Goal: Transaction & Acquisition: Purchase product/service

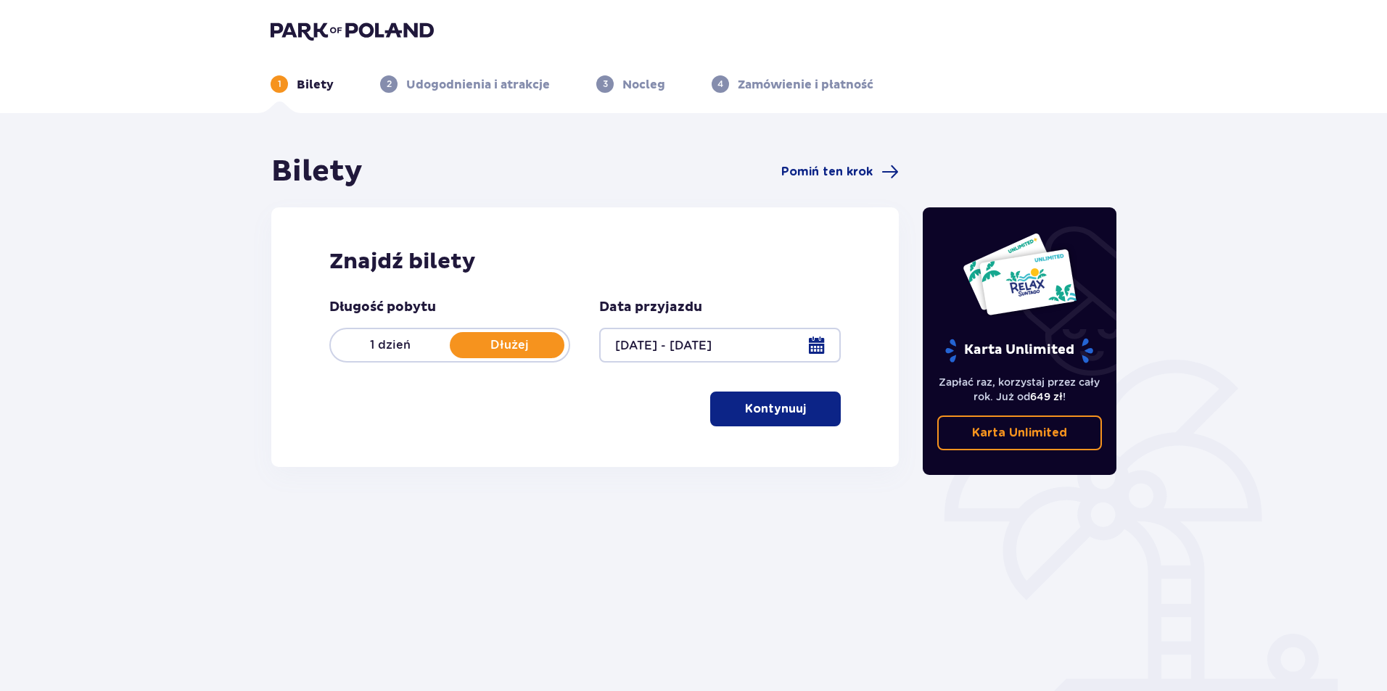
click at [788, 413] on p "Kontynuuj" at bounding box center [775, 409] width 61 height 16
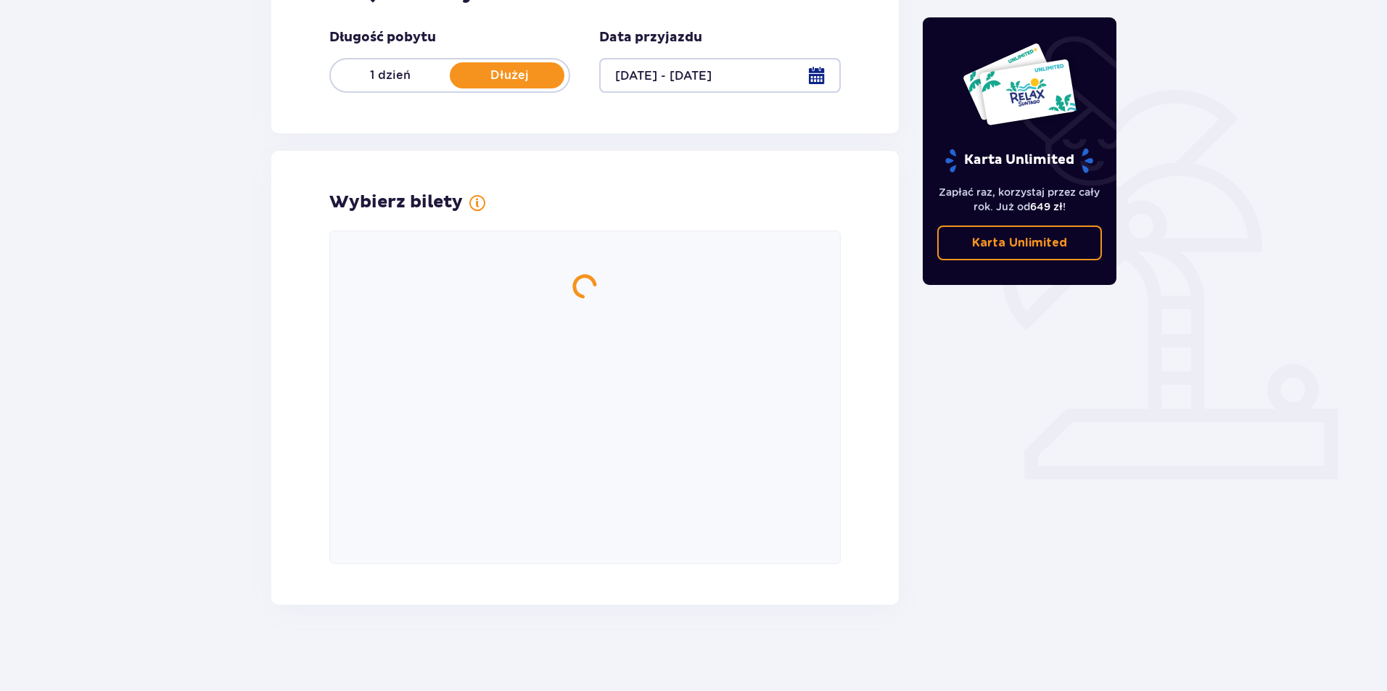
scroll to position [270, 0]
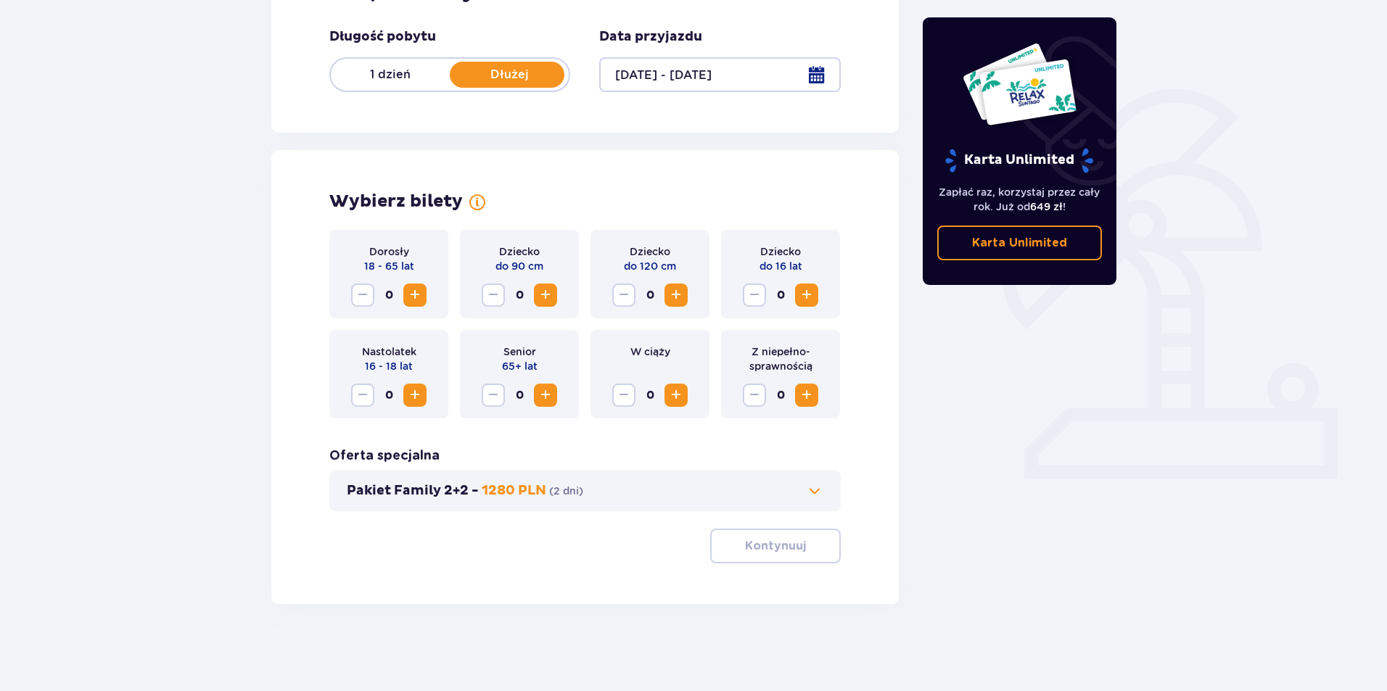
click at [417, 294] on span "Increase" at bounding box center [414, 294] width 17 height 17
click at [418, 294] on span "Increase" at bounding box center [414, 294] width 17 height 17
click at [549, 297] on span "Increase" at bounding box center [545, 294] width 17 height 17
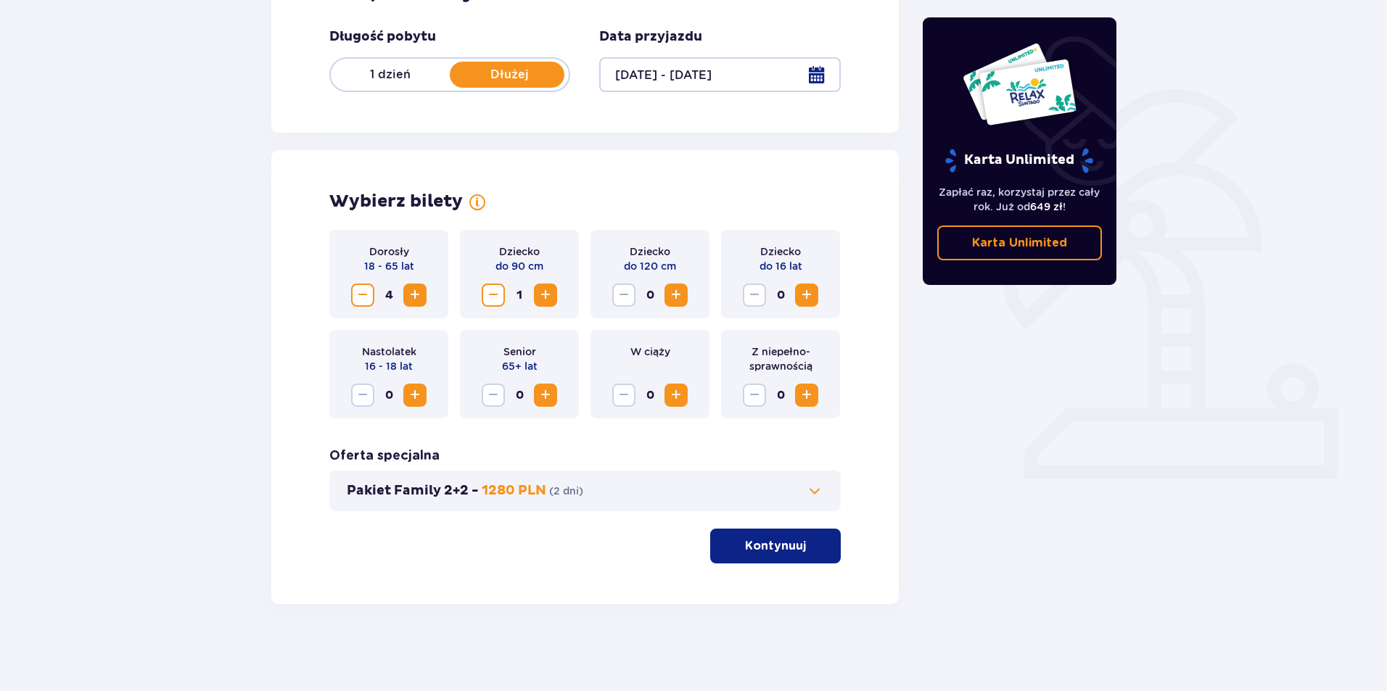
click at [549, 297] on span "Increase" at bounding box center [545, 294] width 17 height 17
click at [675, 297] on span "Increase" at bounding box center [675, 294] width 17 height 17
click at [775, 552] on p "Kontynuuj" at bounding box center [775, 546] width 61 height 16
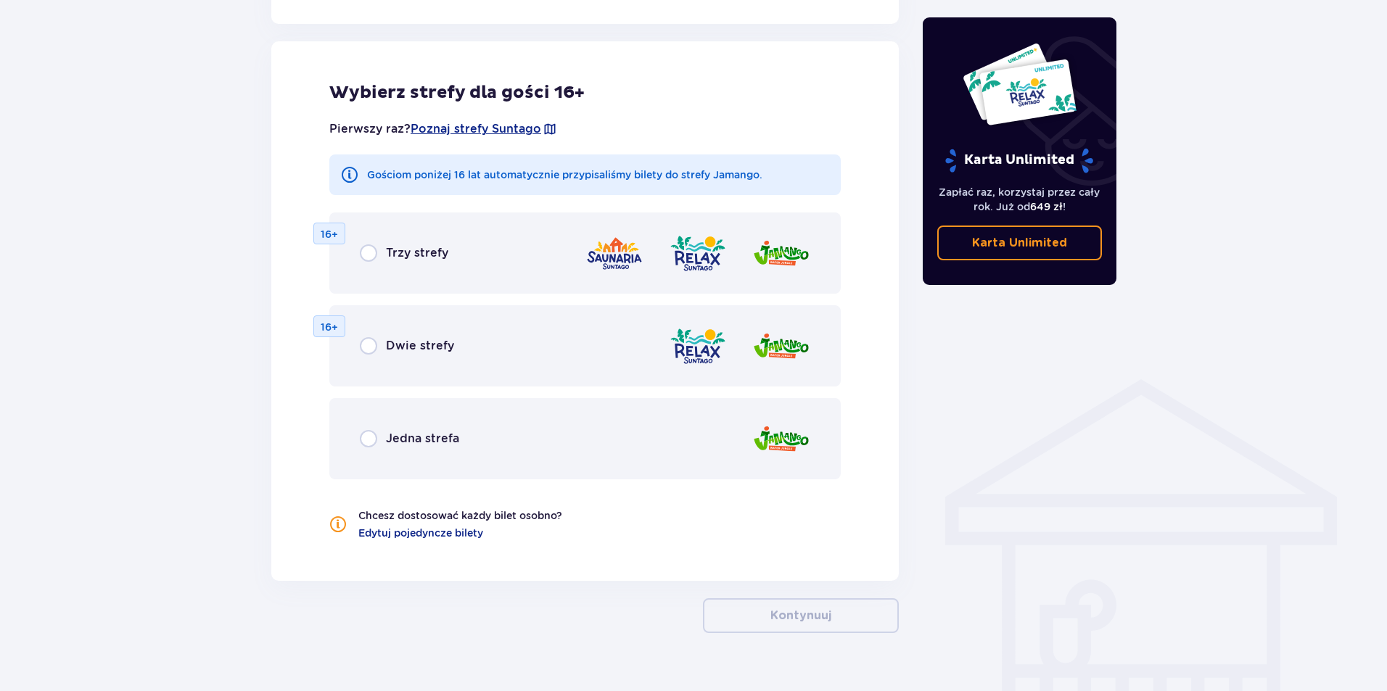
scroll to position [805, 0]
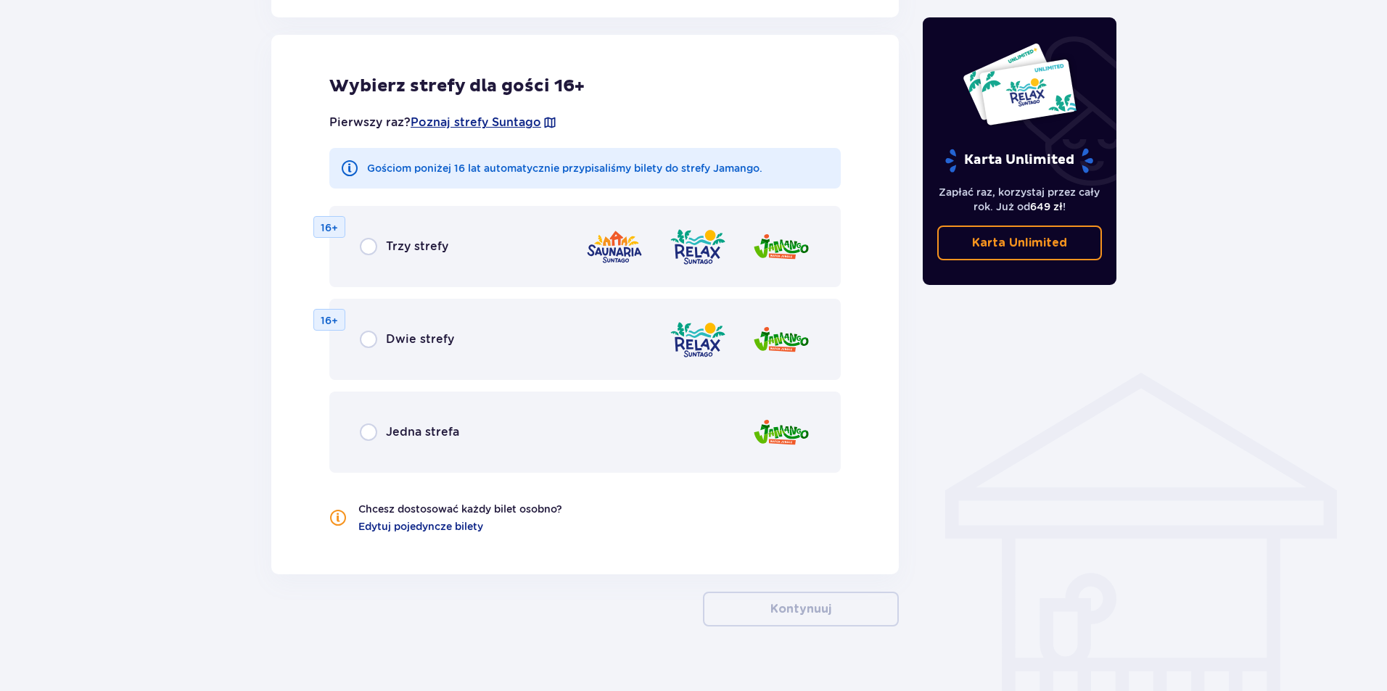
click at [385, 435] on div "Jedna strefa" at bounding box center [409, 432] width 99 height 17
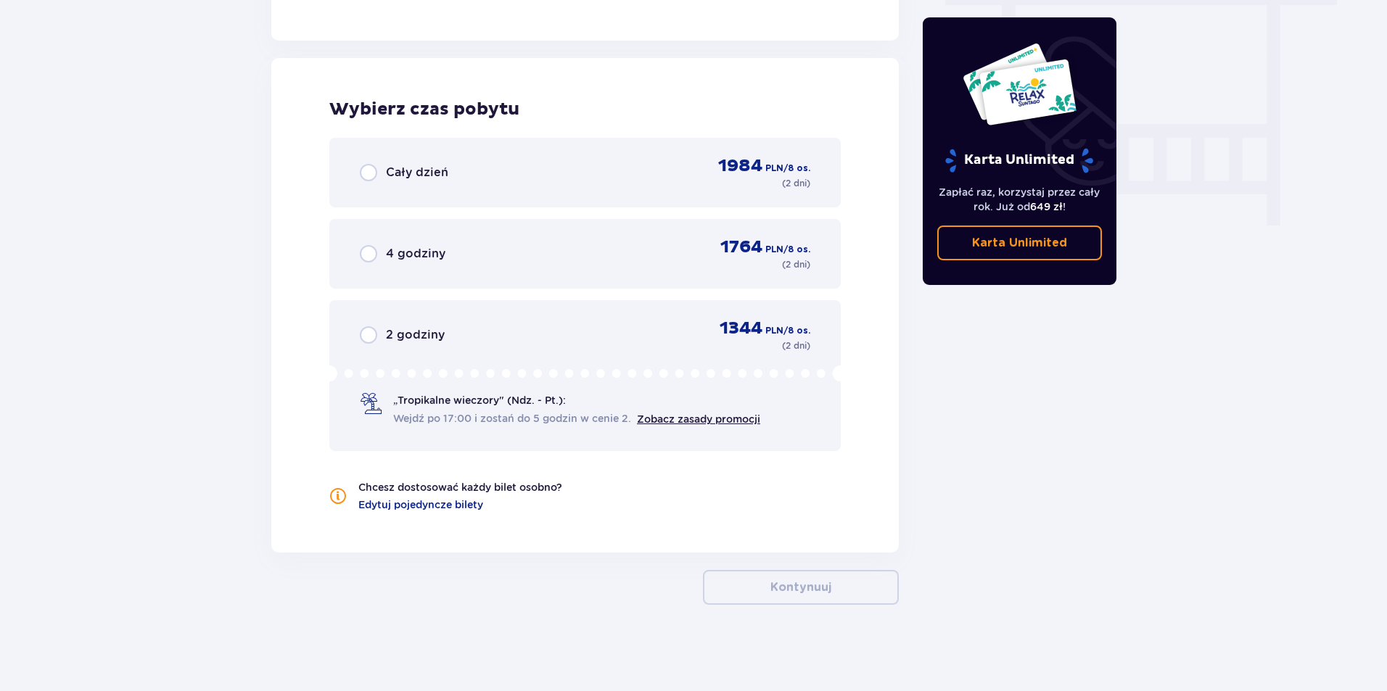
scroll to position [1339, 0]
click at [405, 170] on p "Cały dzień" at bounding box center [417, 172] width 62 height 16
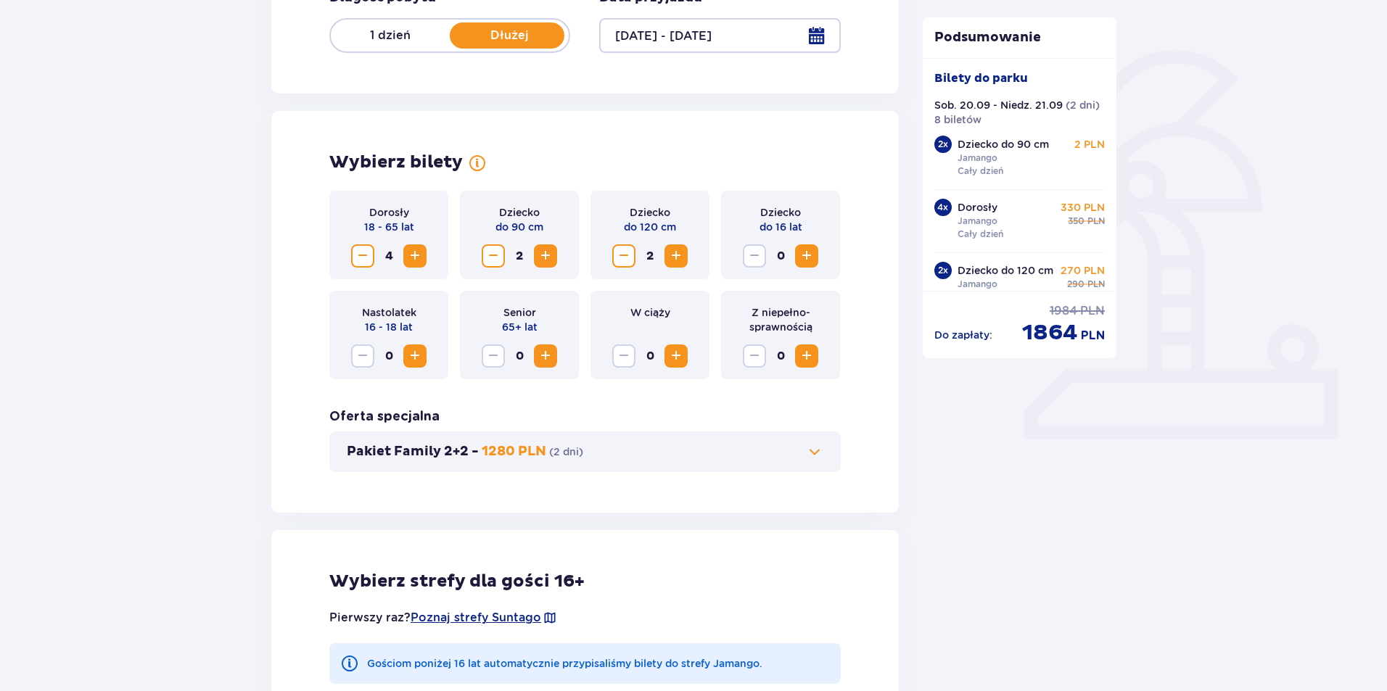
scroll to position [0, 0]
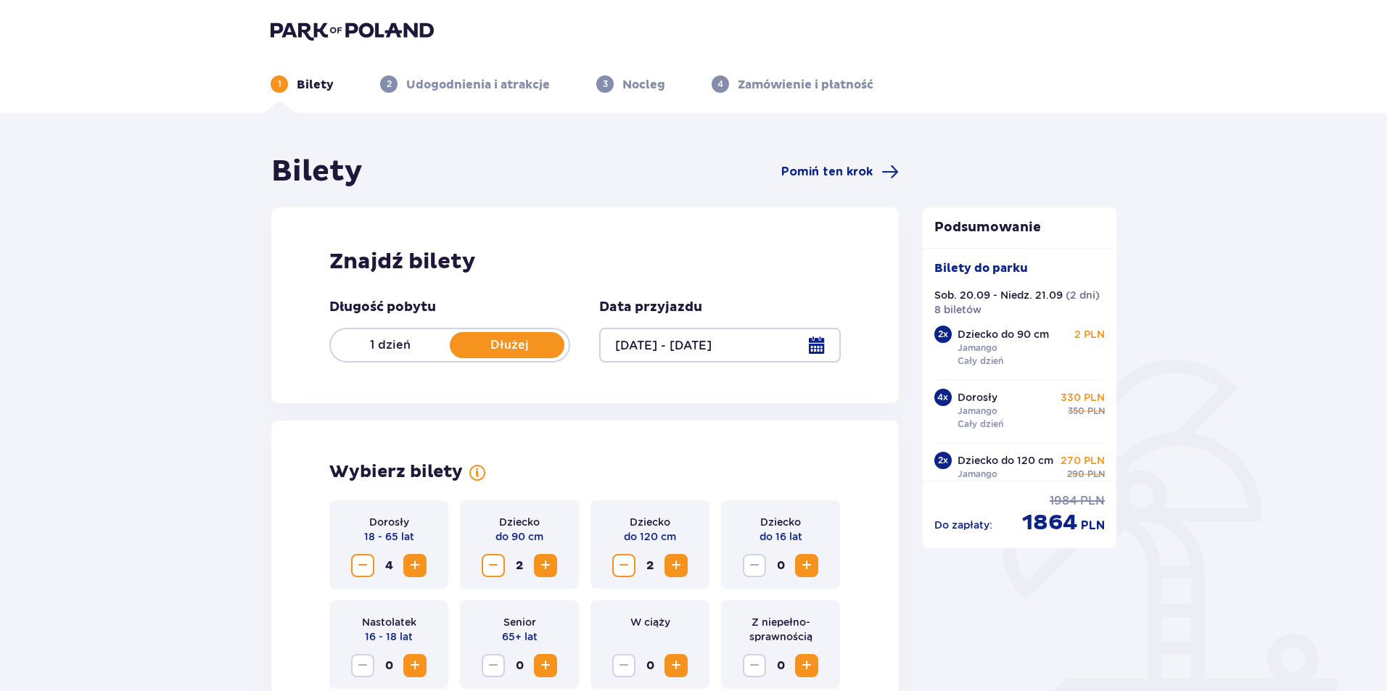
click at [389, 341] on p "1 dzień" at bounding box center [390, 345] width 119 height 16
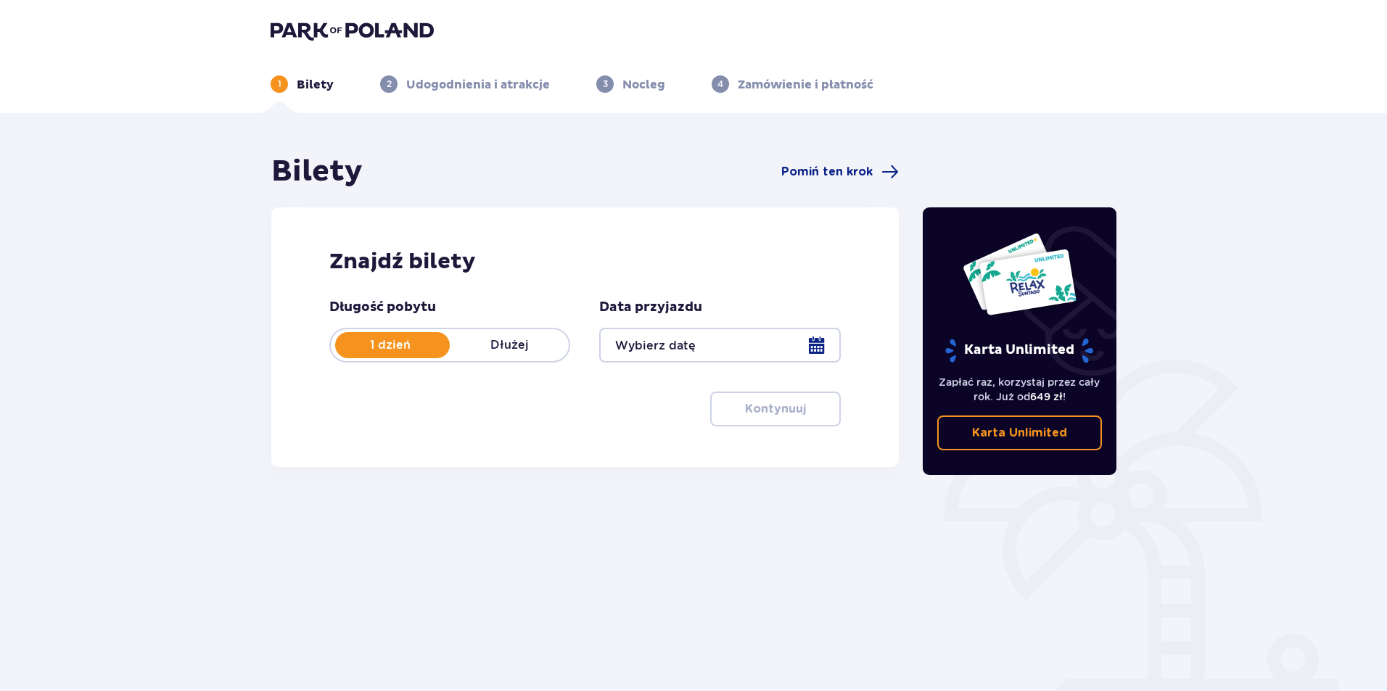
click at [819, 351] on div at bounding box center [719, 345] width 241 height 35
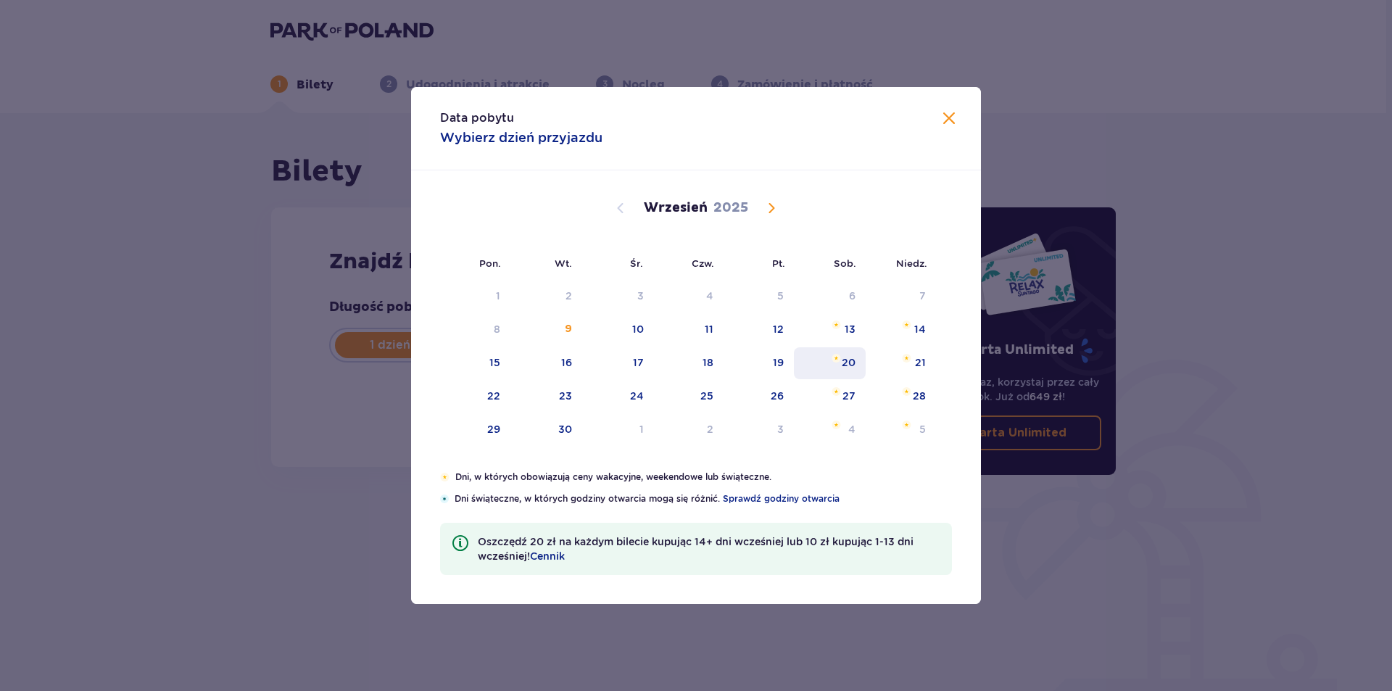
click at [864, 361] on div "20" at bounding box center [830, 363] width 72 height 32
type input "20.09.25"
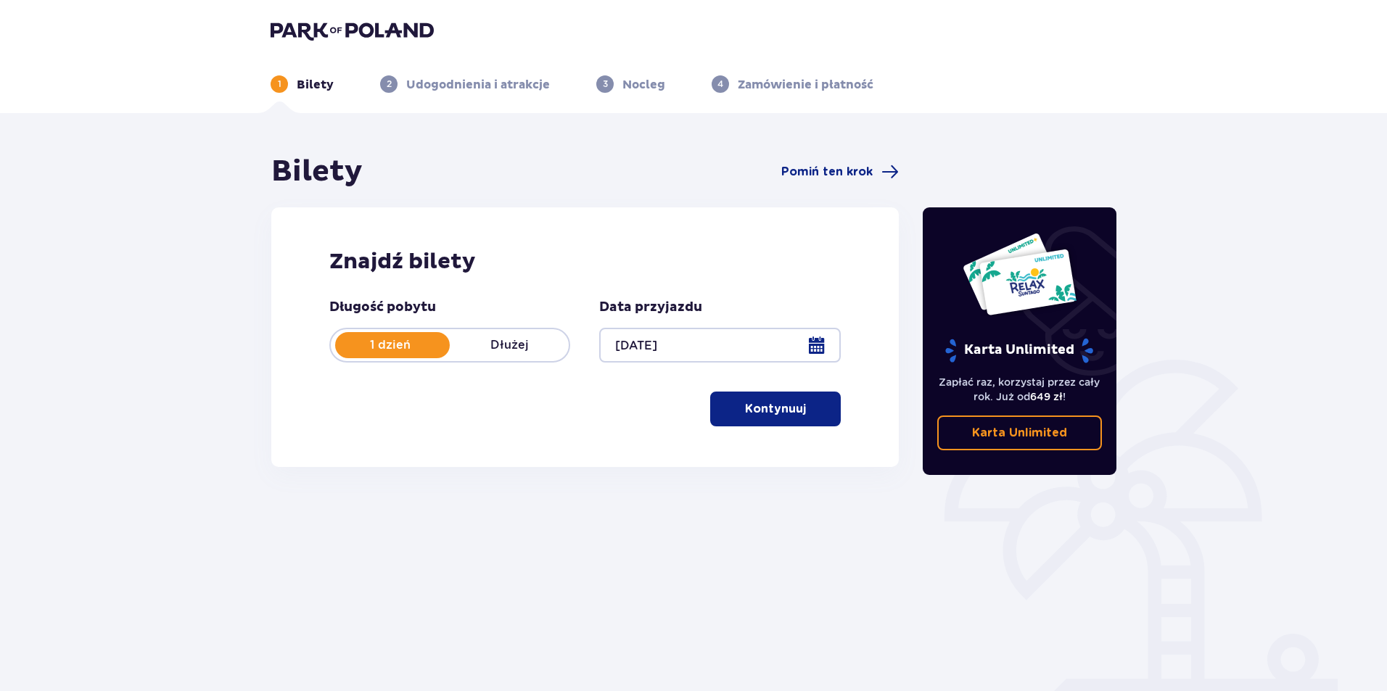
click at [755, 418] on button "Kontynuuj" at bounding box center [775, 409] width 131 height 35
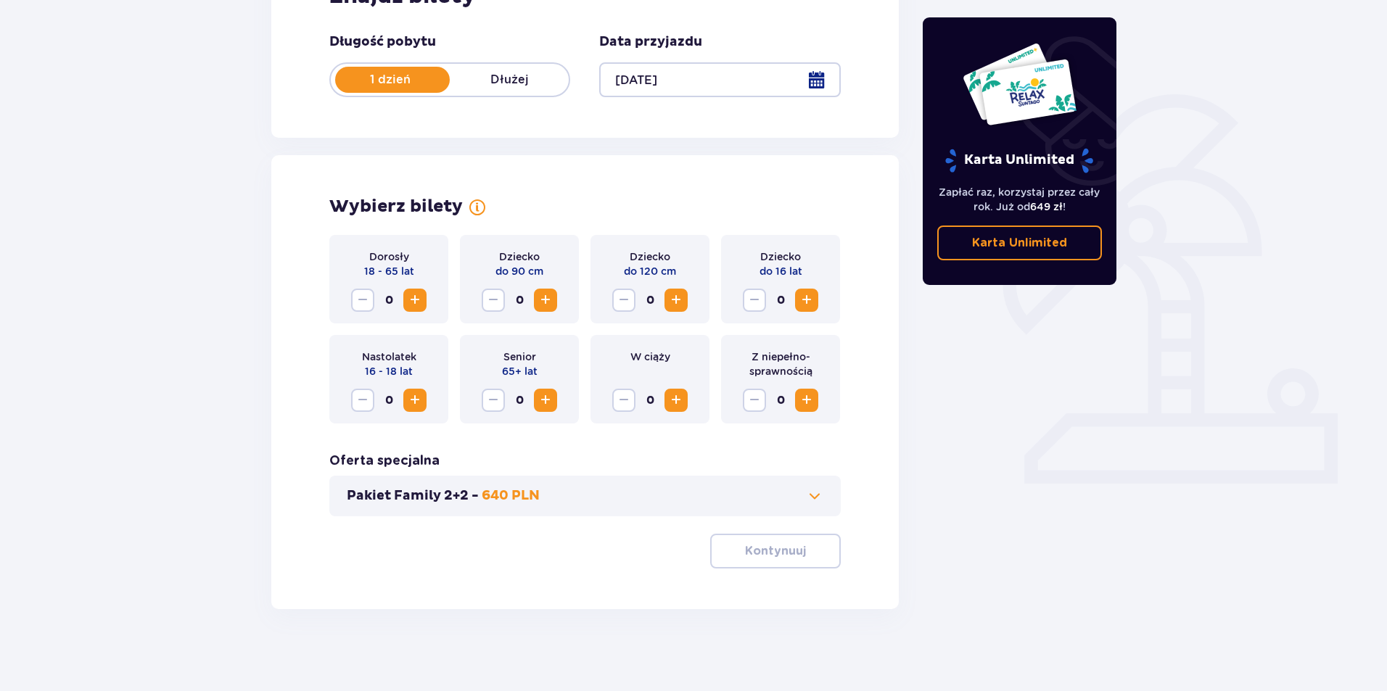
scroll to position [270, 0]
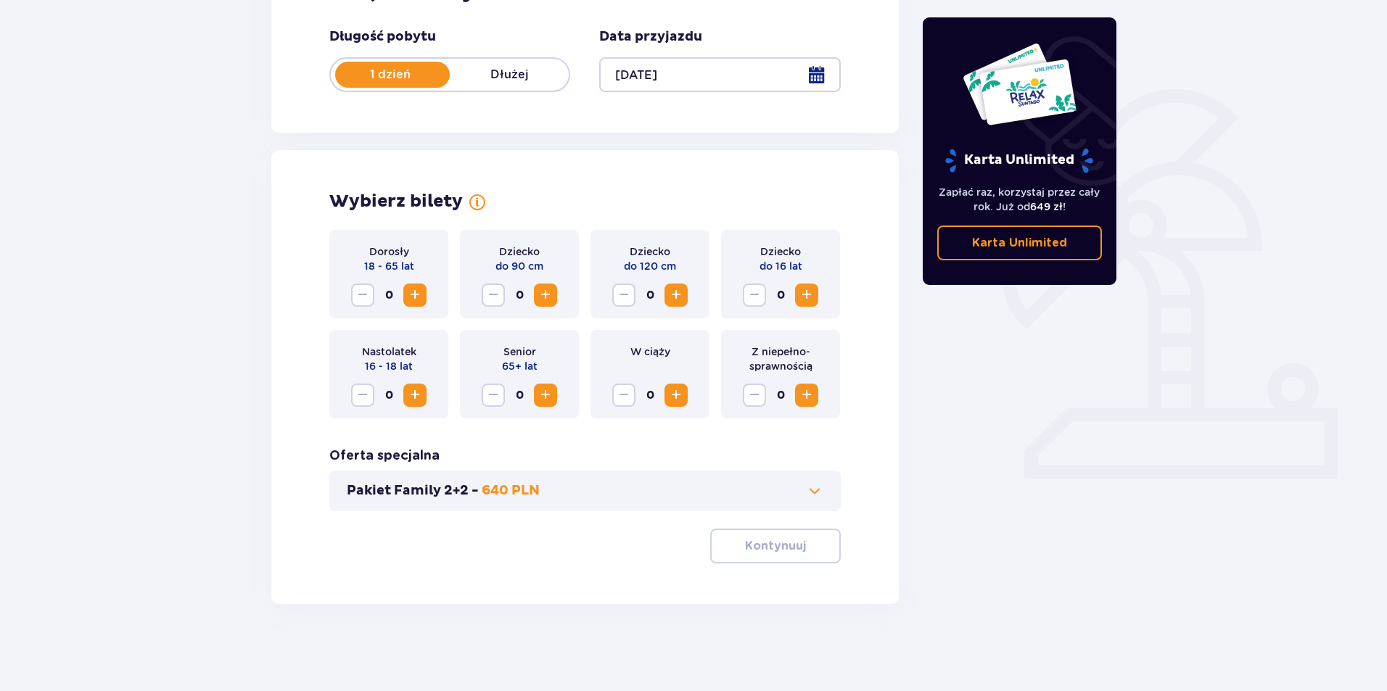
click at [411, 293] on span "Increase" at bounding box center [414, 294] width 17 height 17
click at [411, 294] on span "Increase" at bounding box center [414, 294] width 17 height 17
click at [544, 292] on span "Increase" at bounding box center [545, 294] width 17 height 17
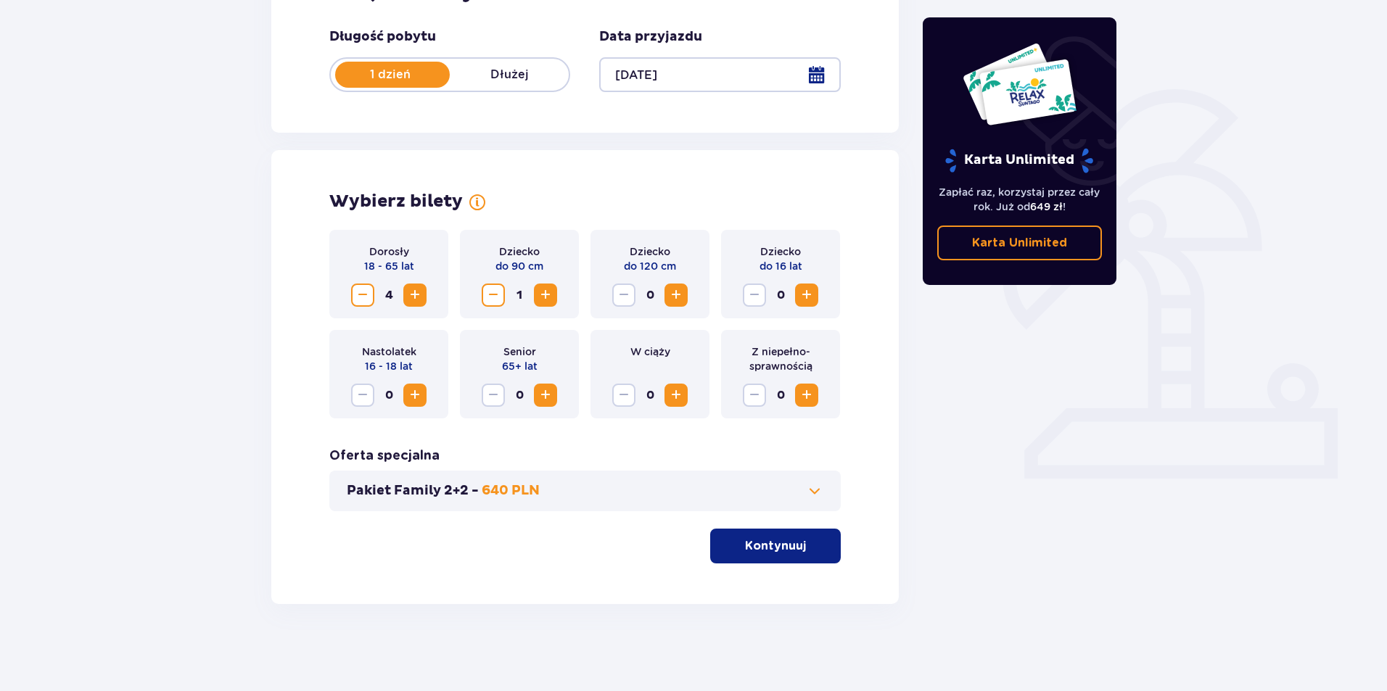
click at [544, 292] on span "Increase" at bounding box center [545, 294] width 17 height 17
click at [672, 297] on span "Increase" at bounding box center [675, 294] width 17 height 17
click at [780, 547] on p "Kontynuuj" at bounding box center [775, 546] width 61 height 16
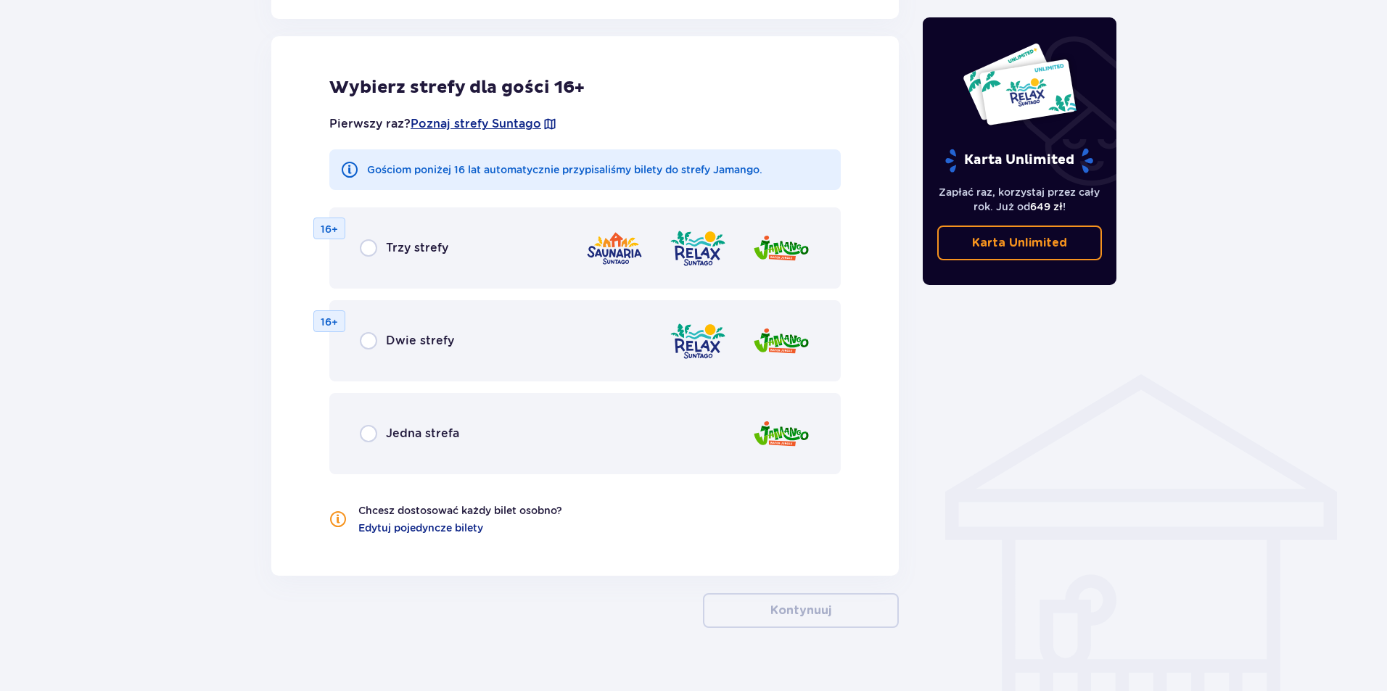
scroll to position [805, 0]
click at [431, 436] on p "Jedna strefa" at bounding box center [422, 432] width 73 height 16
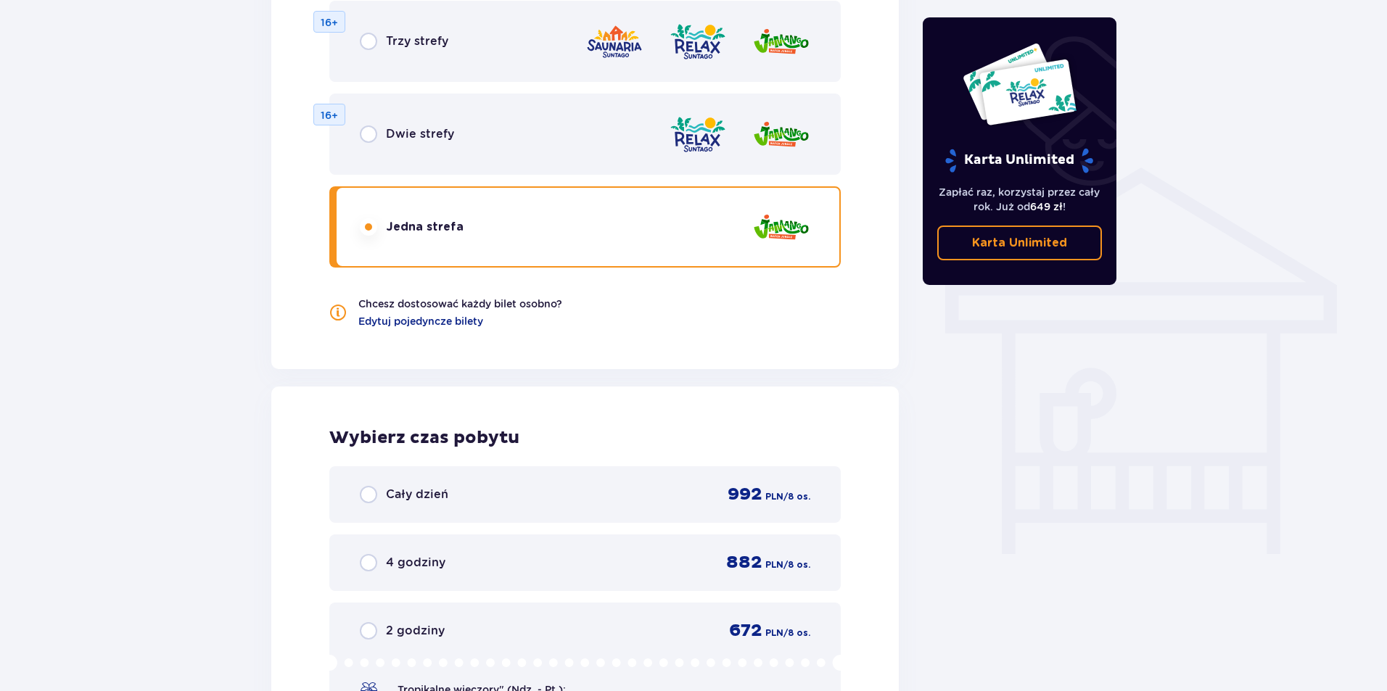
scroll to position [1083, 0]
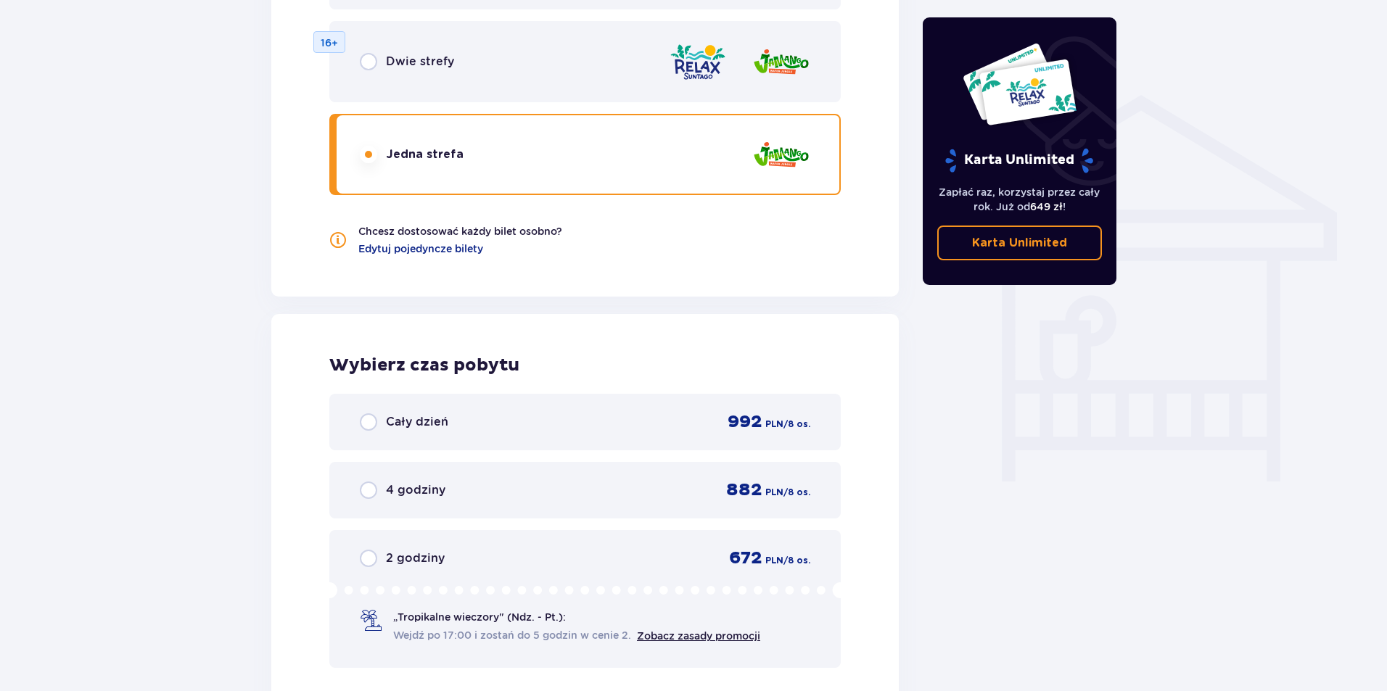
click at [426, 424] on p "Cały dzień" at bounding box center [417, 422] width 62 height 16
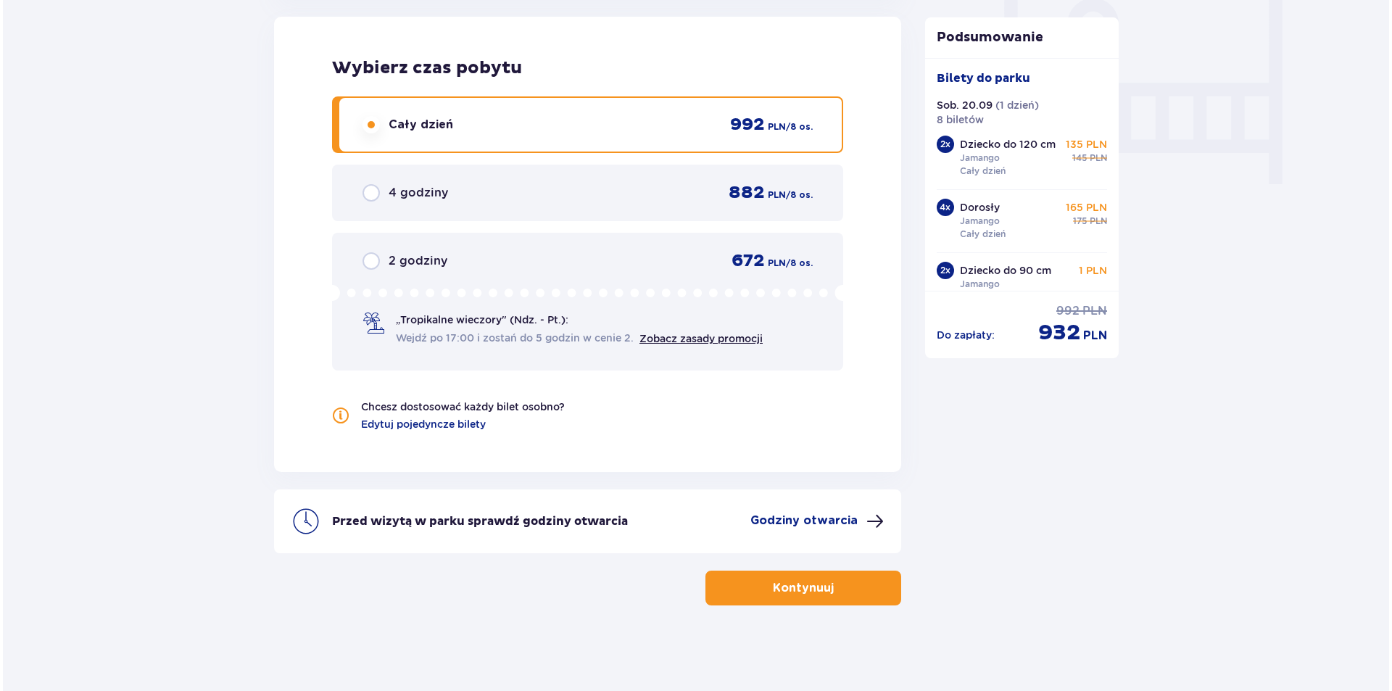
scroll to position [1381, 0]
click at [817, 515] on p "Godziny otwarcia" at bounding box center [801, 519] width 107 height 16
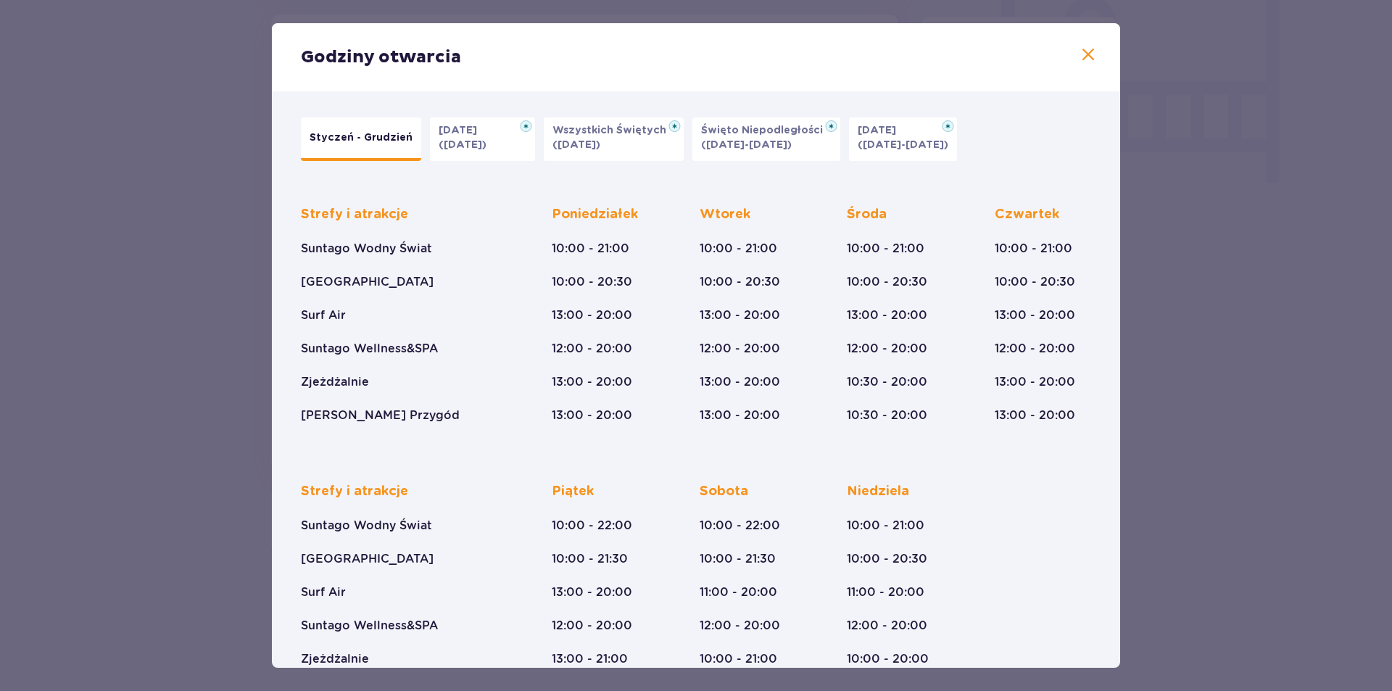
scroll to position [62, 0]
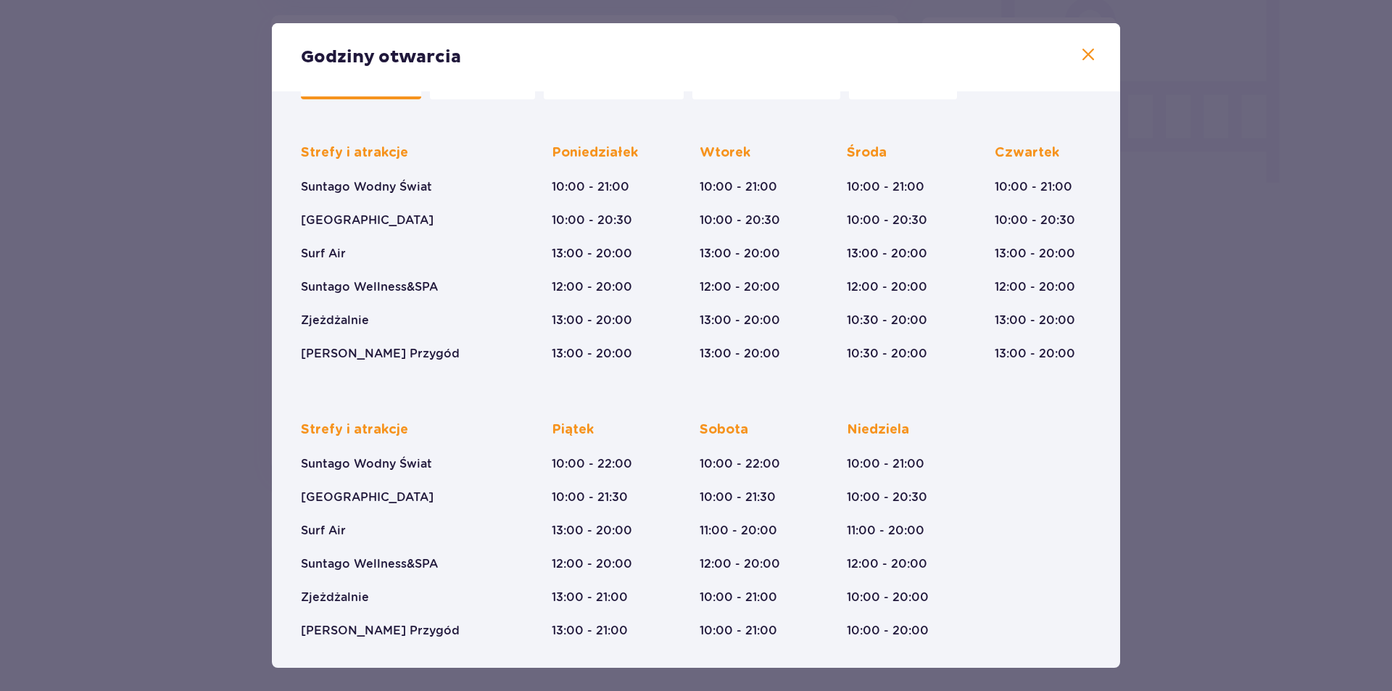
click at [886, 391] on div "Strefy i atrakcje Suntago Wodny Świat Crocodile Island Surf Air Suntago Wellnes…" at bounding box center [696, 380] width 808 height 518
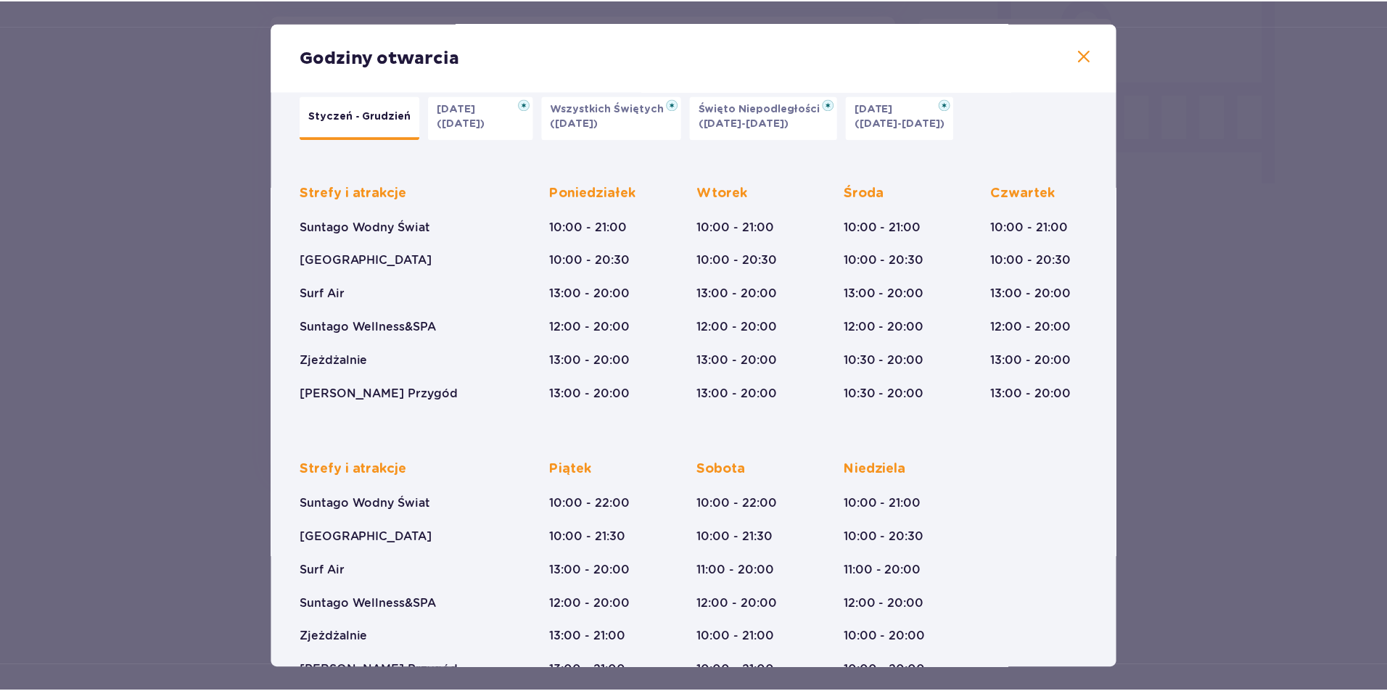
scroll to position [0, 0]
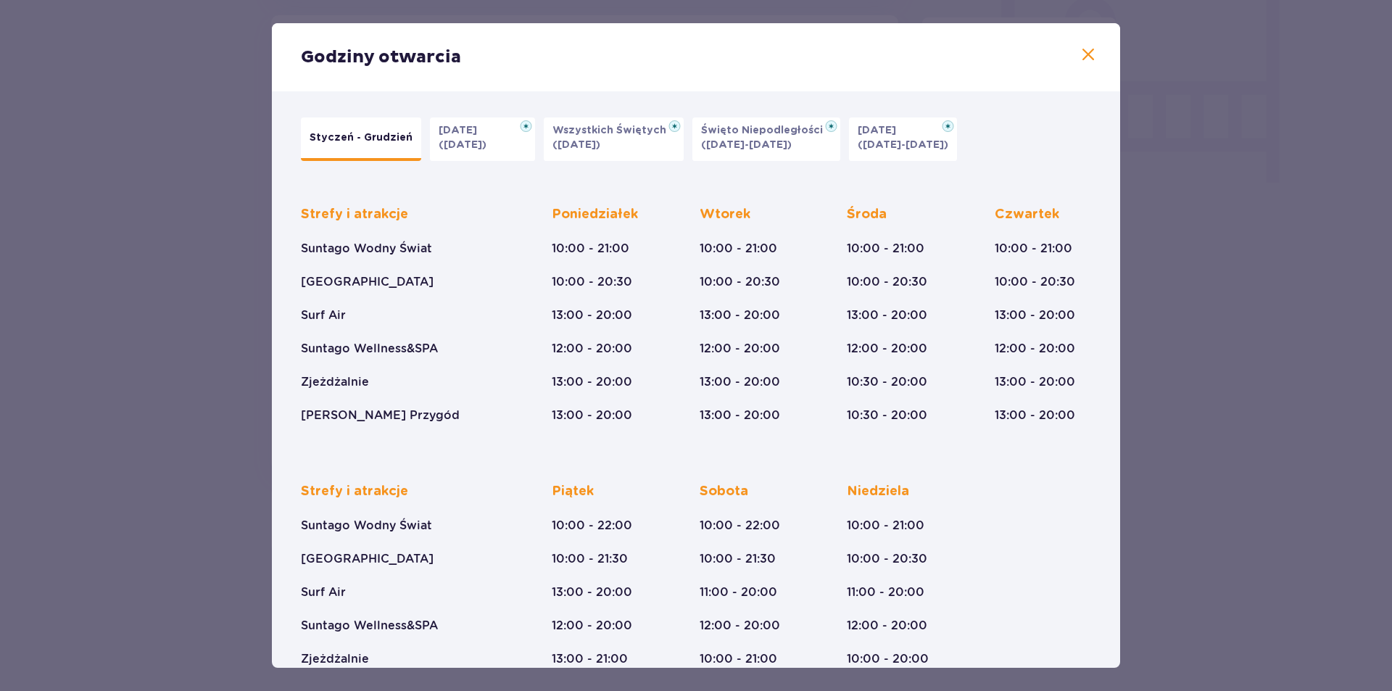
click at [1089, 57] on span at bounding box center [1088, 54] width 17 height 17
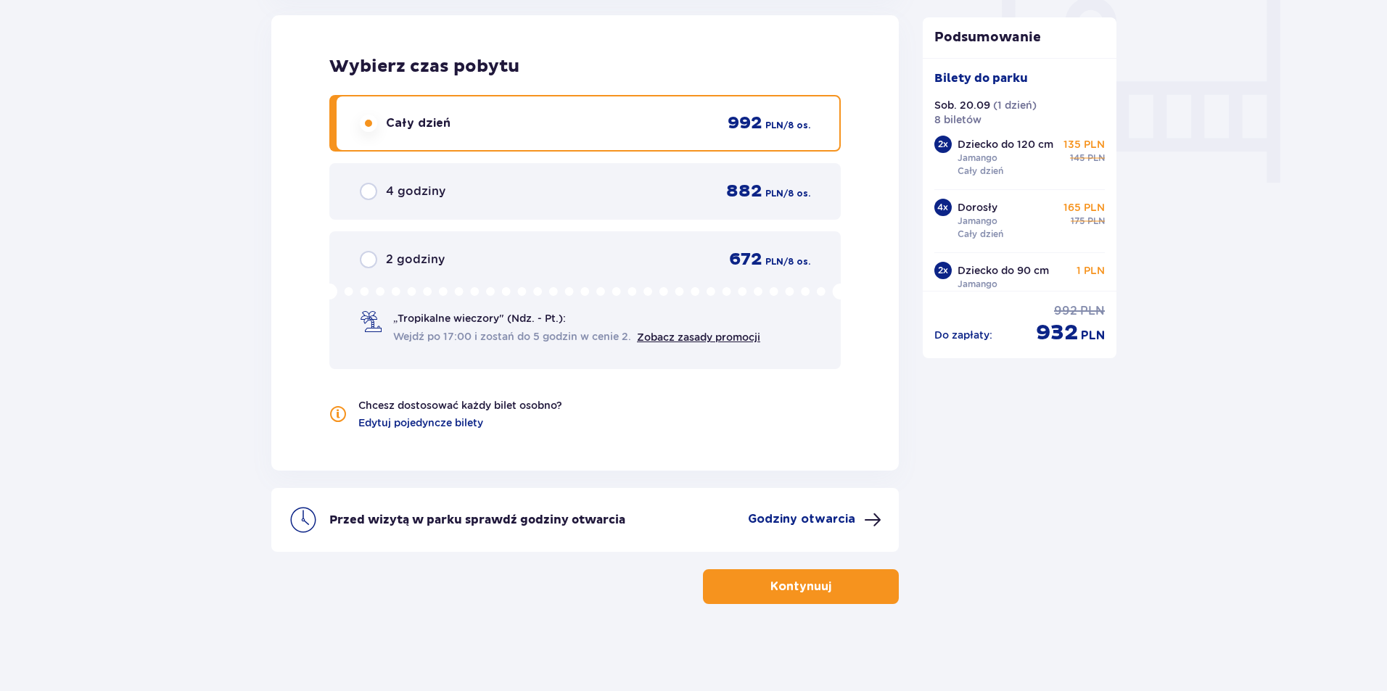
click at [854, 579] on button "Kontynuuj" at bounding box center [801, 586] width 196 height 35
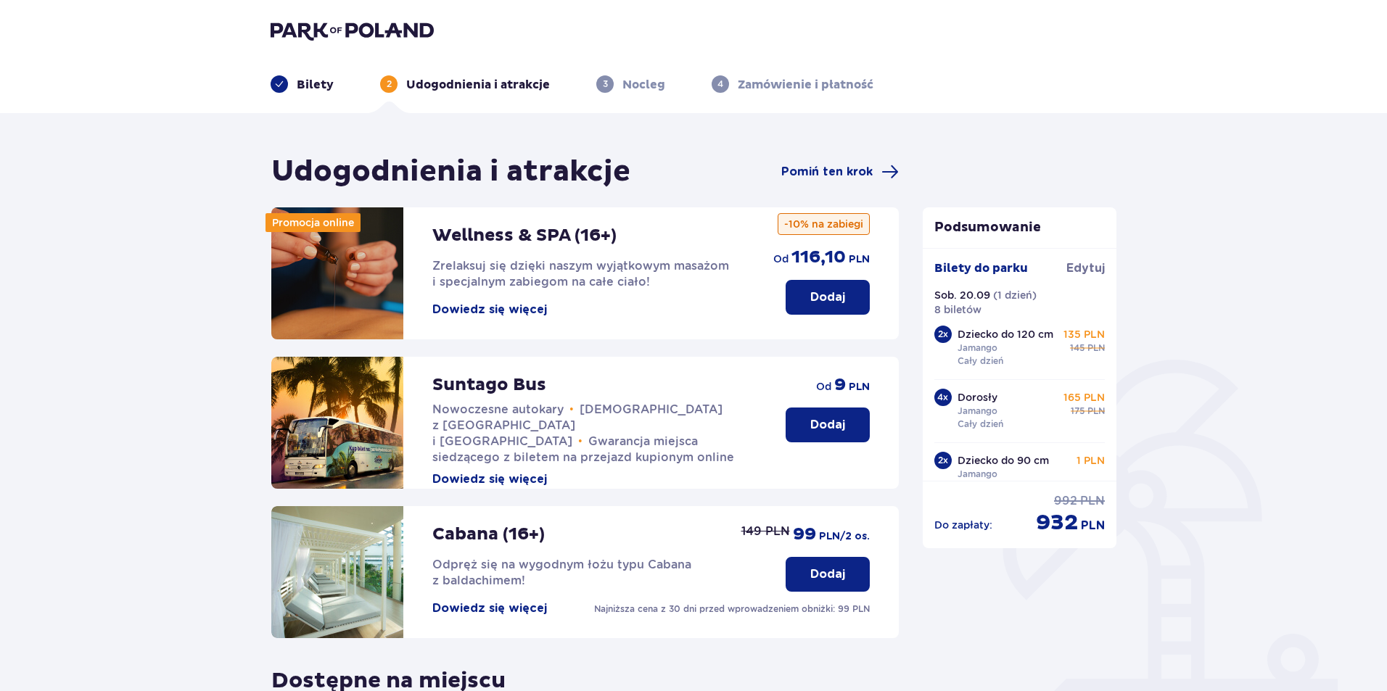
click at [1199, 370] on div "Udogodnienia i atrakcje Pomiń ten krok Promocja online Wellness & SPA (16+) Zre…" at bounding box center [693, 548] width 1387 height 870
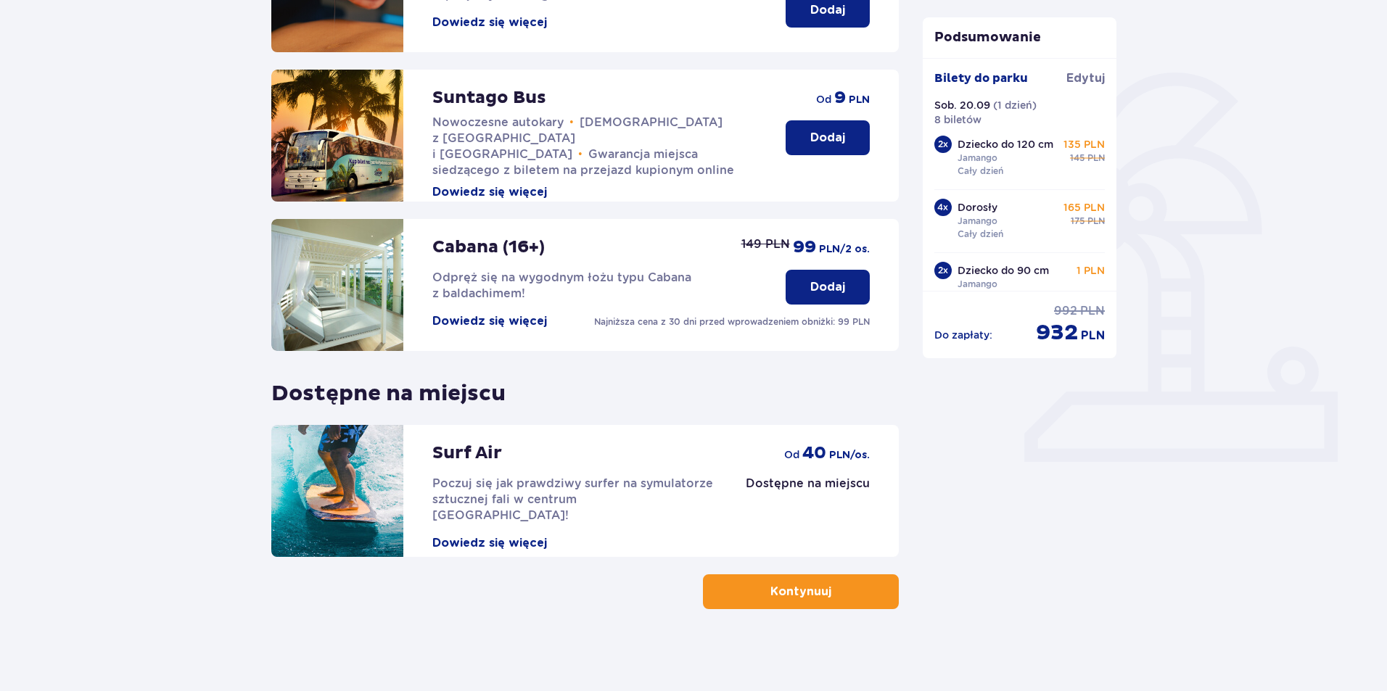
scroll to position [292, 0]
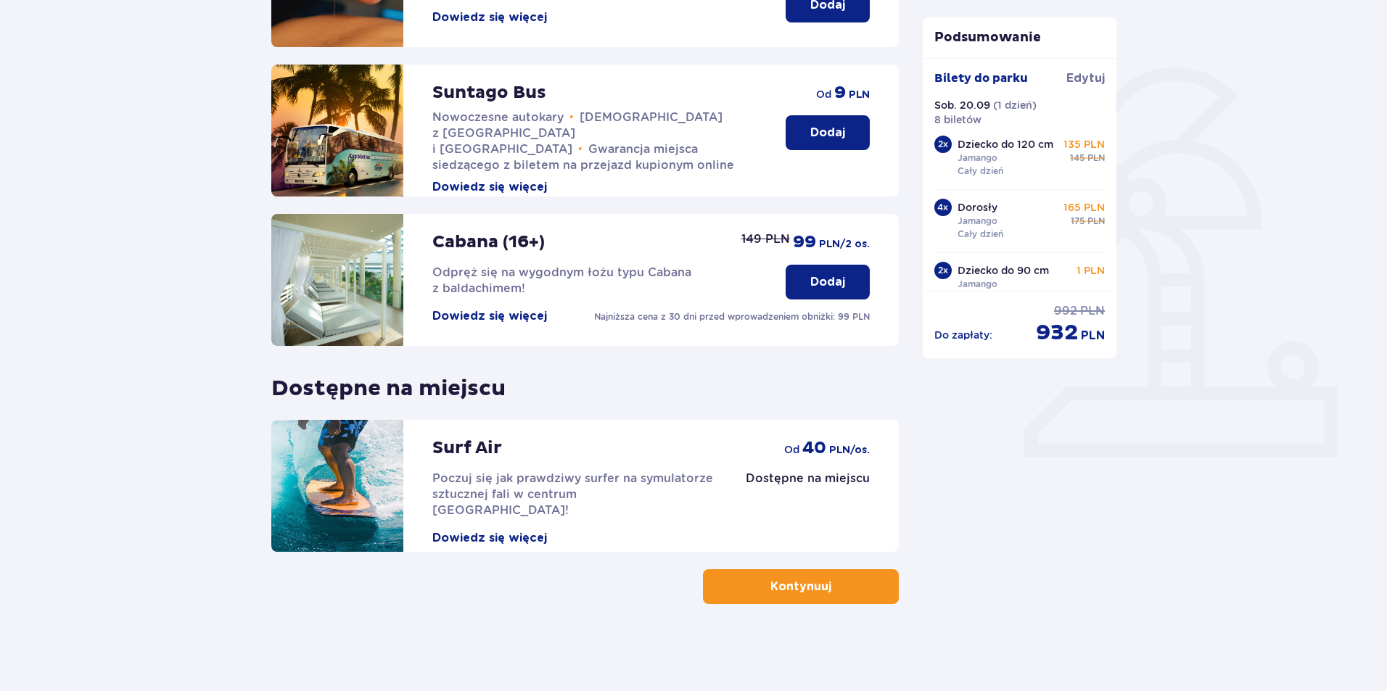
click at [817, 594] on p "Kontynuuj" at bounding box center [800, 587] width 61 height 16
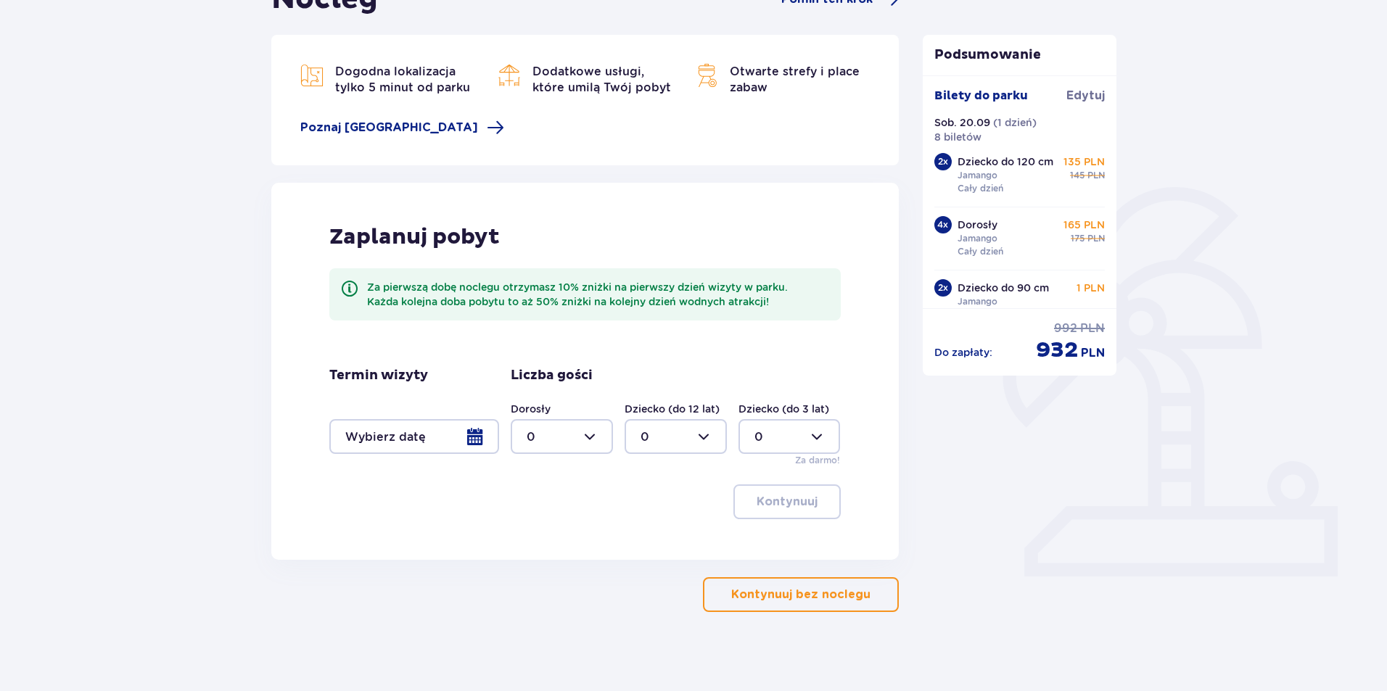
scroll to position [181, 0]
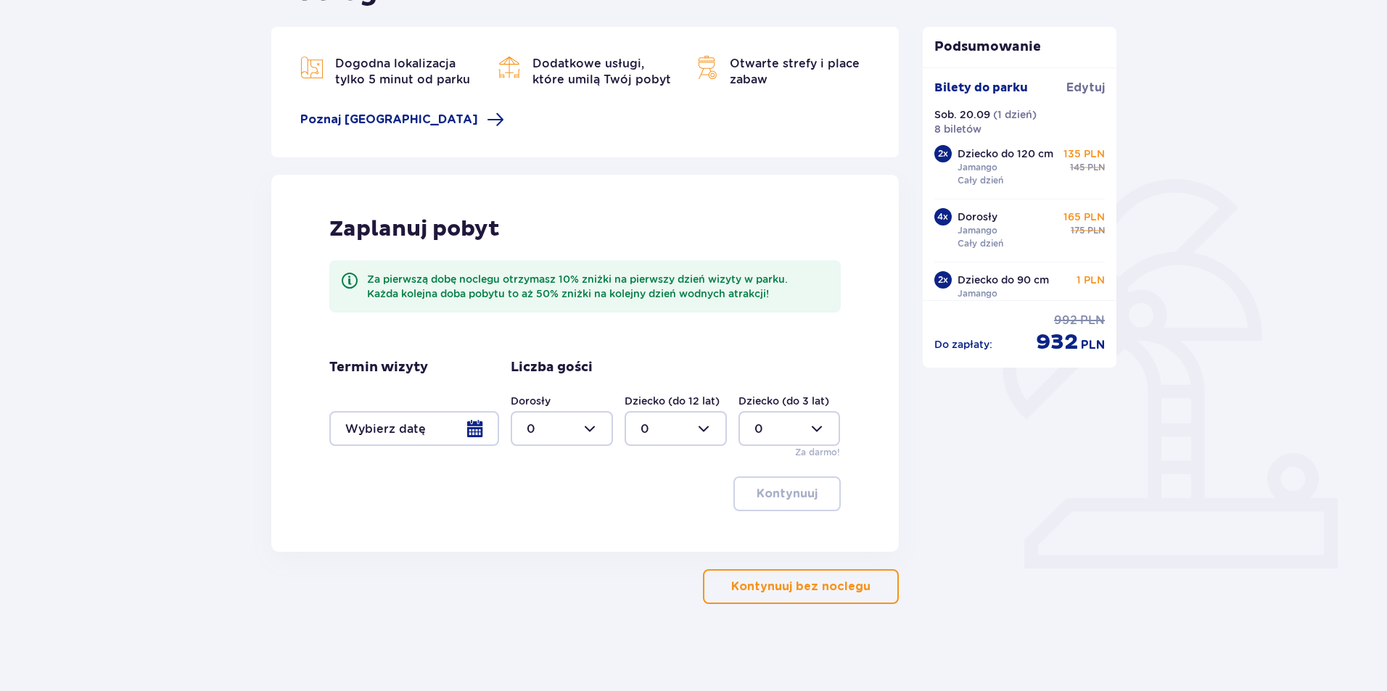
click at [476, 431] on div at bounding box center [414, 428] width 170 height 35
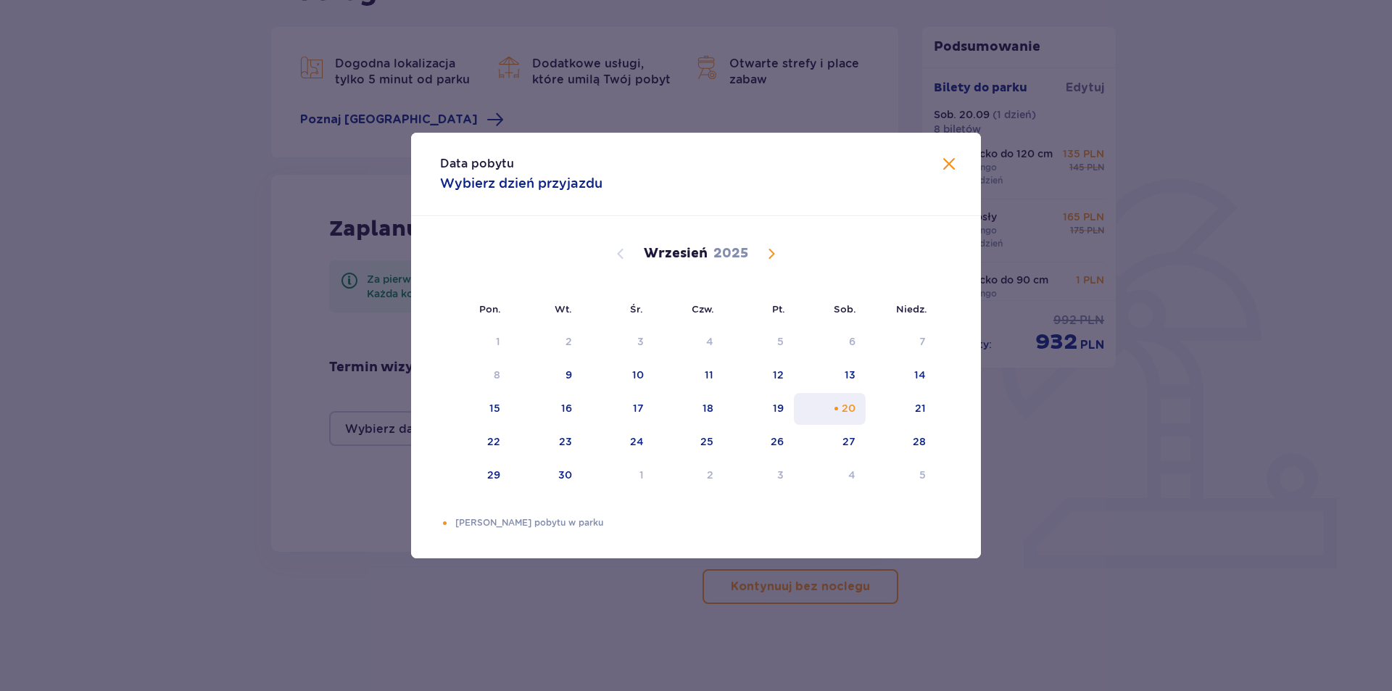
click at [848, 418] on div "20" at bounding box center [830, 409] width 72 height 32
click at [924, 403] on div "21" at bounding box center [920, 408] width 11 height 15
type input "20.09.25 - 21.09.25"
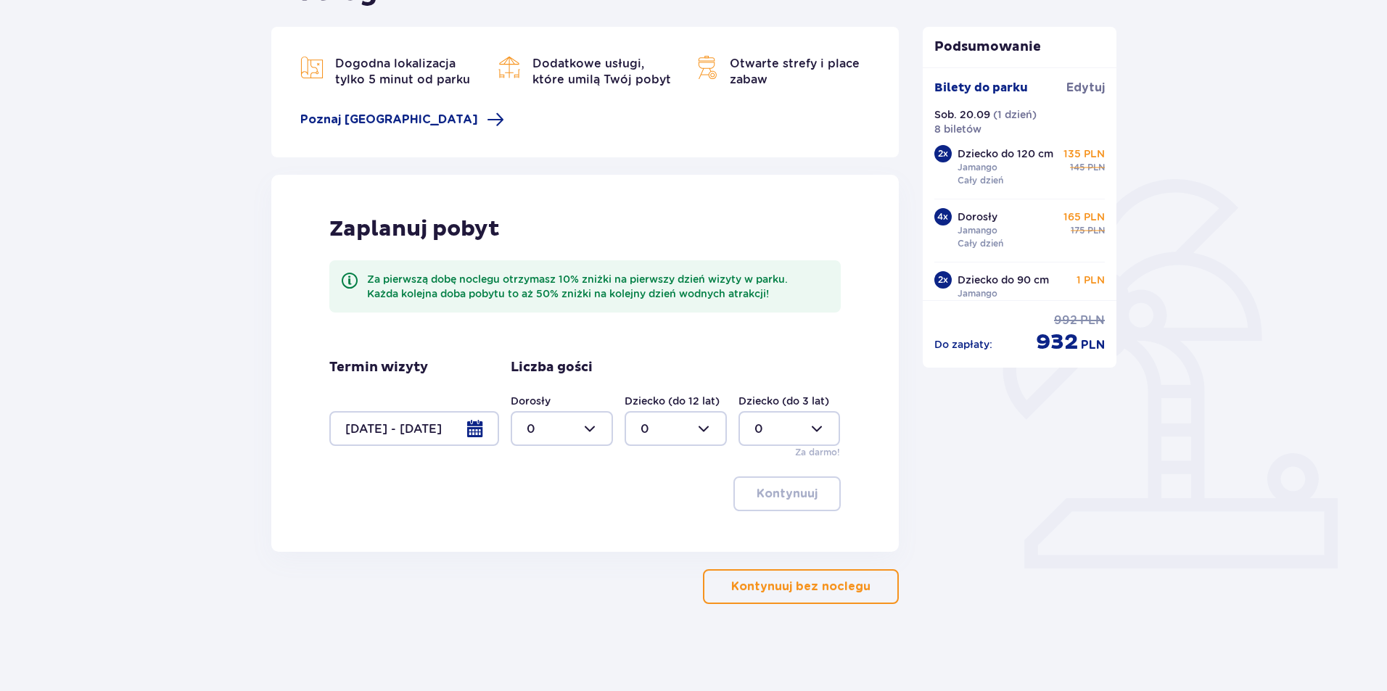
click at [590, 433] on div at bounding box center [562, 428] width 102 height 35
click at [561, 526] on div "4" at bounding box center [561, 522] width 70 height 16
type input "4"
click at [715, 433] on div at bounding box center [675, 428] width 102 height 35
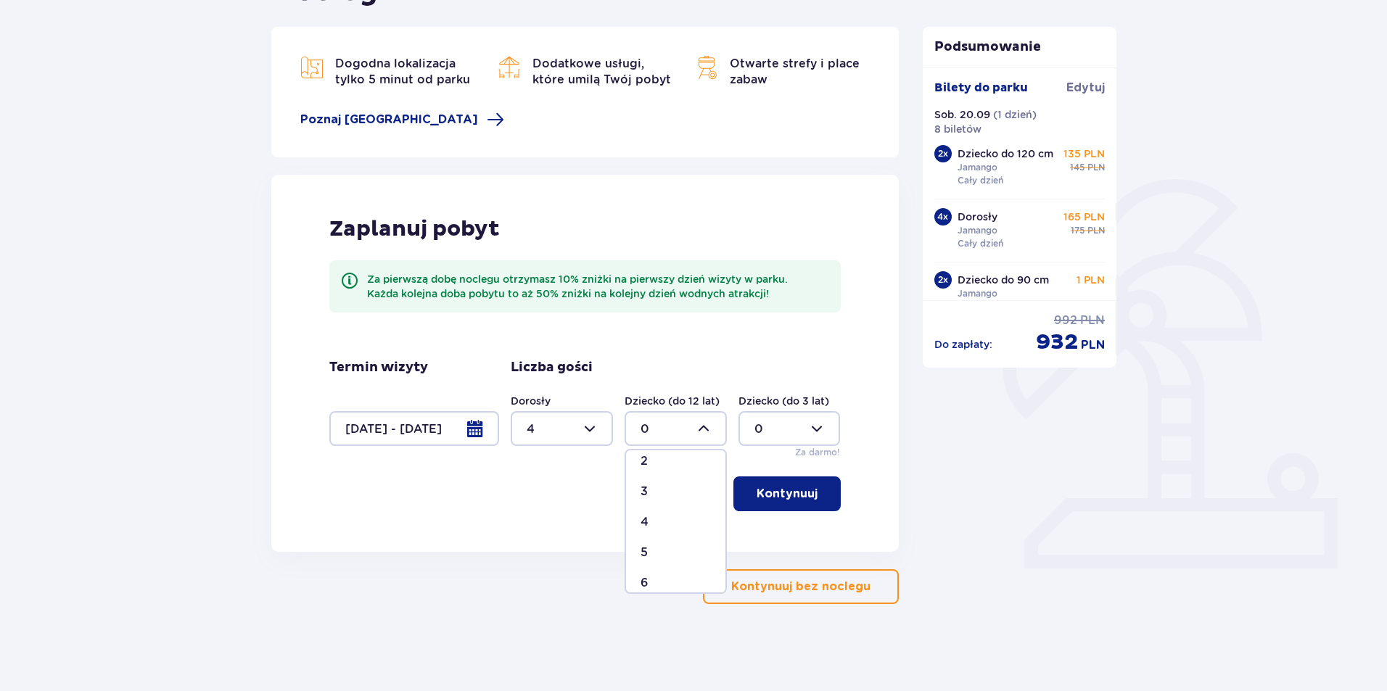
click at [661, 460] on div "2" at bounding box center [675, 461] width 70 height 16
click at [706, 428] on div at bounding box center [675, 428] width 102 height 35
click at [661, 520] on div "4" at bounding box center [675, 522] width 70 height 16
type input "4"
click at [777, 498] on p "Kontynuuj" at bounding box center [786, 494] width 61 height 16
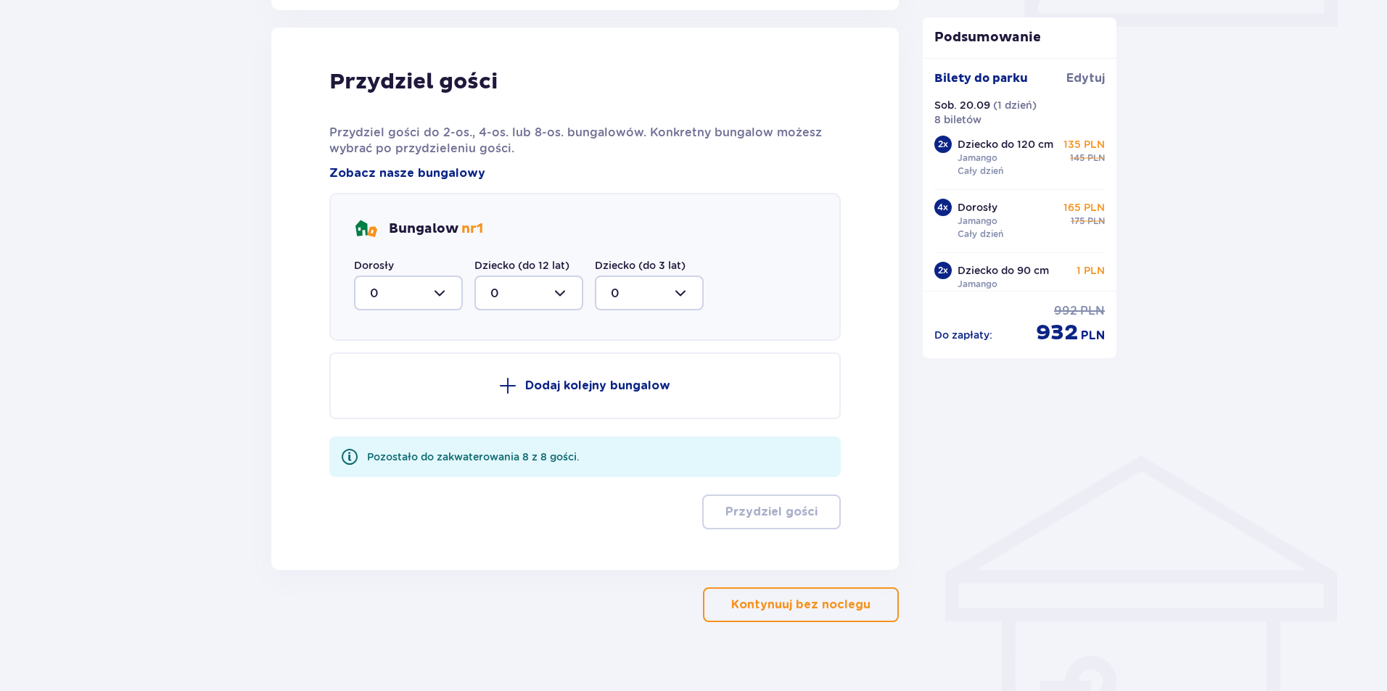
scroll to position [732, 0]
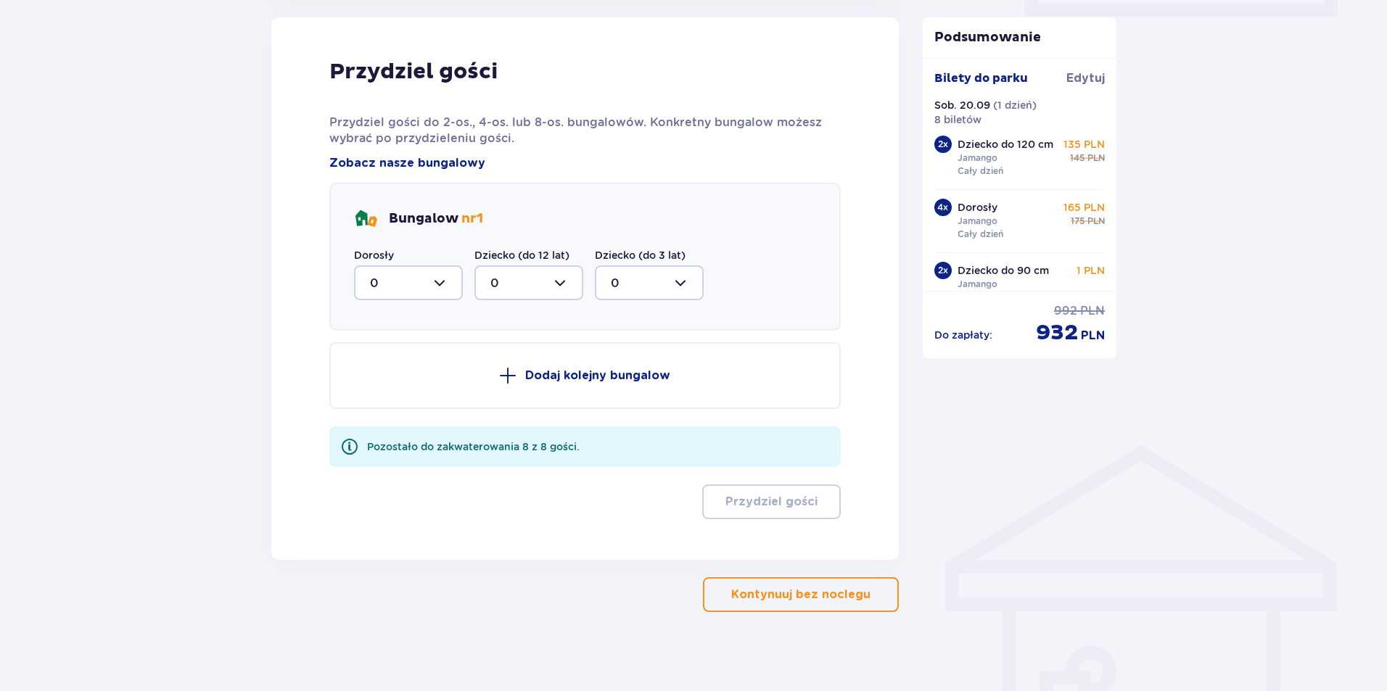
click at [444, 281] on div at bounding box center [408, 282] width 109 height 35
click at [410, 414] on span "4" at bounding box center [408, 424] width 106 height 30
type input "4"
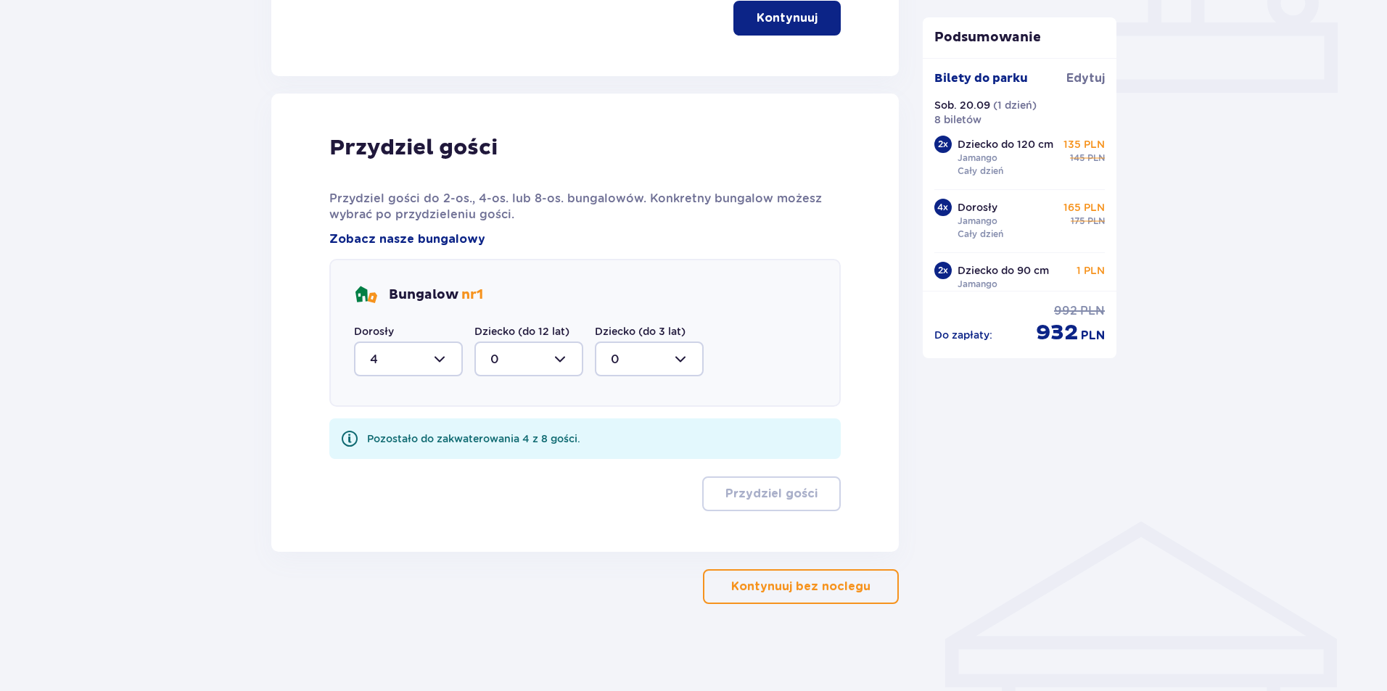
click at [563, 355] on div at bounding box center [528, 359] width 109 height 35
click at [529, 492] on span "4" at bounding box center [529, 500] width 106 height 30
type input "4"
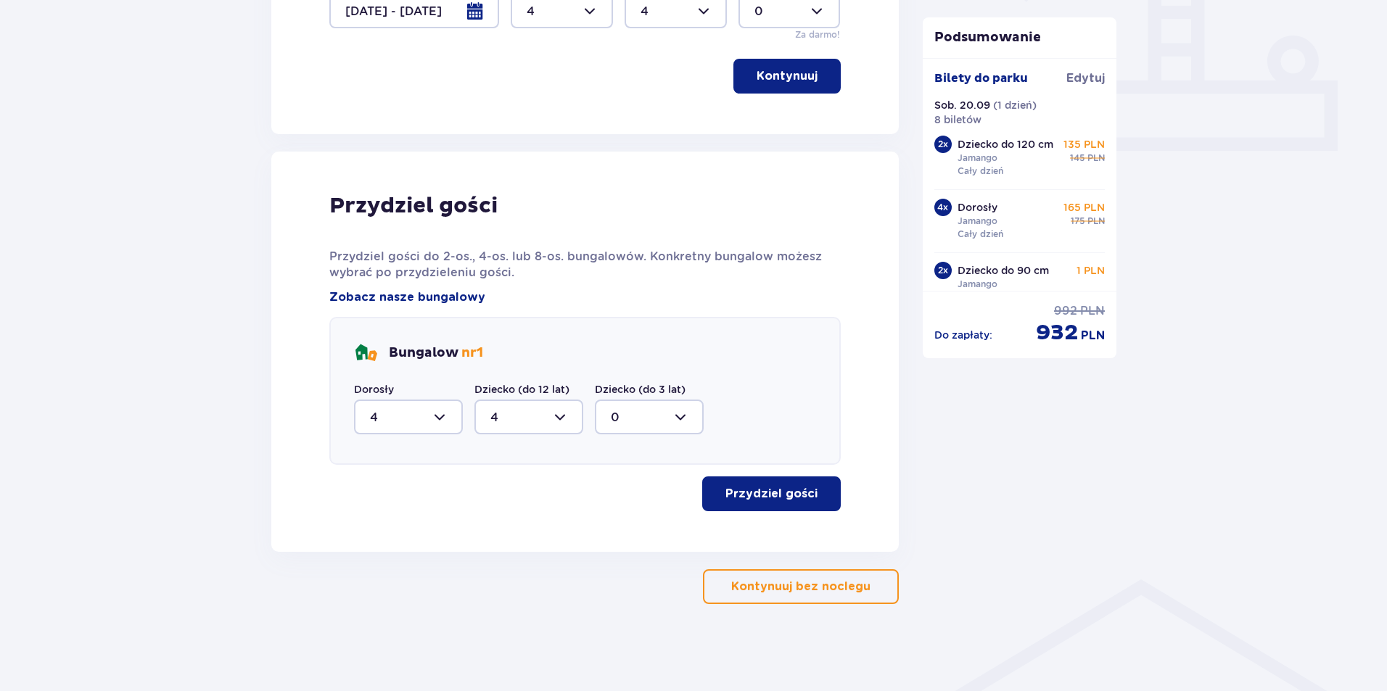
scroll to position [598, 0]
click at [575, 444] on div "Bungalow nr 1 Dorosły 4 Dziecko (do 12 lat) 4 Dziecko (do 3 lat) 0" at bounding box center [584, 391] width 511 height 148
click at [767, 492] on p "Przydziel gości" at bounding box center [771, 494] width 92 height 16
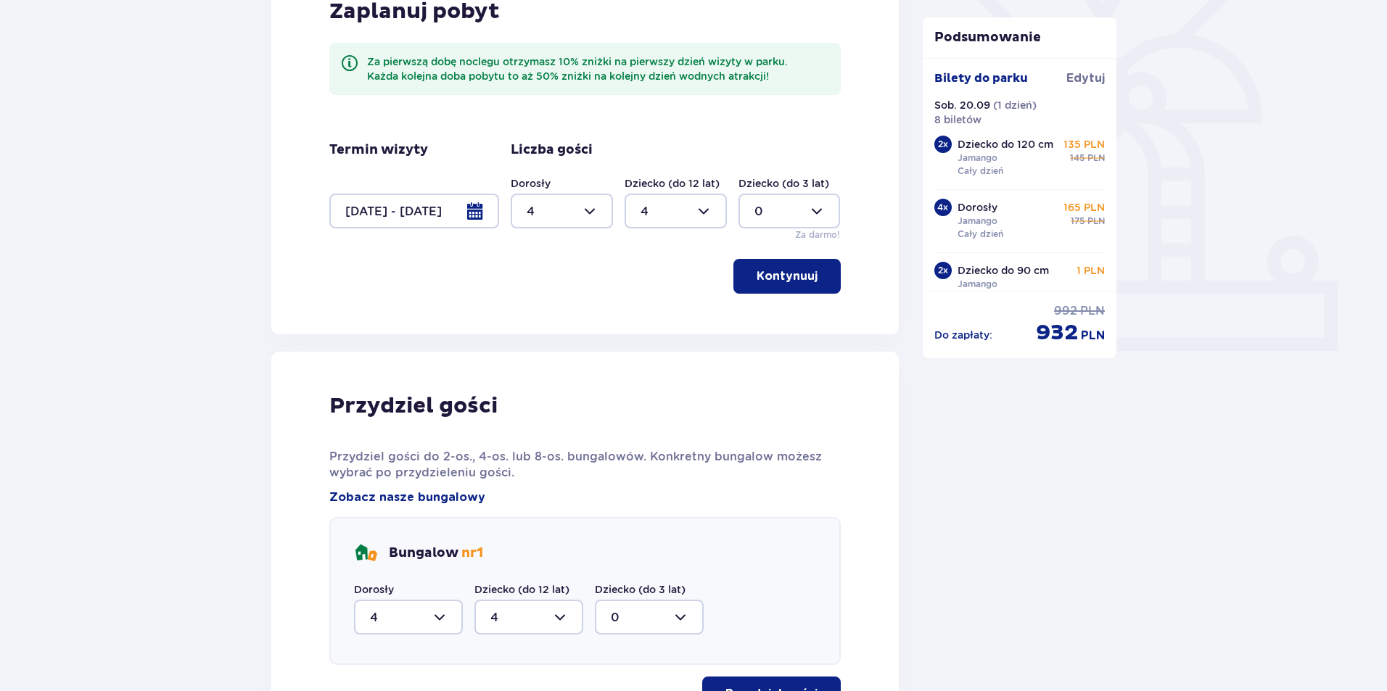
scroll to position [0, 0]
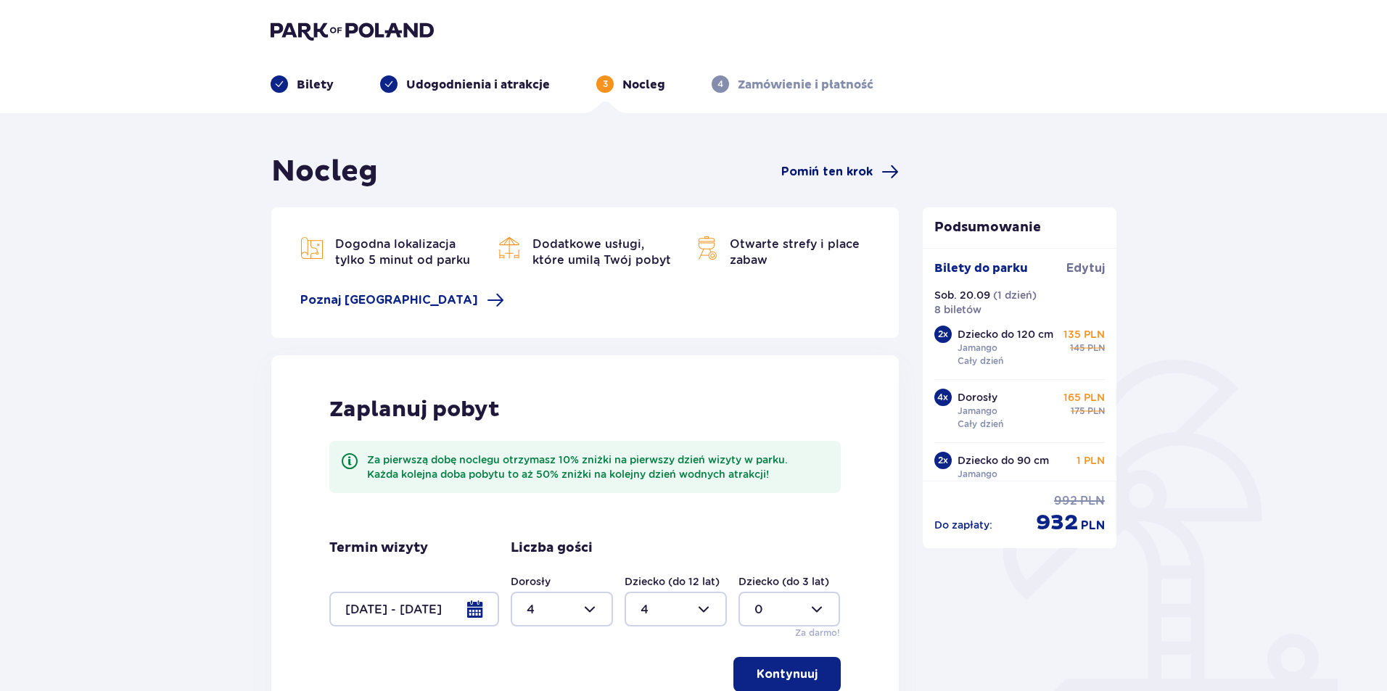
click at [830, 181] on span "Pomiń ten krok" at bounding box center [839, 171] width 117 height 17
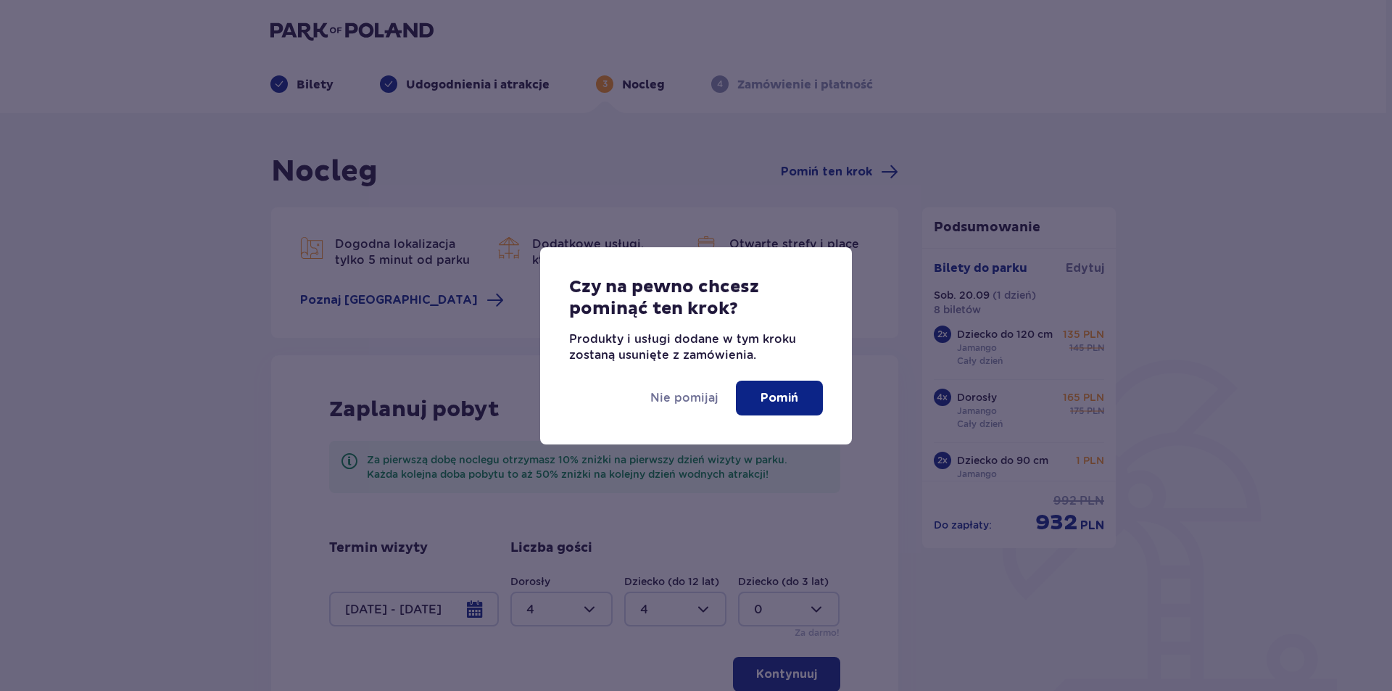
click at [777, 408] on button "Pomiń" at bounding box center [779, 398] width 87 height 35
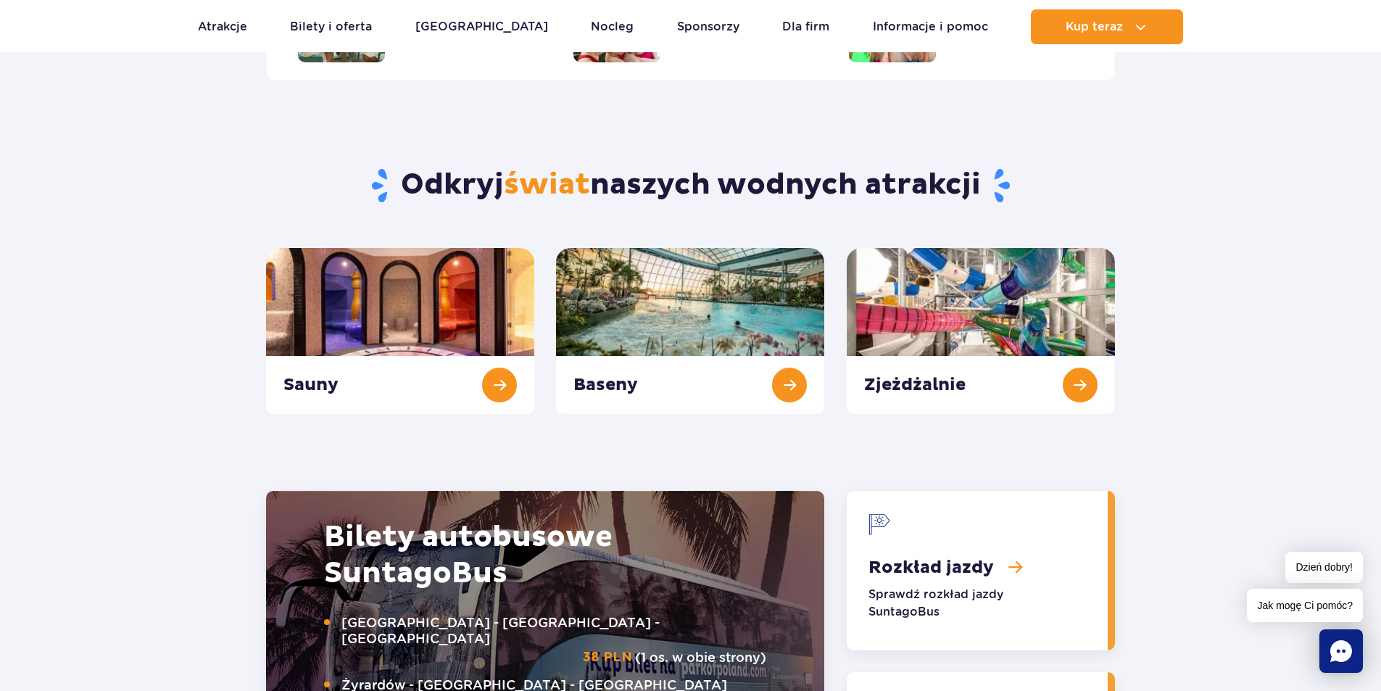
scroll to position [1450, 0]
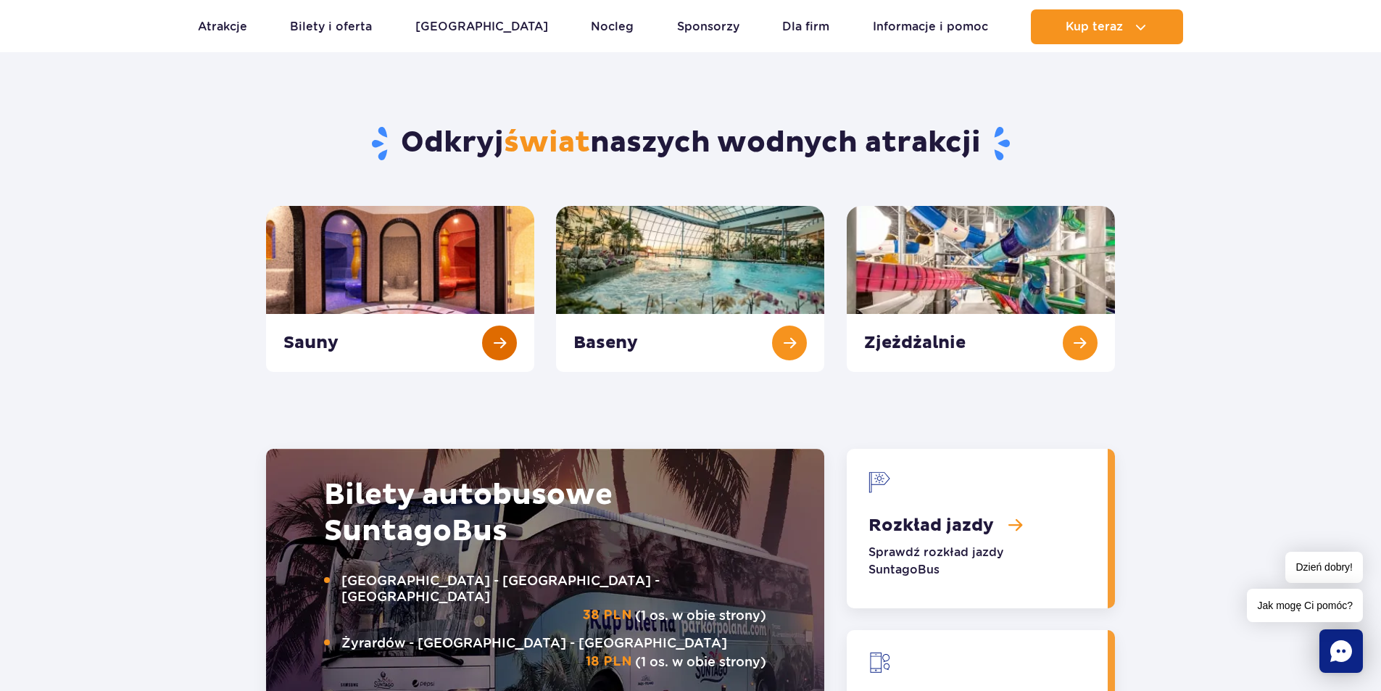
click at [392, 326] on link "Sauny" at bounding box center [400, 289] width 268 height 166
click at [383, 254] on link "Sauny" at bounding box center [400, 289] width 268 height 166
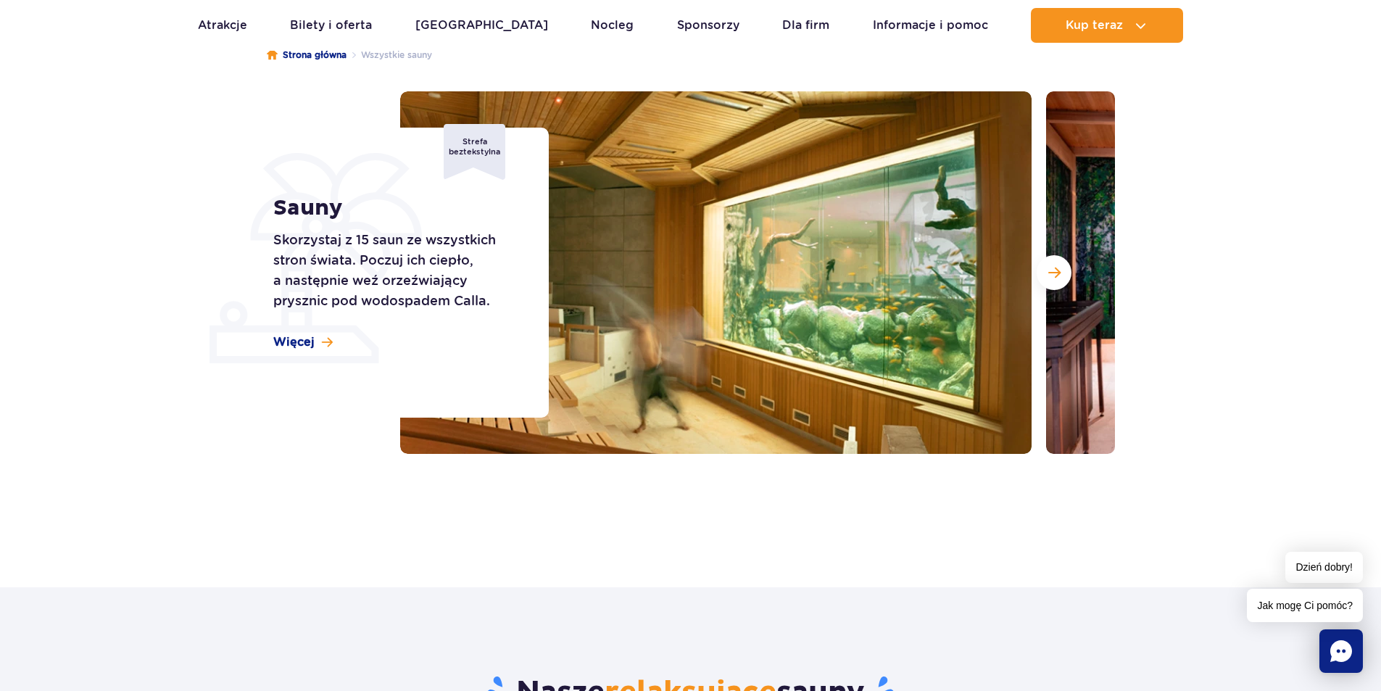
scroll to position [145, 0]
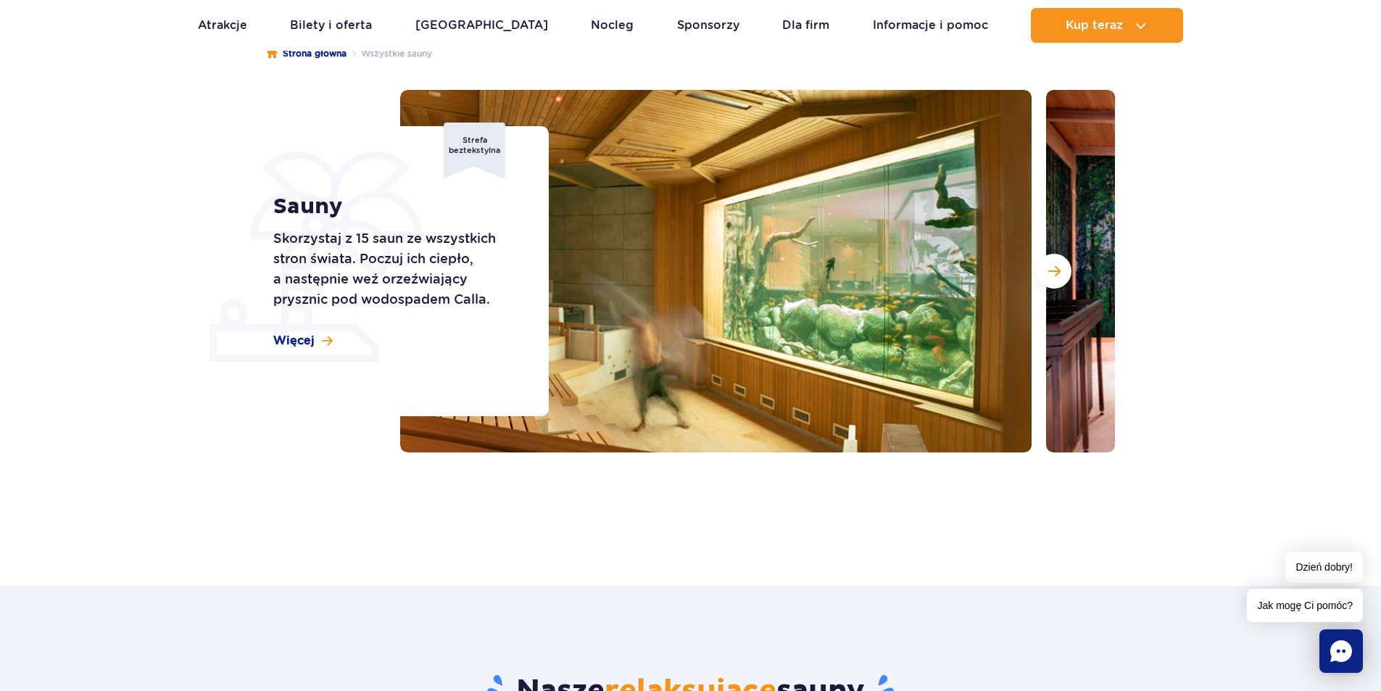
click at [282, 331] on div "Sauny Skorzystaj z 15 saun ze wszystkich stron świata. Poczuj ich ciepło, a nas…" at bounding box center [402, 271] width 294 height 290
click at [288, 341] on span "Więcej" at bounding box center [293, 341] width 41 height 16
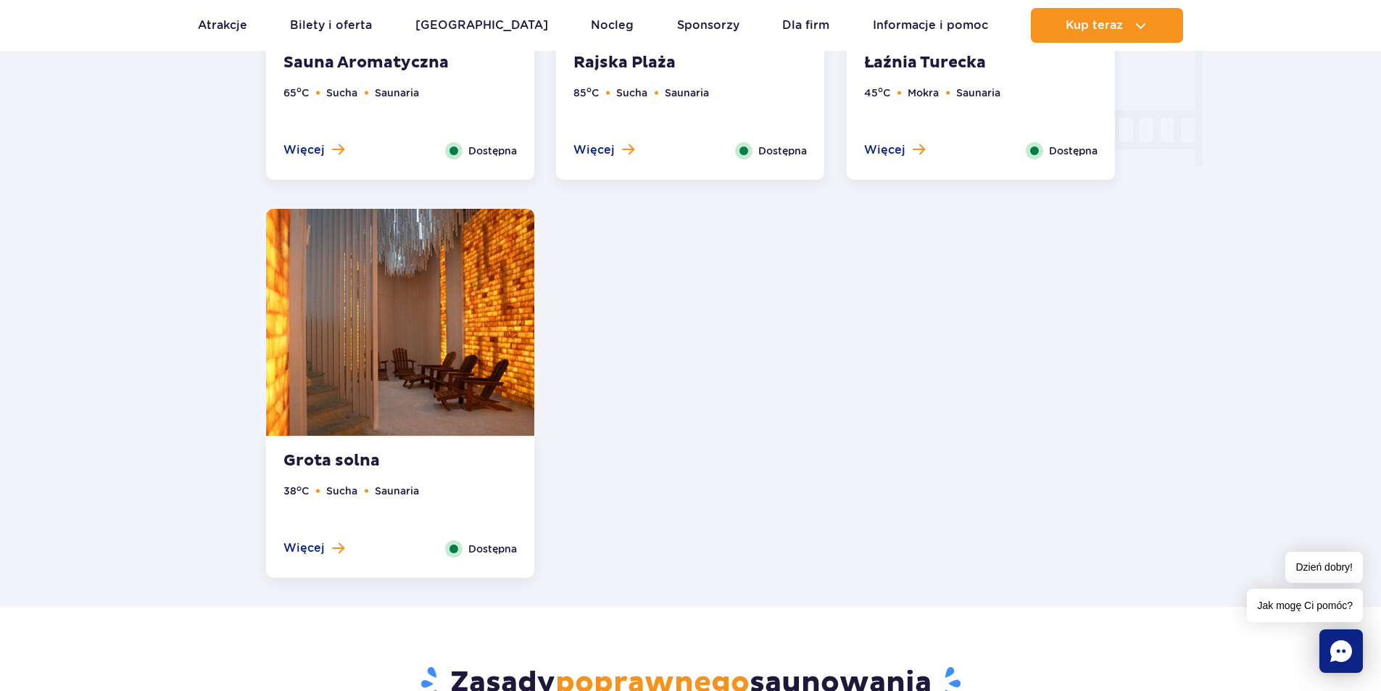
scroll to position [1891, 0]
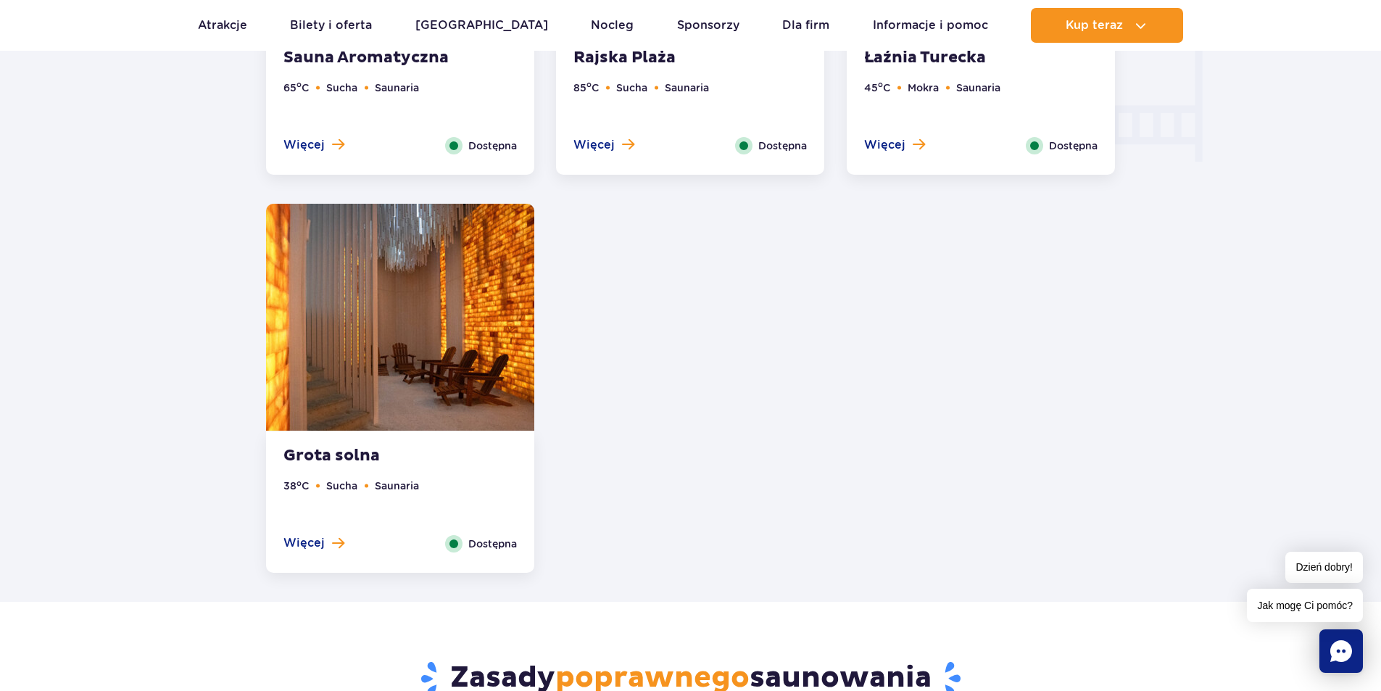
click at [423, 375] on img at bounding box center [400, 317] width 268 height 227
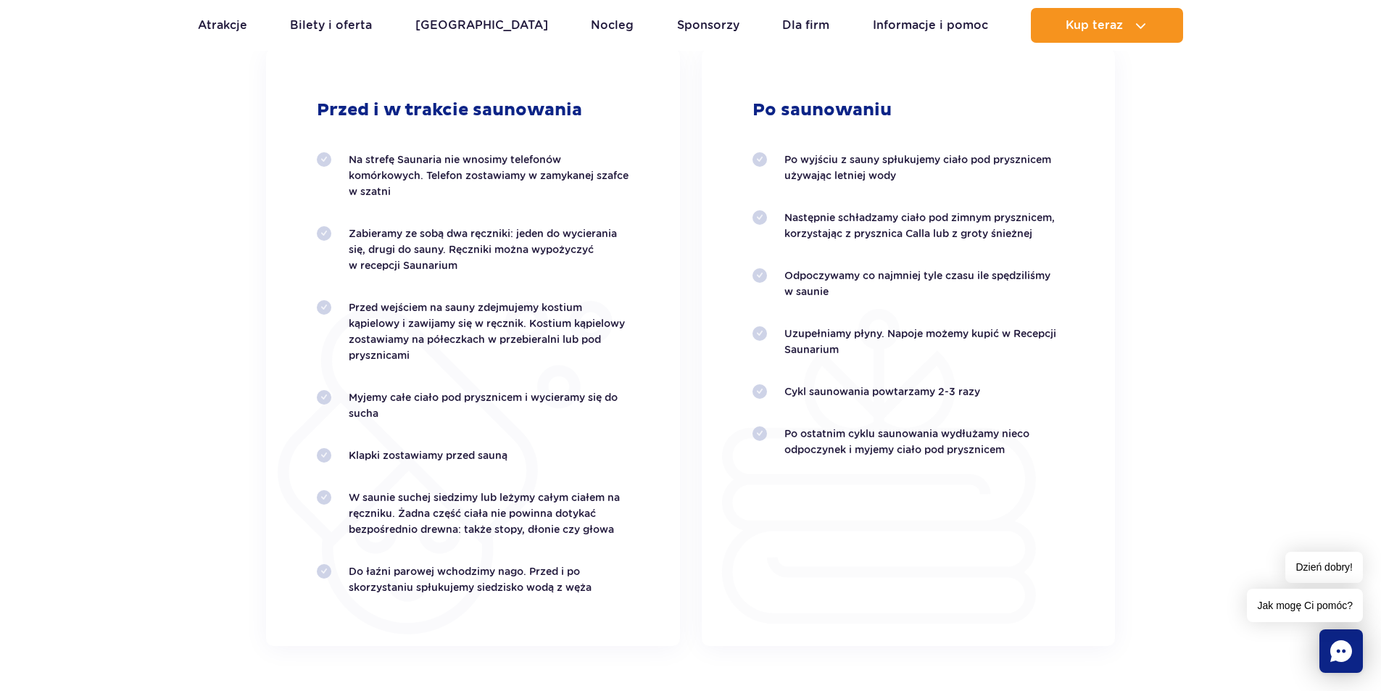
scroll to position [2918, 0]
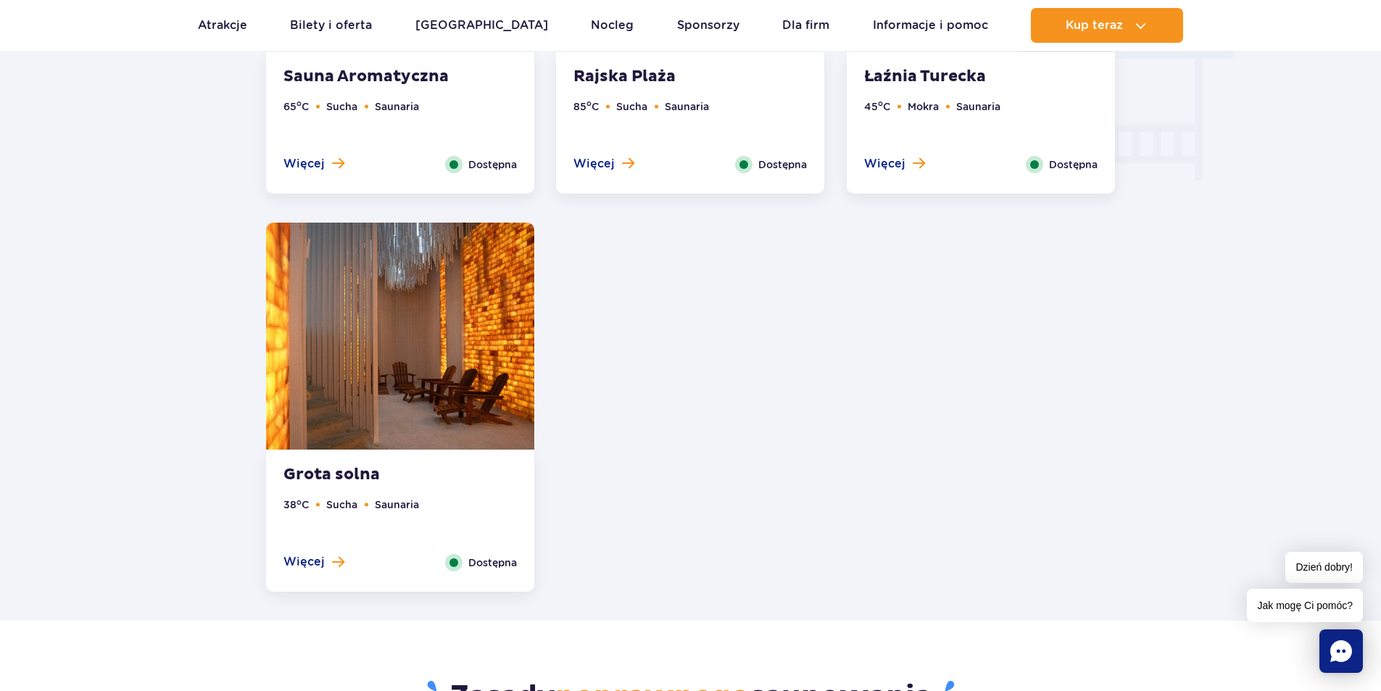
scroll to position [1885, 0]
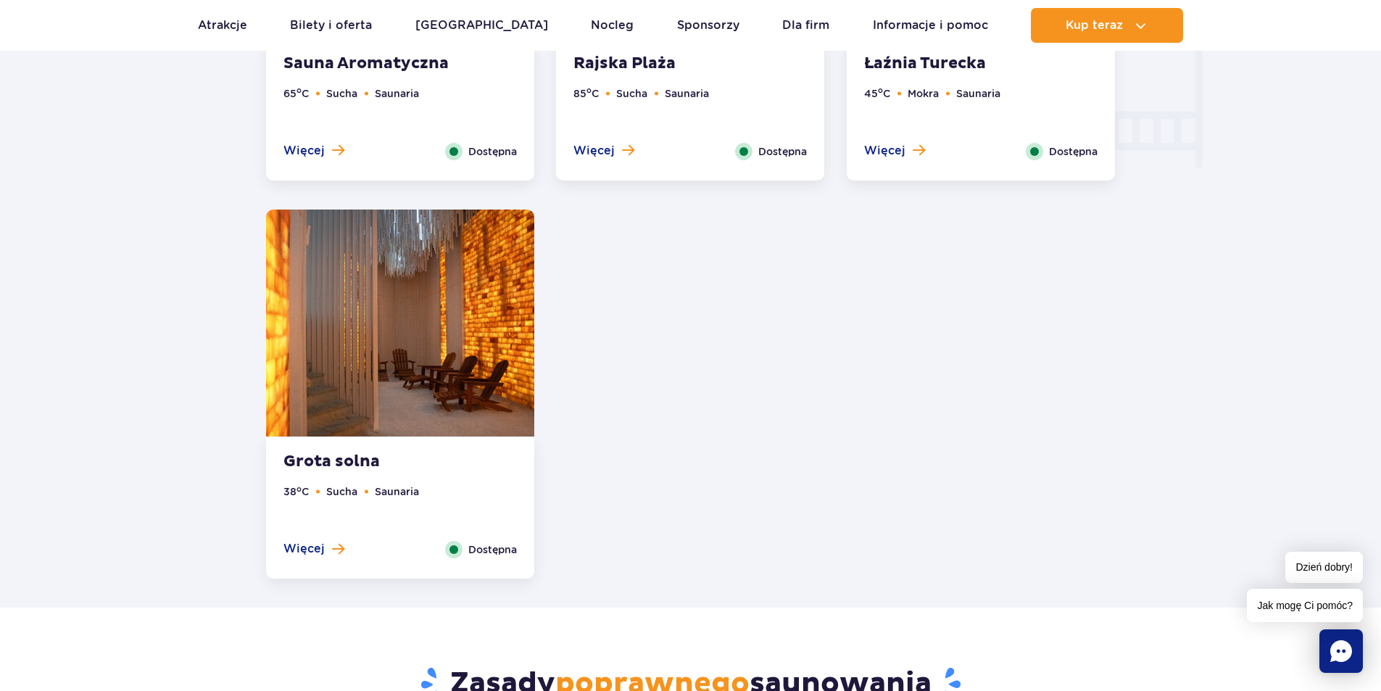
click at [459, 328] on img at bounding box center [400, 323] width 268 height 227
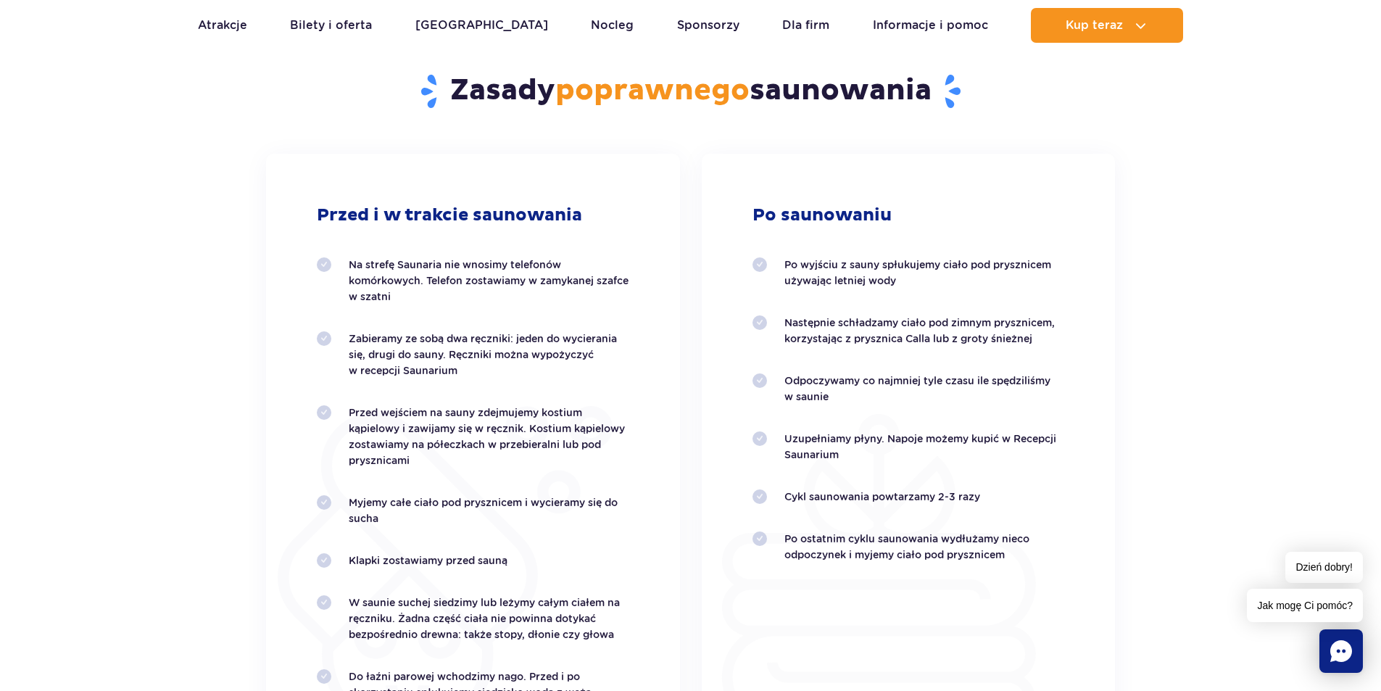
scroll to position [3063, 0]
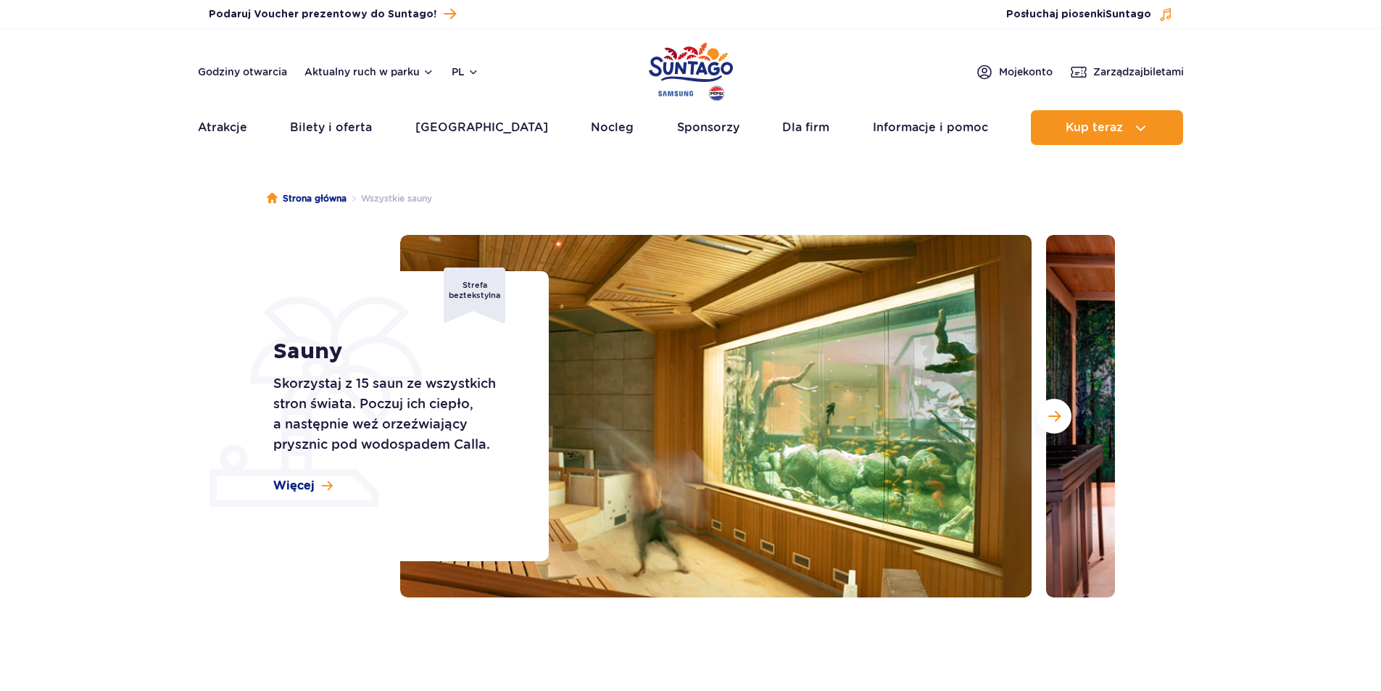
scroll to position [98, 0]
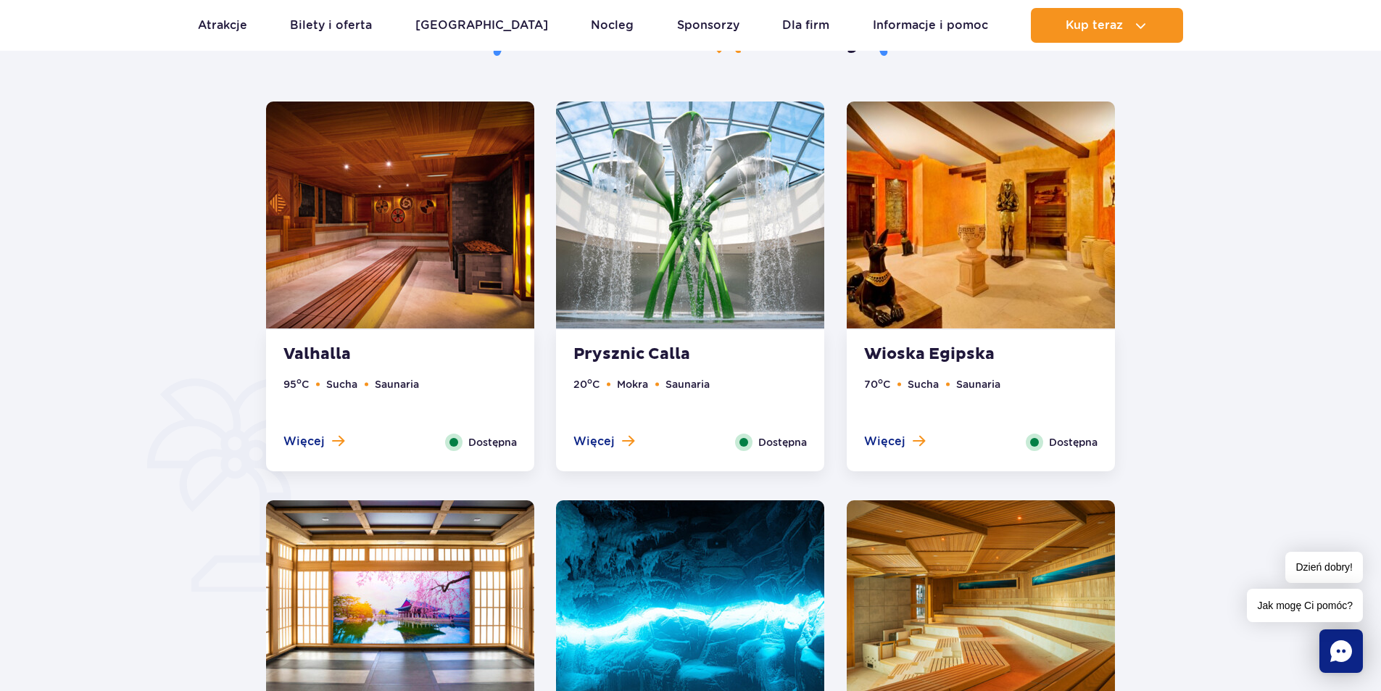
click at [416, 310] on img at bounding box center [400, 215] width 268 height 227
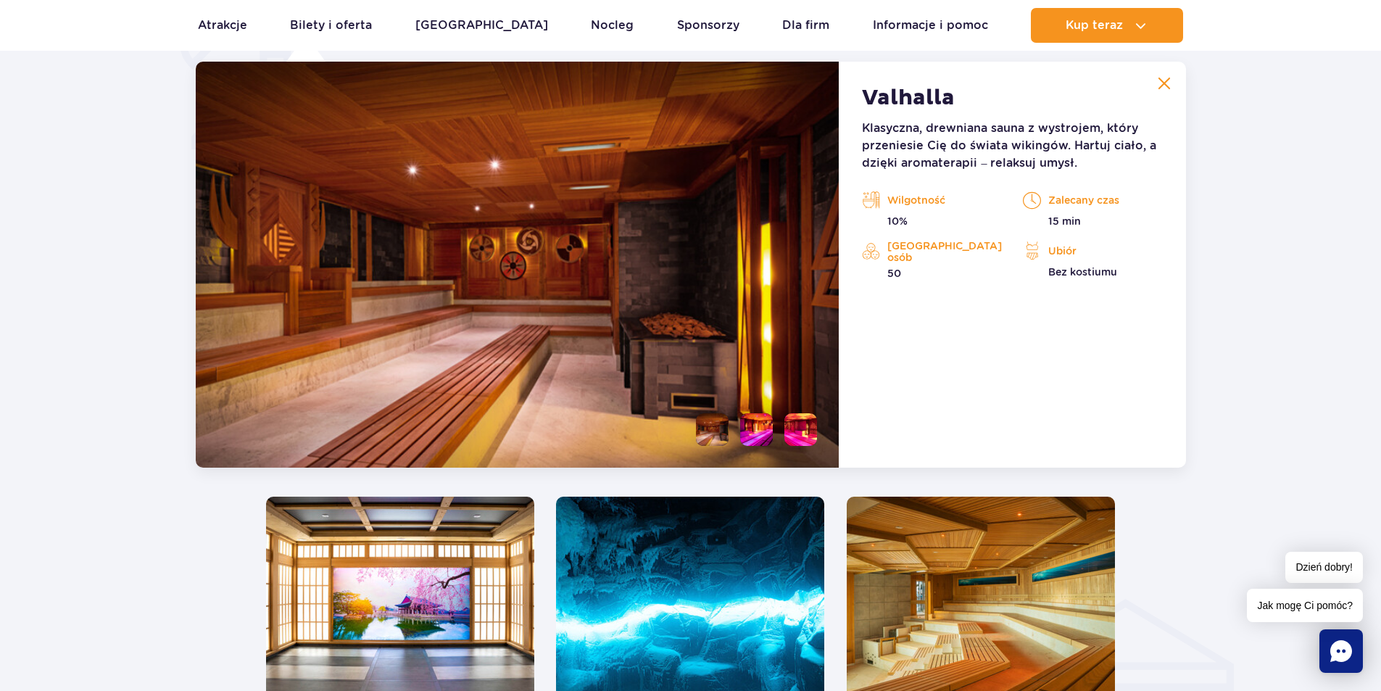
scroll to position [1215, 0]
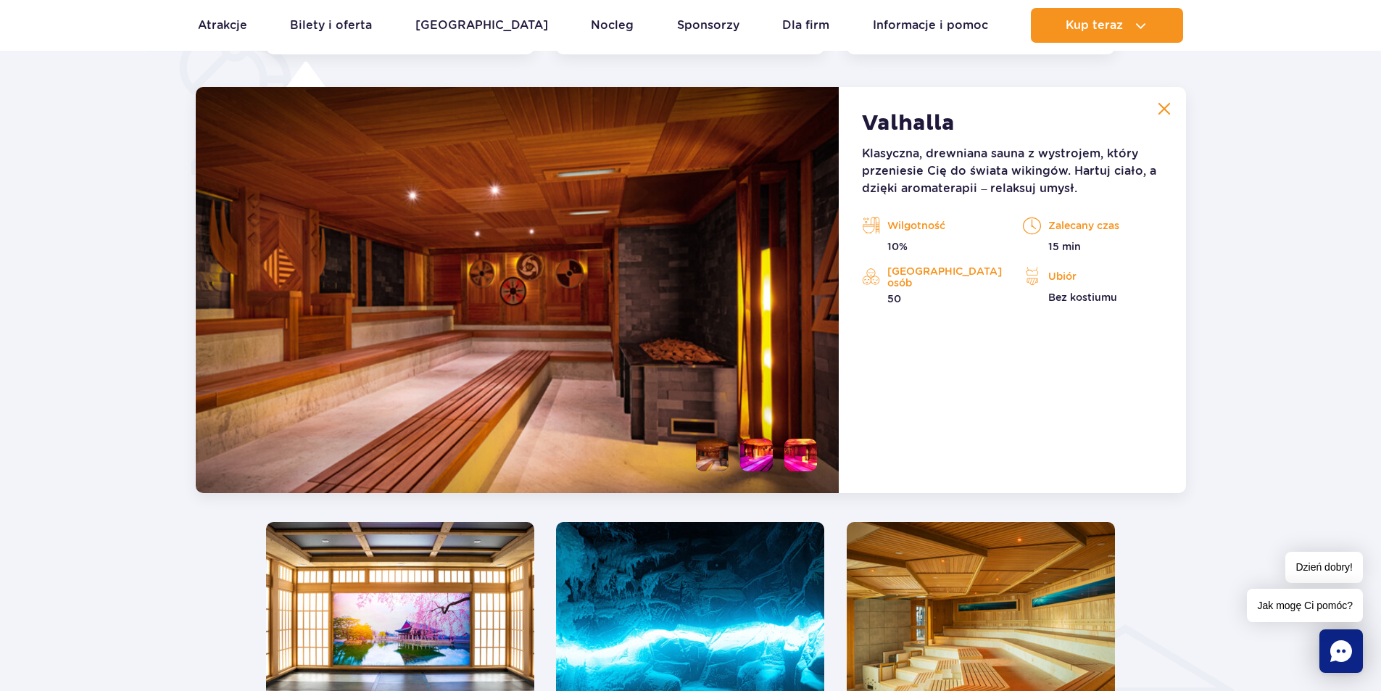
click at [1090, 298] on p "Bez kostiumu" at bounding box center [1092, 297] width 139 height 15
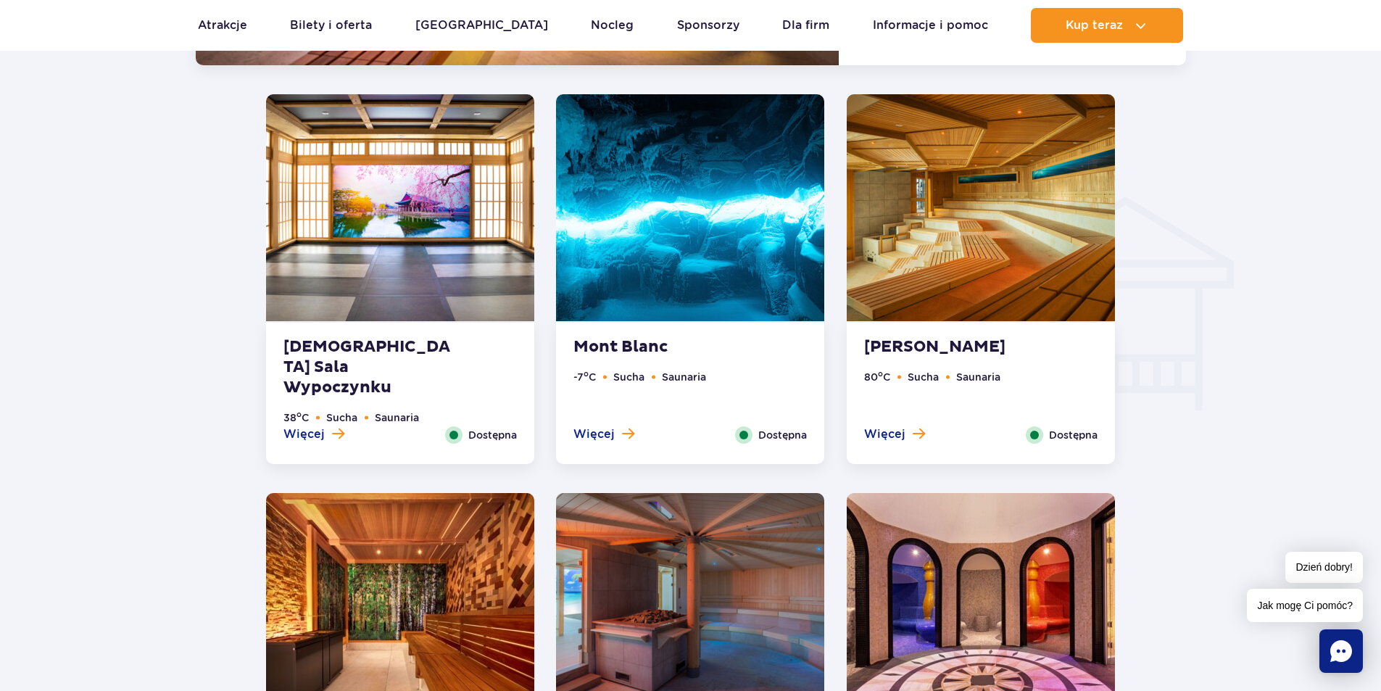
scroll to position [1650, 0]
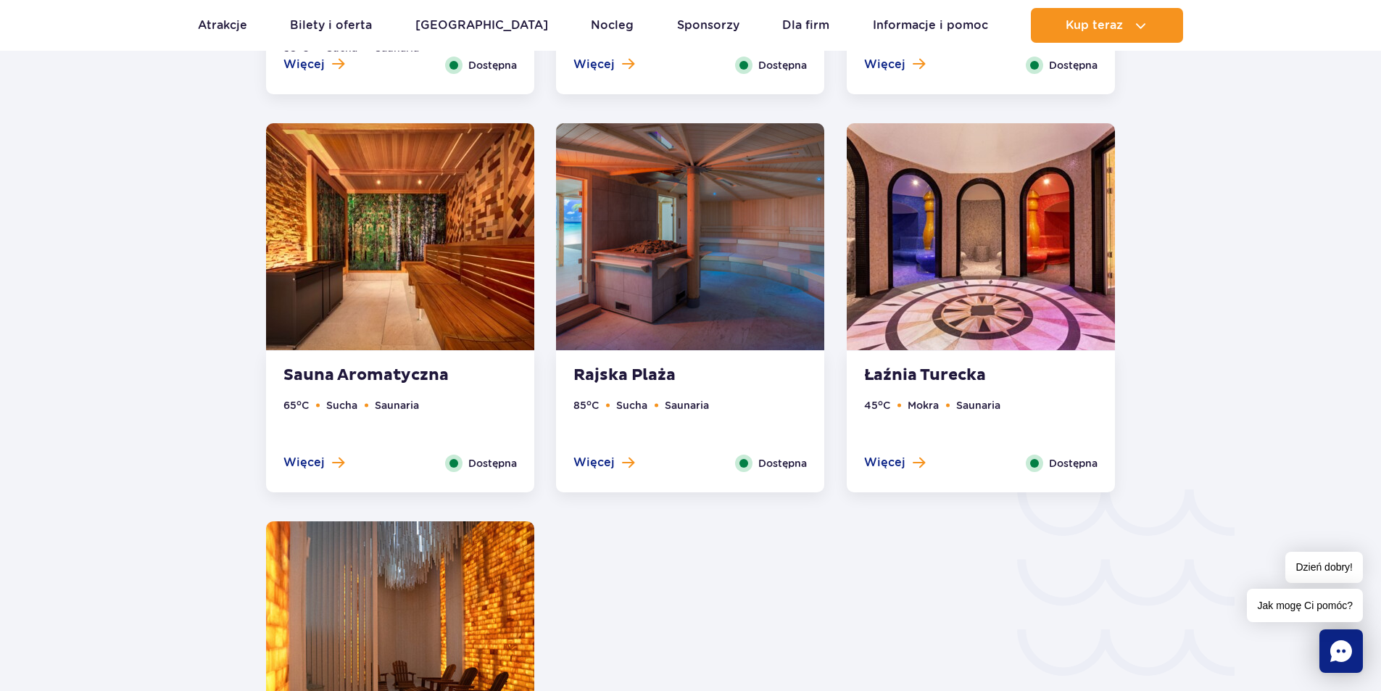
click at [712, 289] on img at bounding box center [690, 236] width 268 height 227
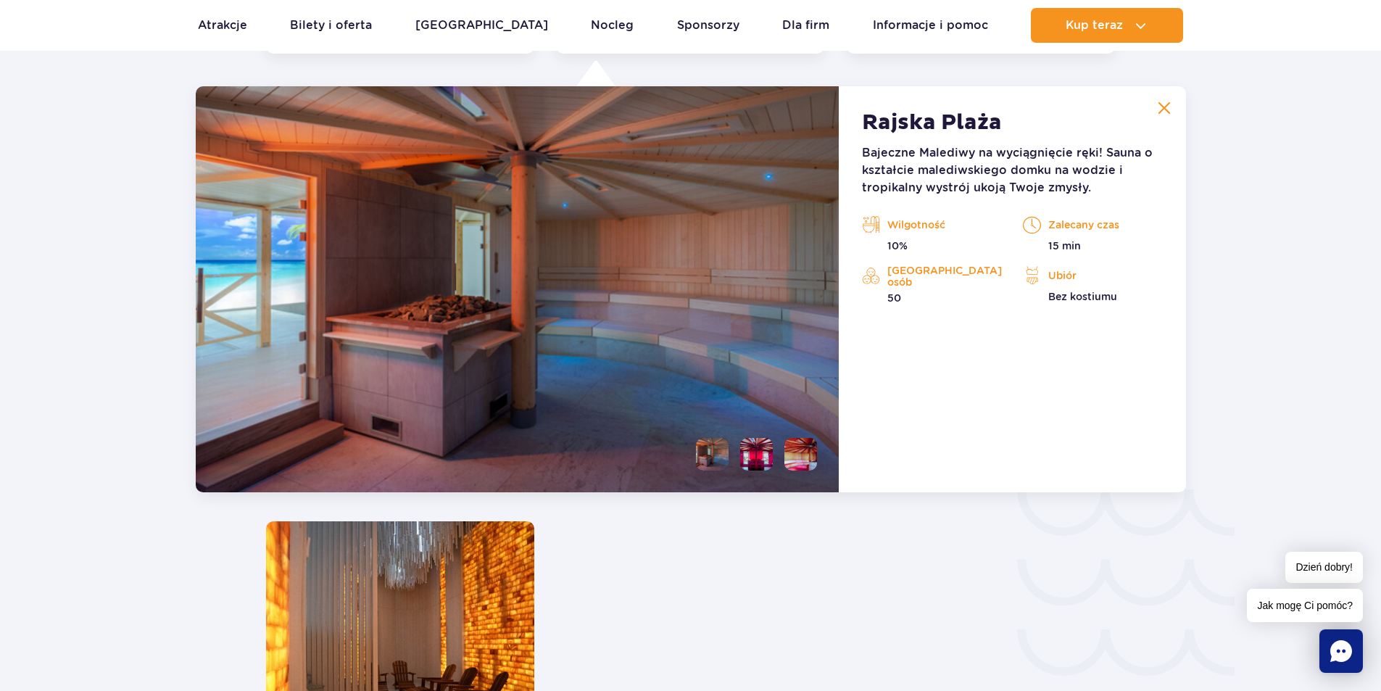
scroll to position [2012, 0]
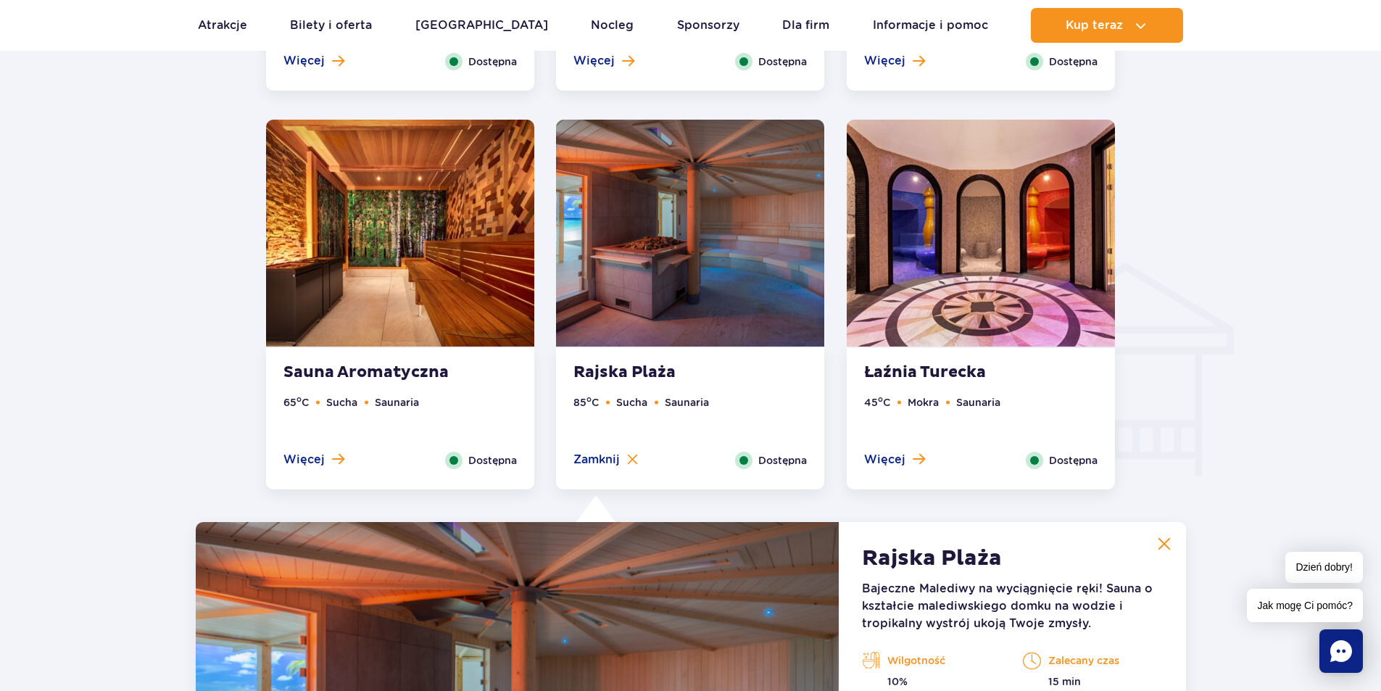
click at [456, 276] on img at bounding box center [400, 233] width 268 height 227
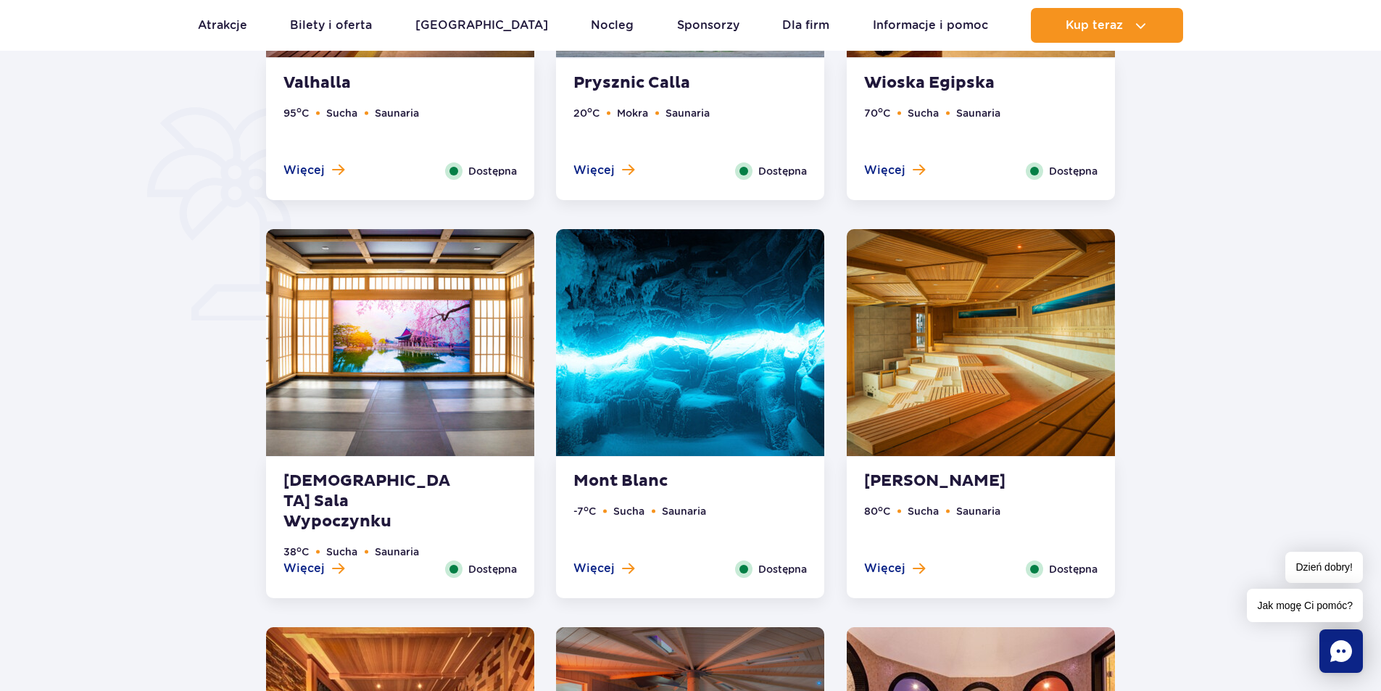
click at [447, 262] on img at bounding box center [400, 342] width 268 height 227
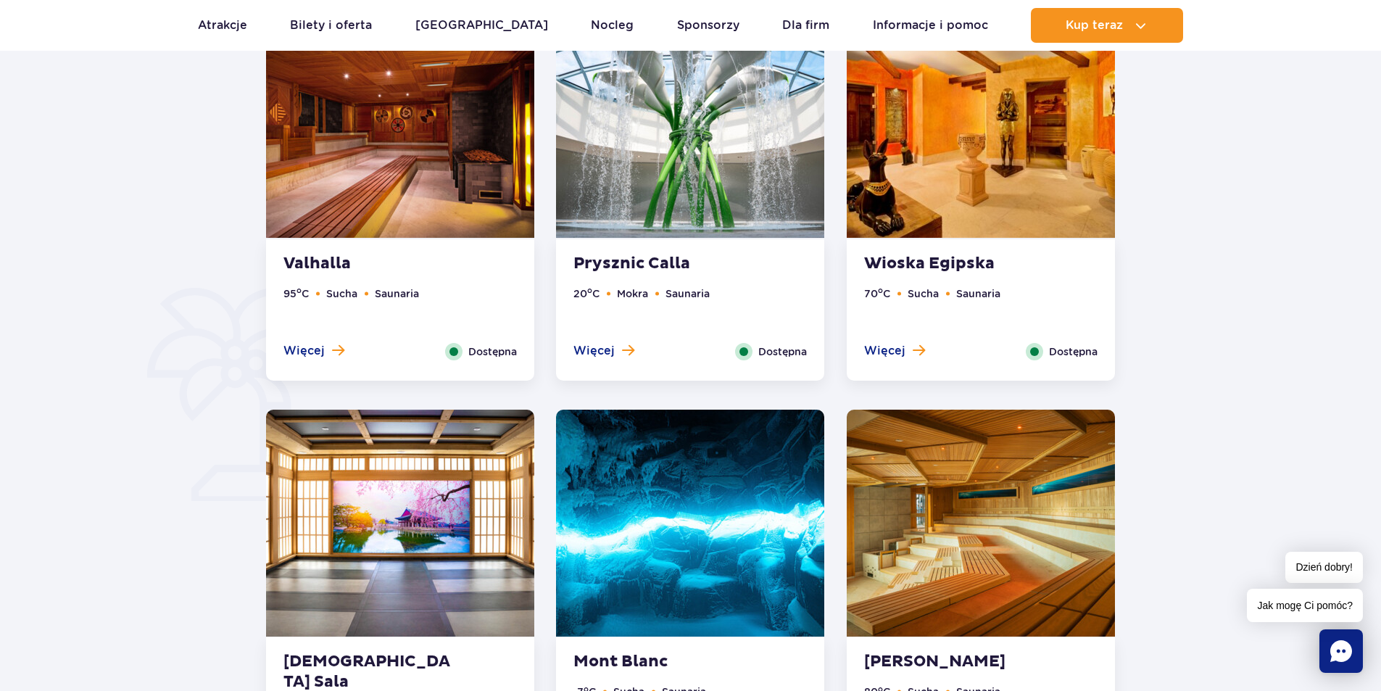
click at [434, 153] on img at bounding box center [400, 124] width 268 height 227
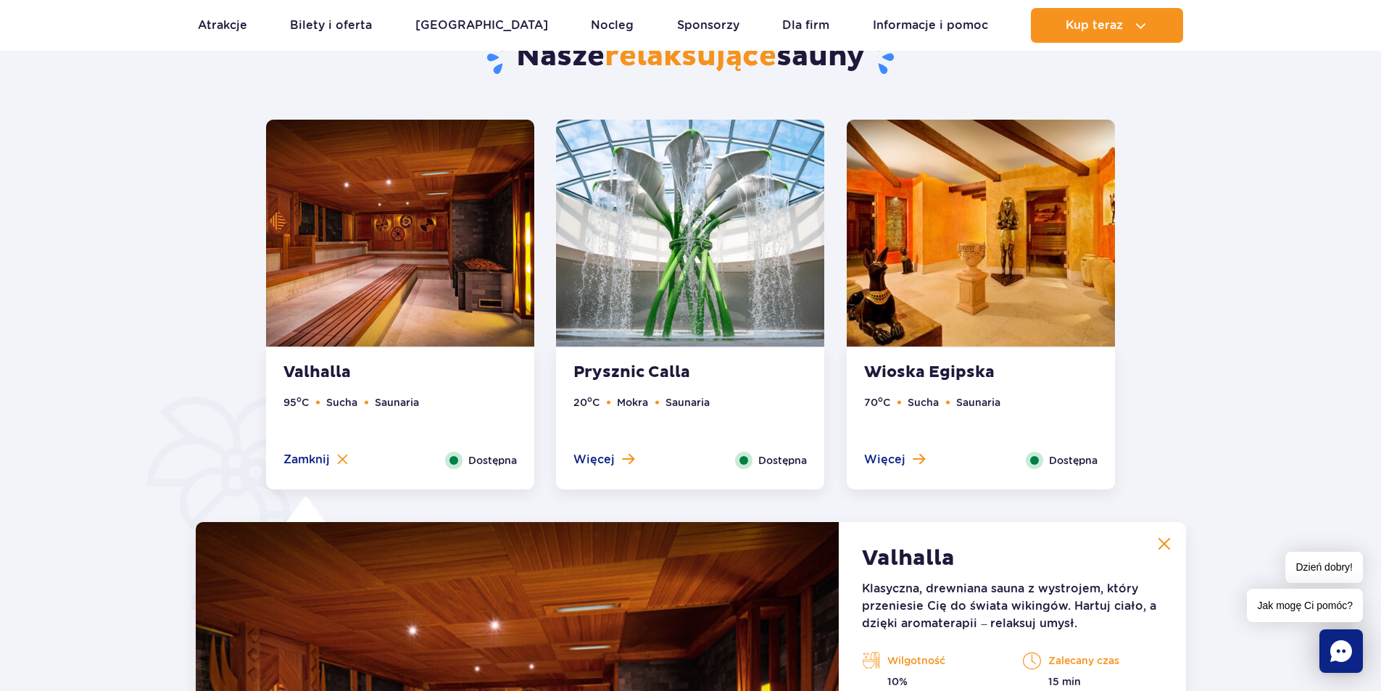
click at [611, 180] on img at bounding box center [690, 233] width 268 height 227
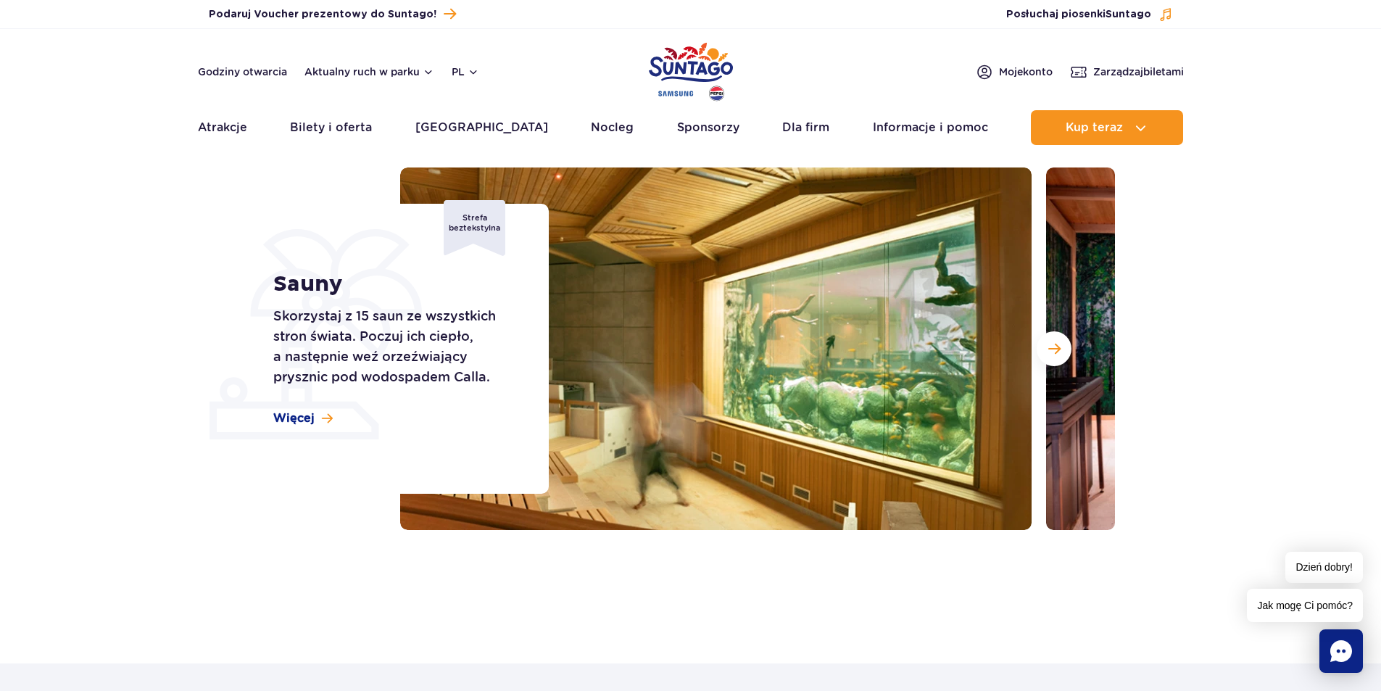
scroll to position [0, 0]
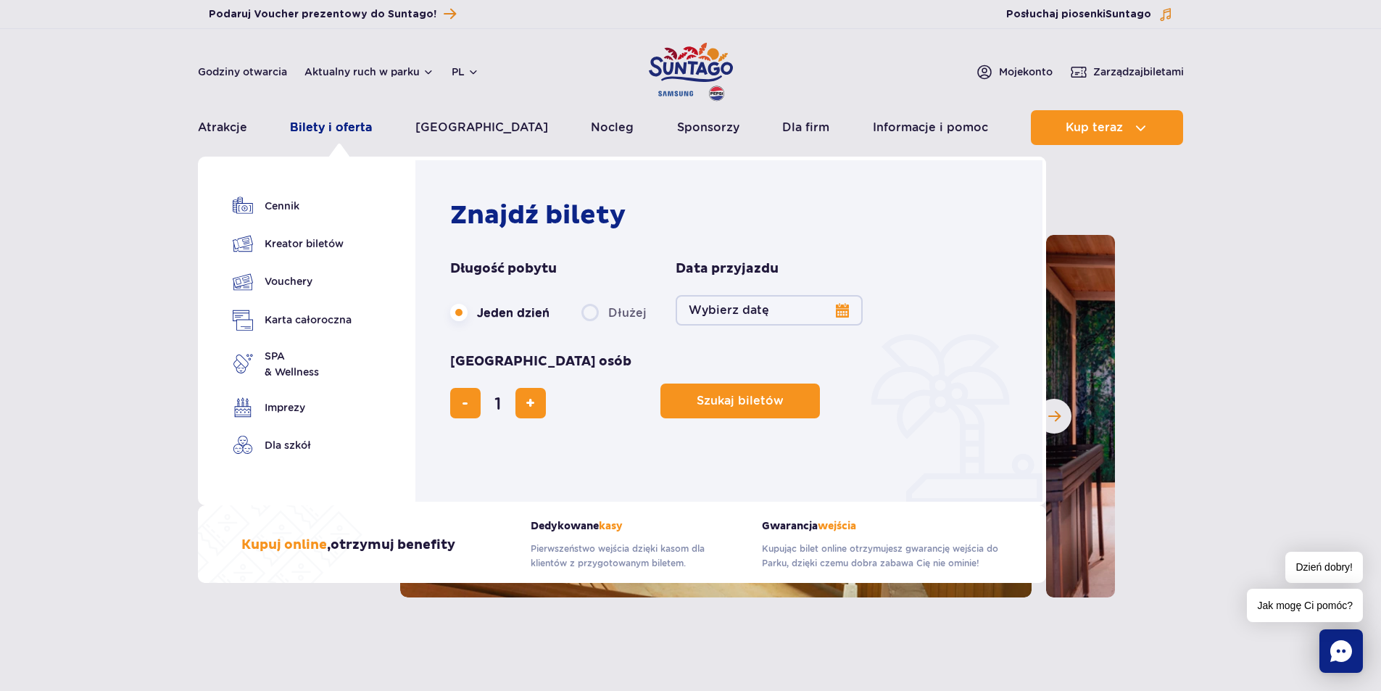
click at [347, 130] on link "Bilety i oferta" at bounding box center [331, 127] width 82 height 35
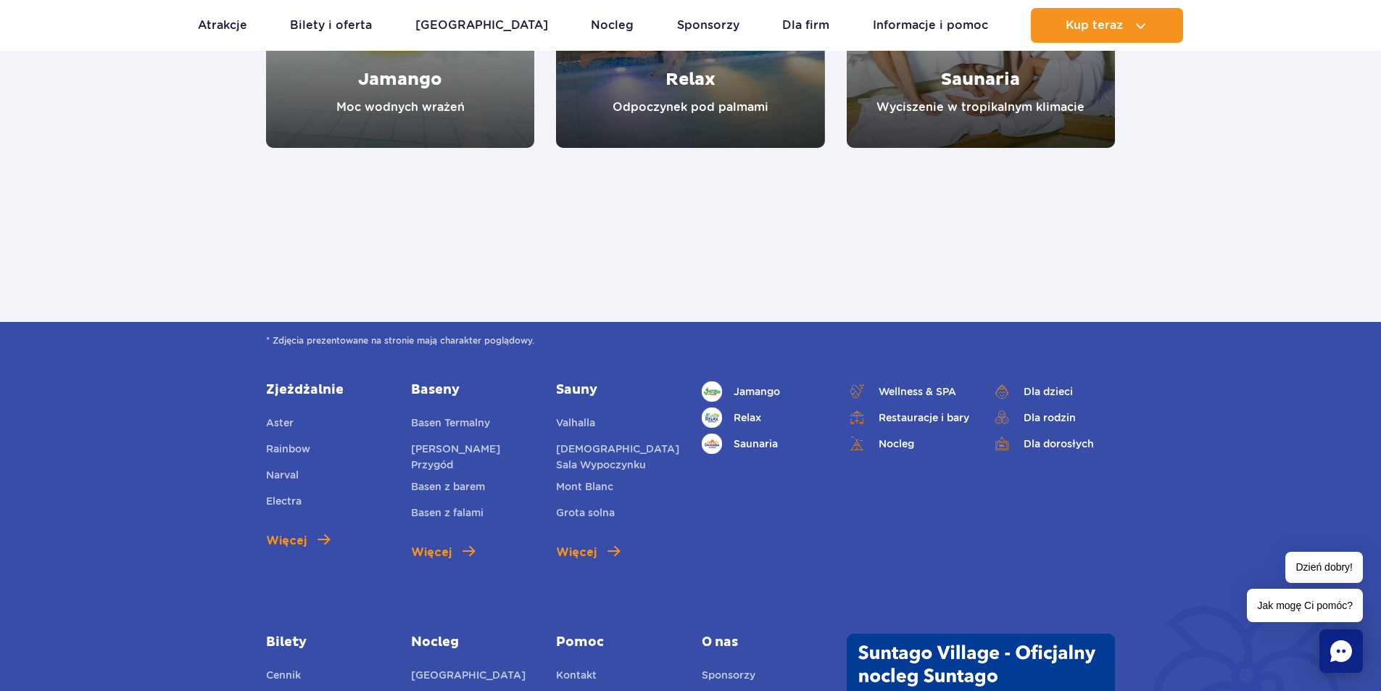
scroll to position [1450, 0]
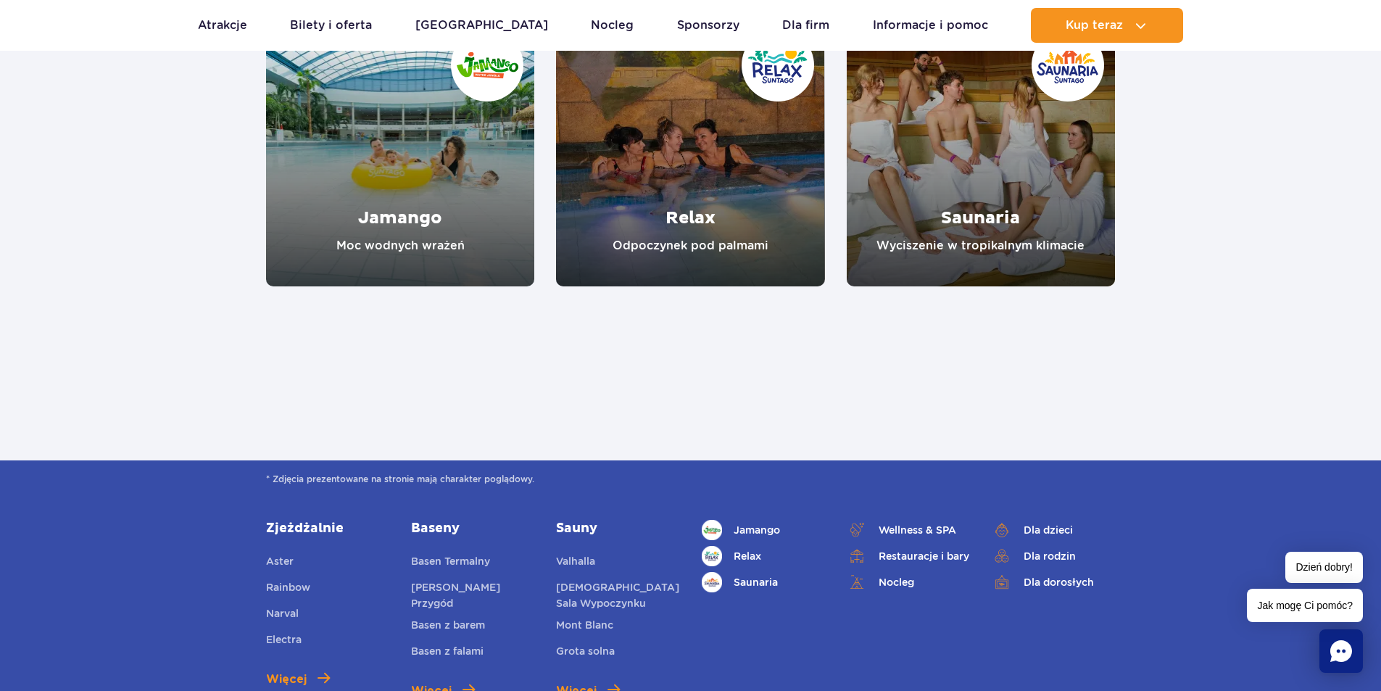
click at [983, 144] on link "Saunaria" at bounding box center [981, 152] width 268 height 268
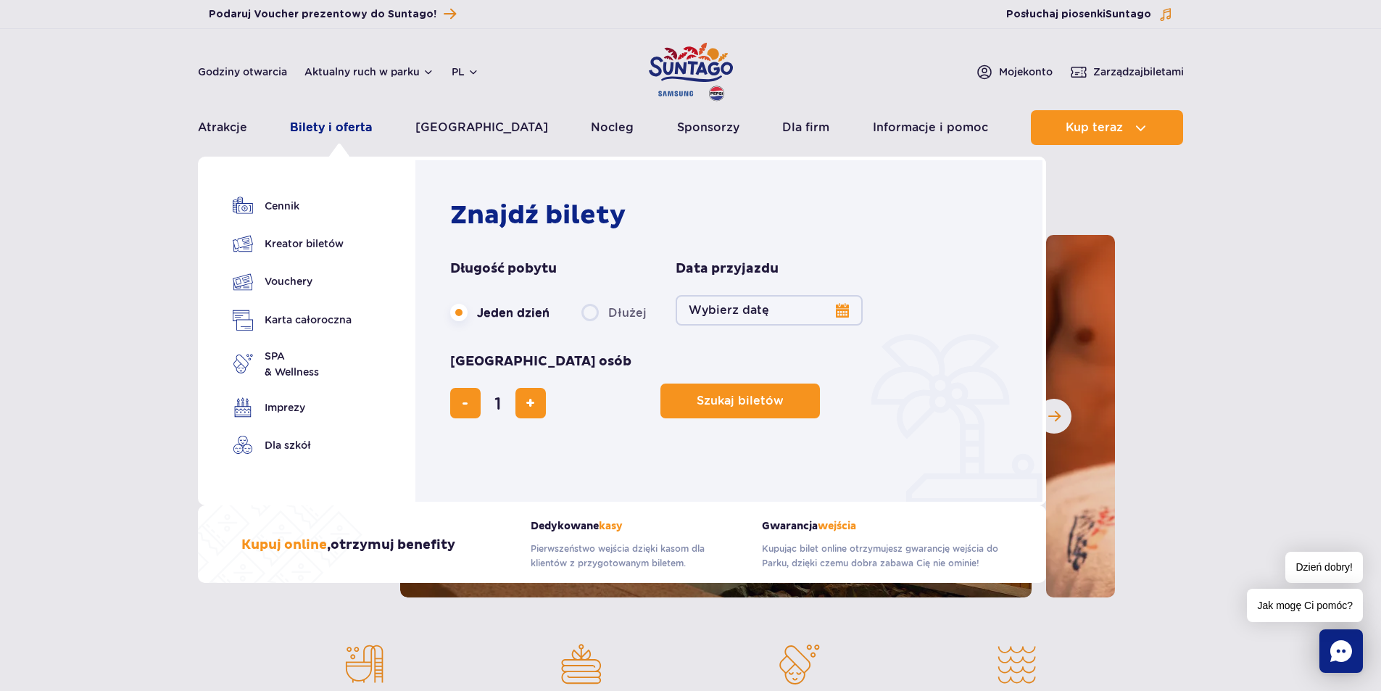
click at [342, 124] on link "Bilety i oferta" at bounding box center [331, 127] width 82 height 35
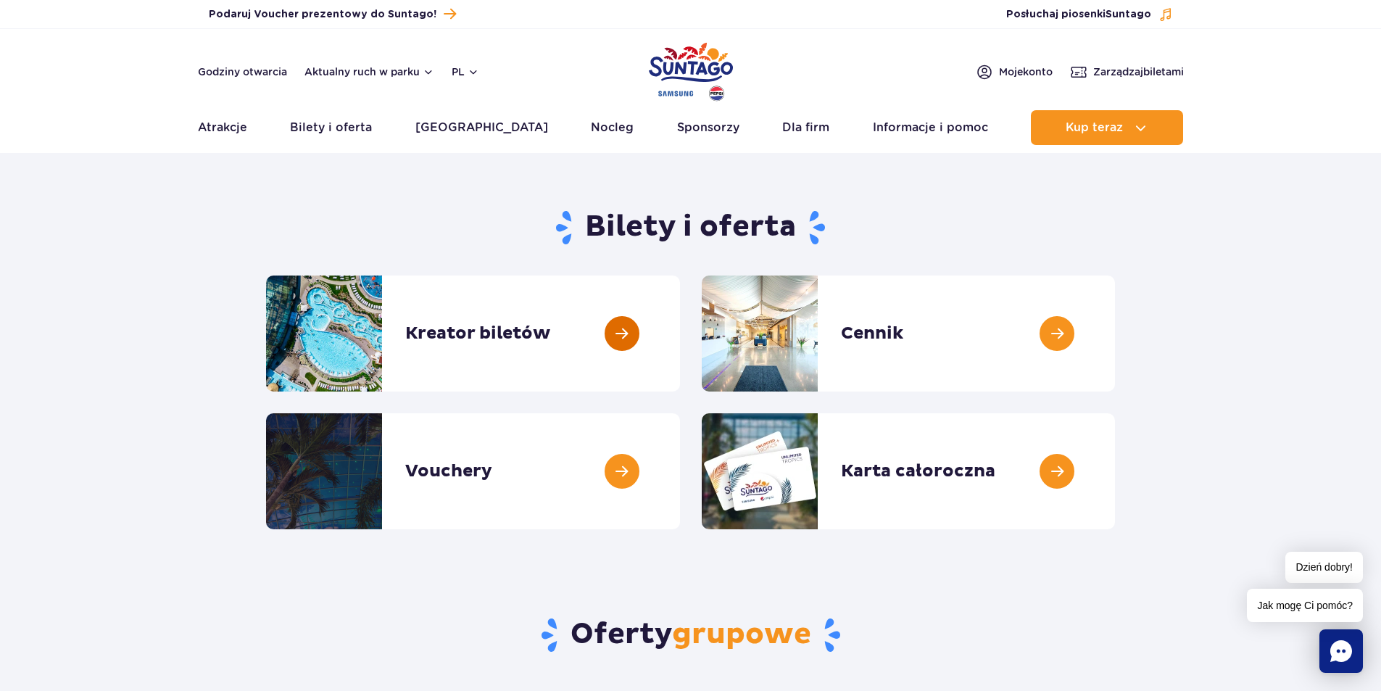
click at [680, 306] on link at bounding box center [680, 334] width 0 height 116
click at [336, 149] on header "Godziny otwarcia Aktualny ruch w parku pl PL EN UA Moje konto Zarządzaj biletam…" at bounding box center [690, 91] width 1381 height 124
click at [339, 134] on link "Bilety i oferta" at bounding box center [331, 127] width 82 height 35
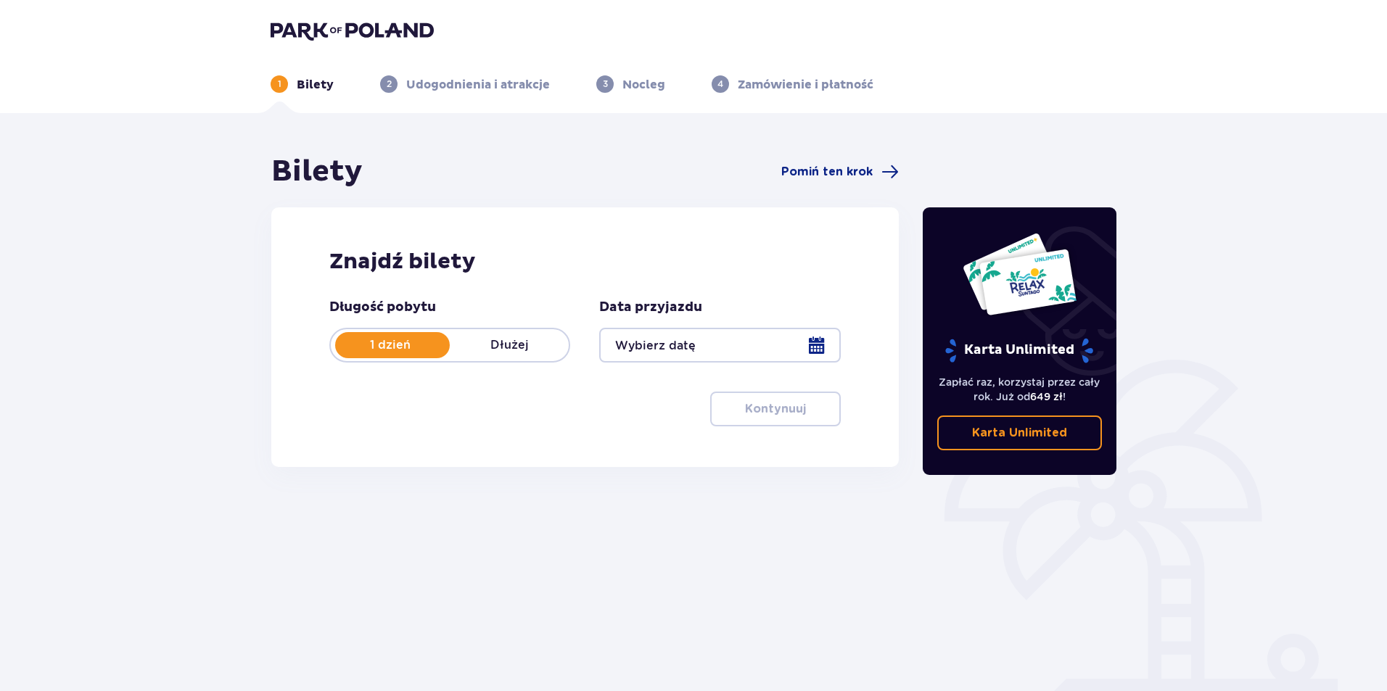
click at [828, 349] on div at bounding box center [719, 345] width 241 height 35
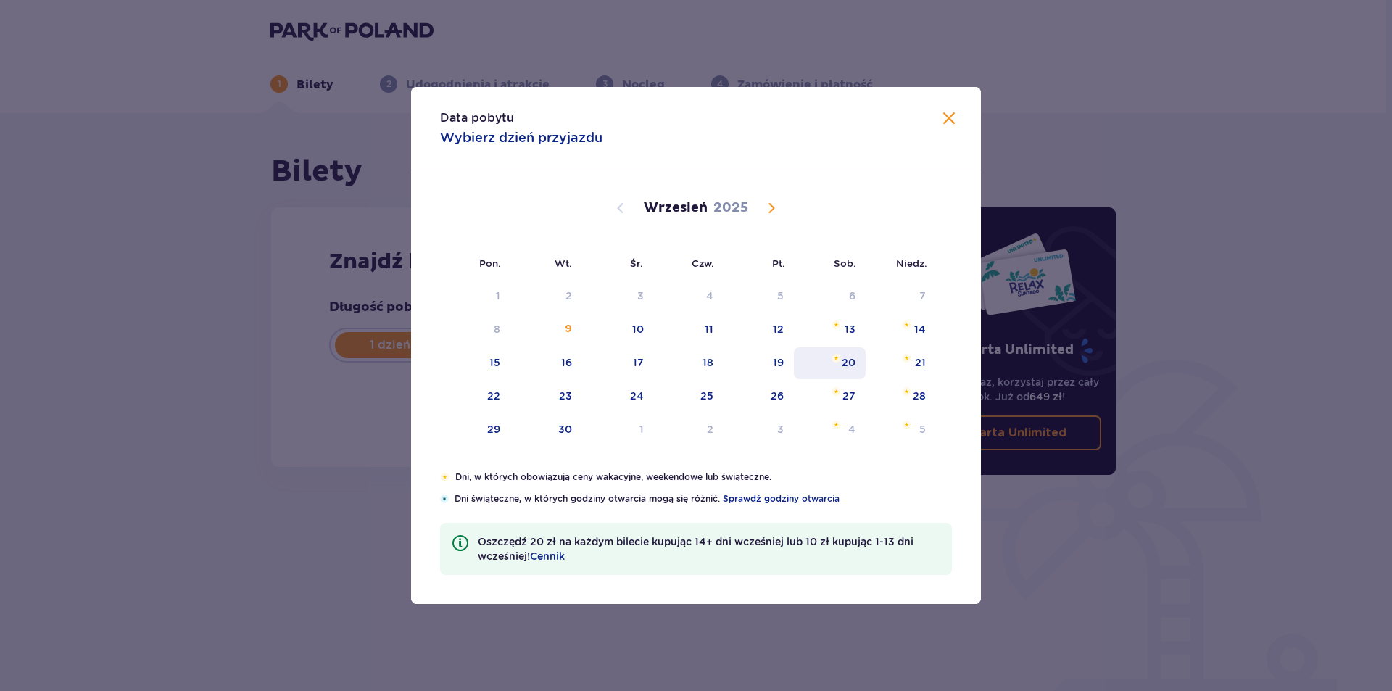
click at [844, 362] on div "20" at bounding box center [849, 362] width 14 height 15
type input "[DATE]"
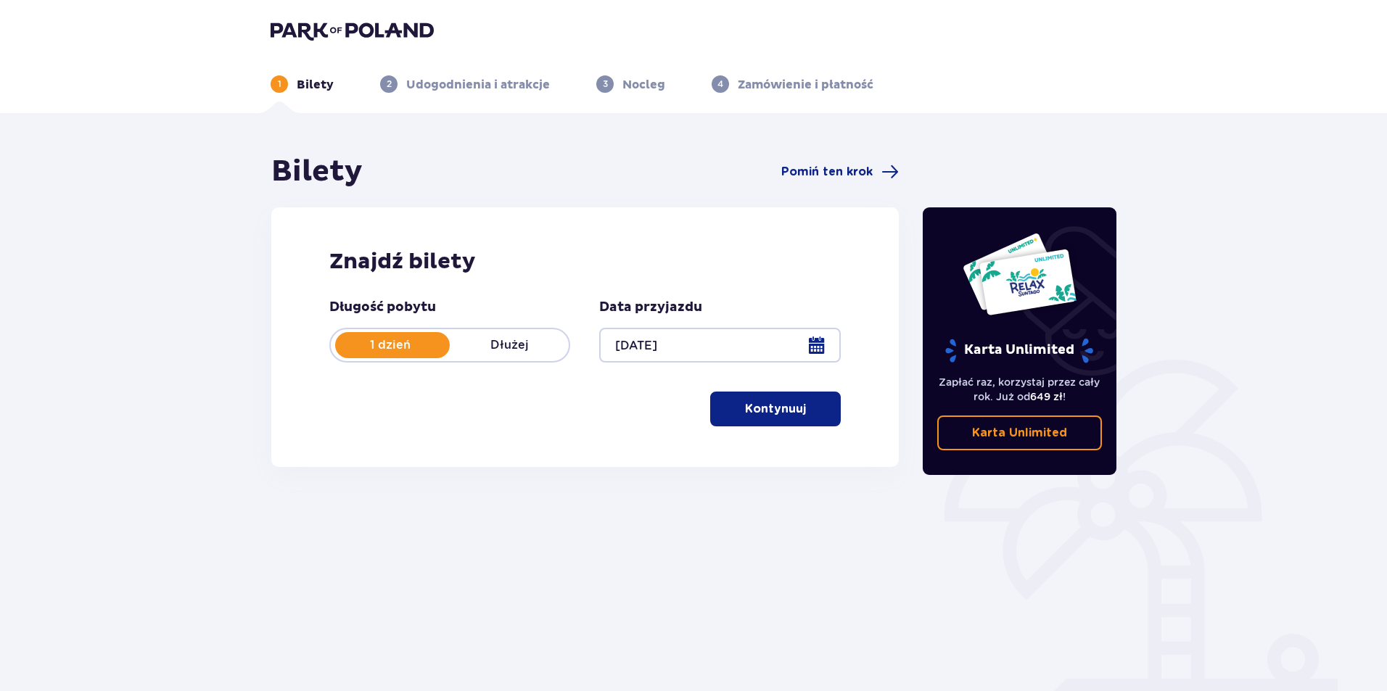
click at [777, 416] on p "Kontynuuj" at bounding box center [775, 409] width 61 height 16
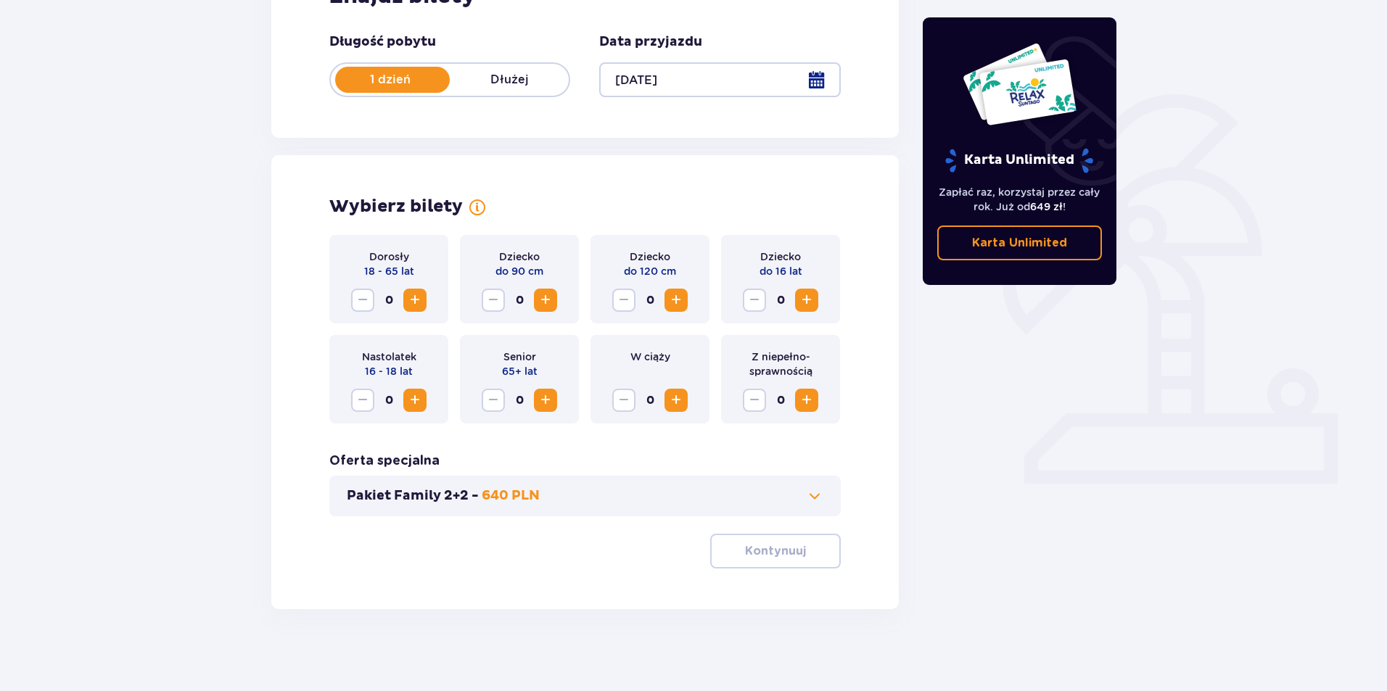
scroll to position [270, 0]
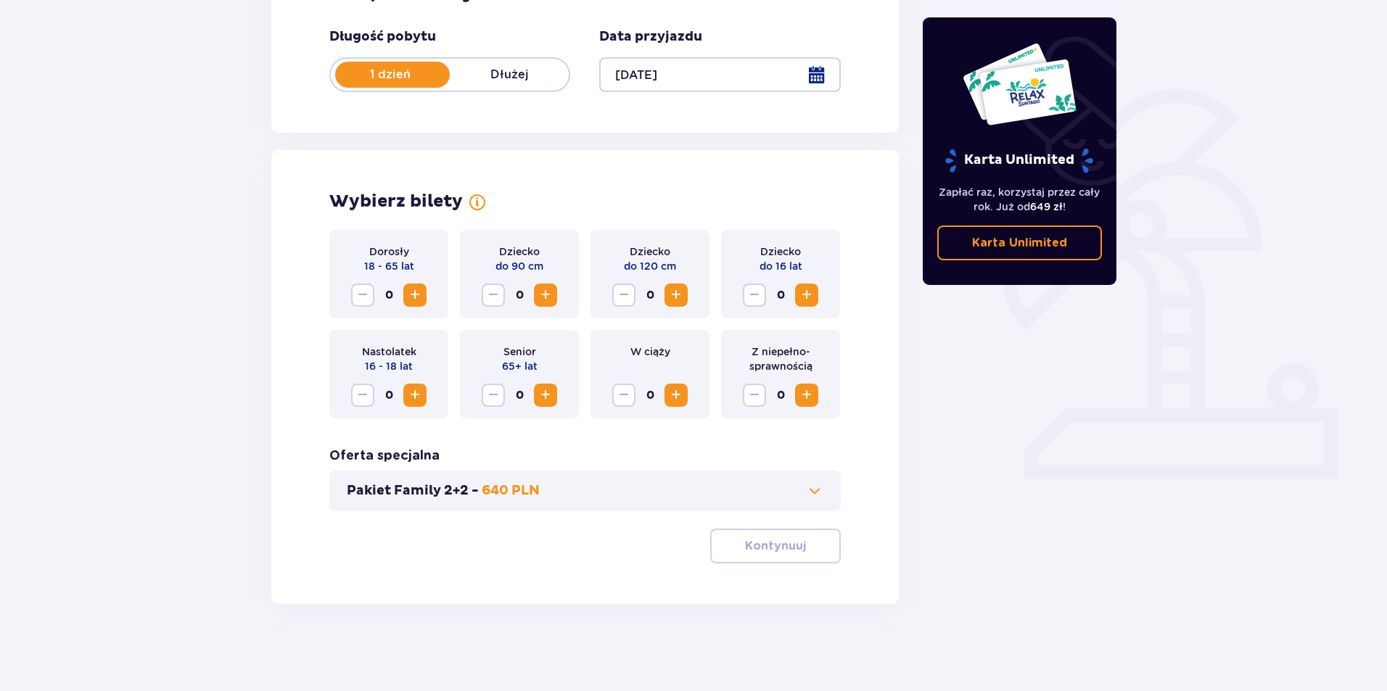
click at [419, 301] on span "Increase" at bounding box center [414, 294] width 17 height 17
click at [419, 300] on span "Increase" at bounding box center [414, 294] width 17 height 17
click at [558, 292] on div "Dziecko do 90 cm 0" at bounding box center [519, 274] width 119 height 88
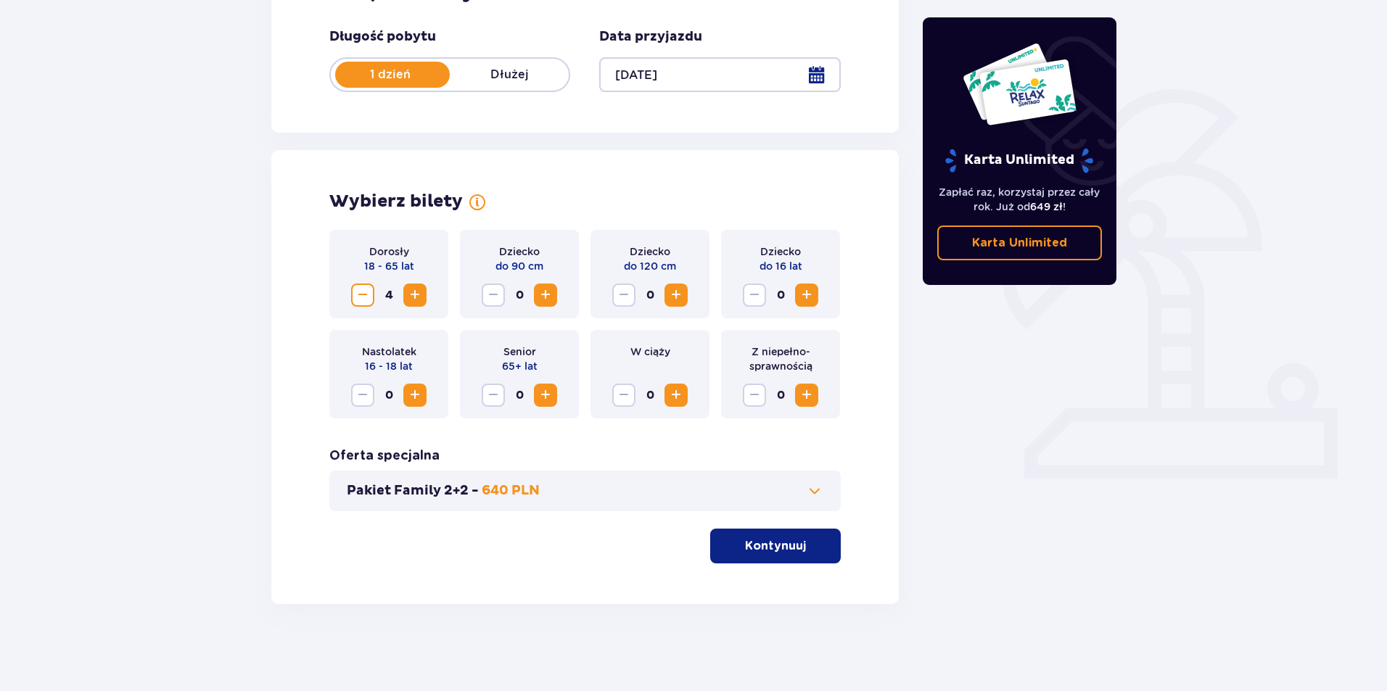
click at [555, 294] on button "Increase" at bounding box center [545, 295] width 23 height 23
click at [492, 293] on span "Decrease" at bounding box center [492, 294] width 17 height 17
click at [666, 295] on button "Increase" at bounding box center [675, 295] width 23 height 23
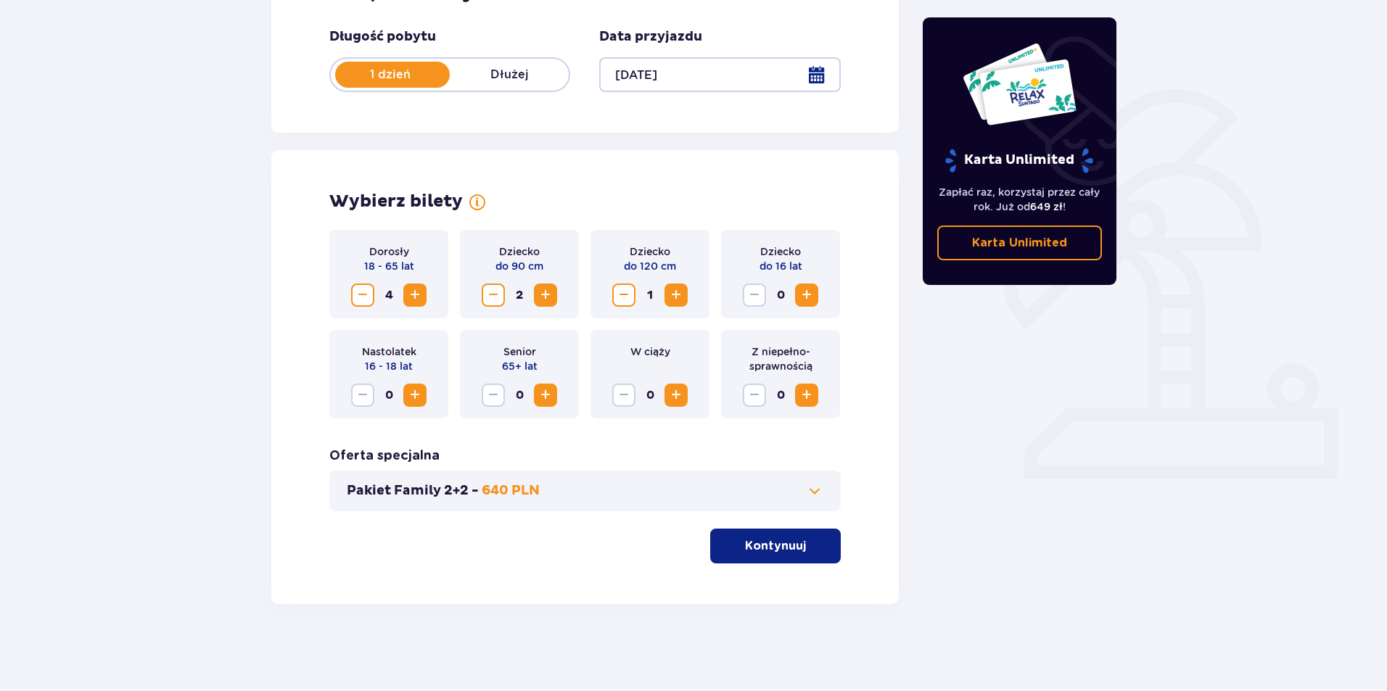
click at [668, 295] on span "Increase" at bounding box center [675, 294] width 17 height 17
click at [788, 549] on p "Kontynuuj" at bounding box center [775, 546] width 61 height 16
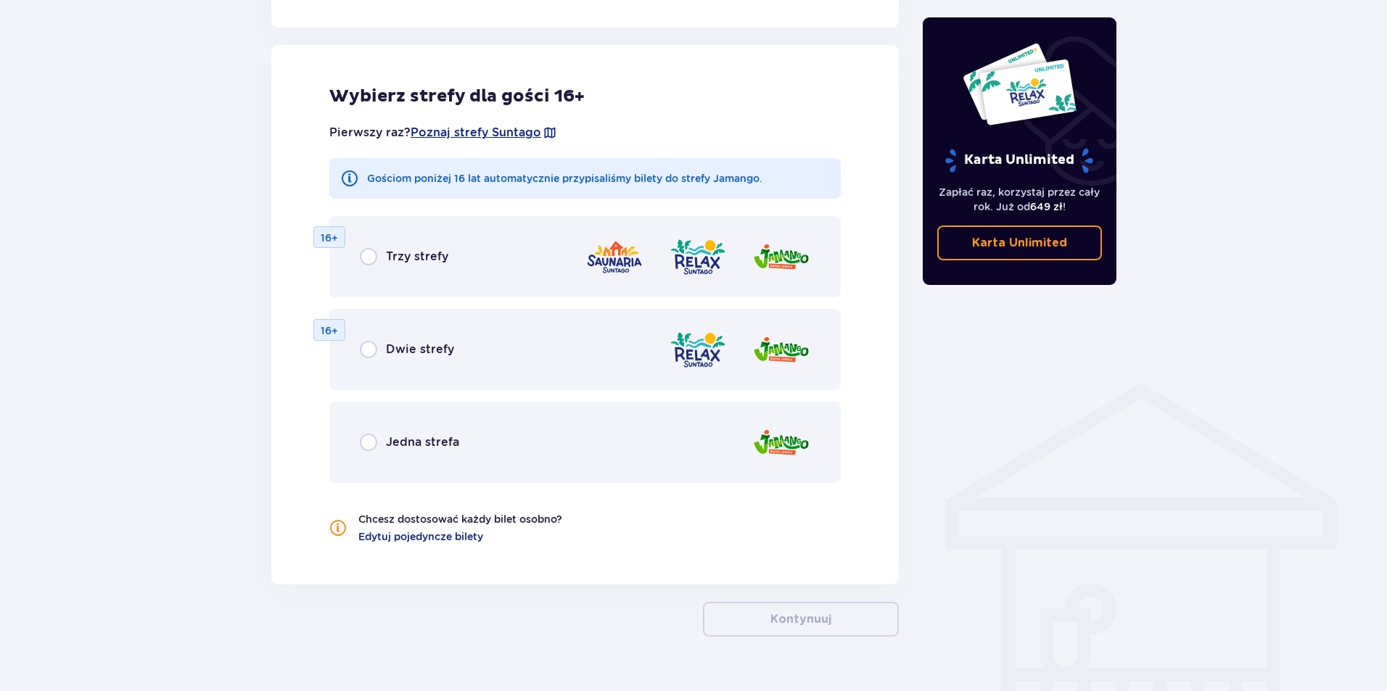
scroll to position [805, 0]
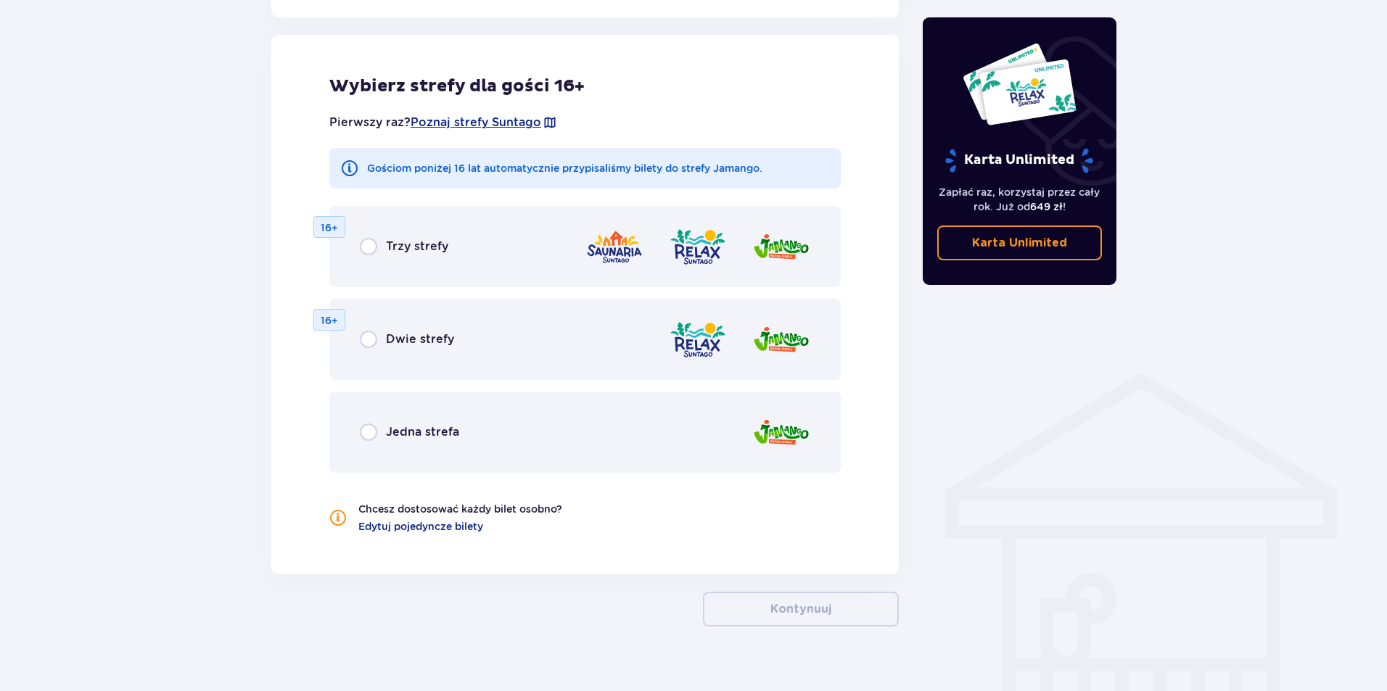
click at [549, 455] on div "Jedna strefa" at bounding box center [584, 432] width 511 height 81
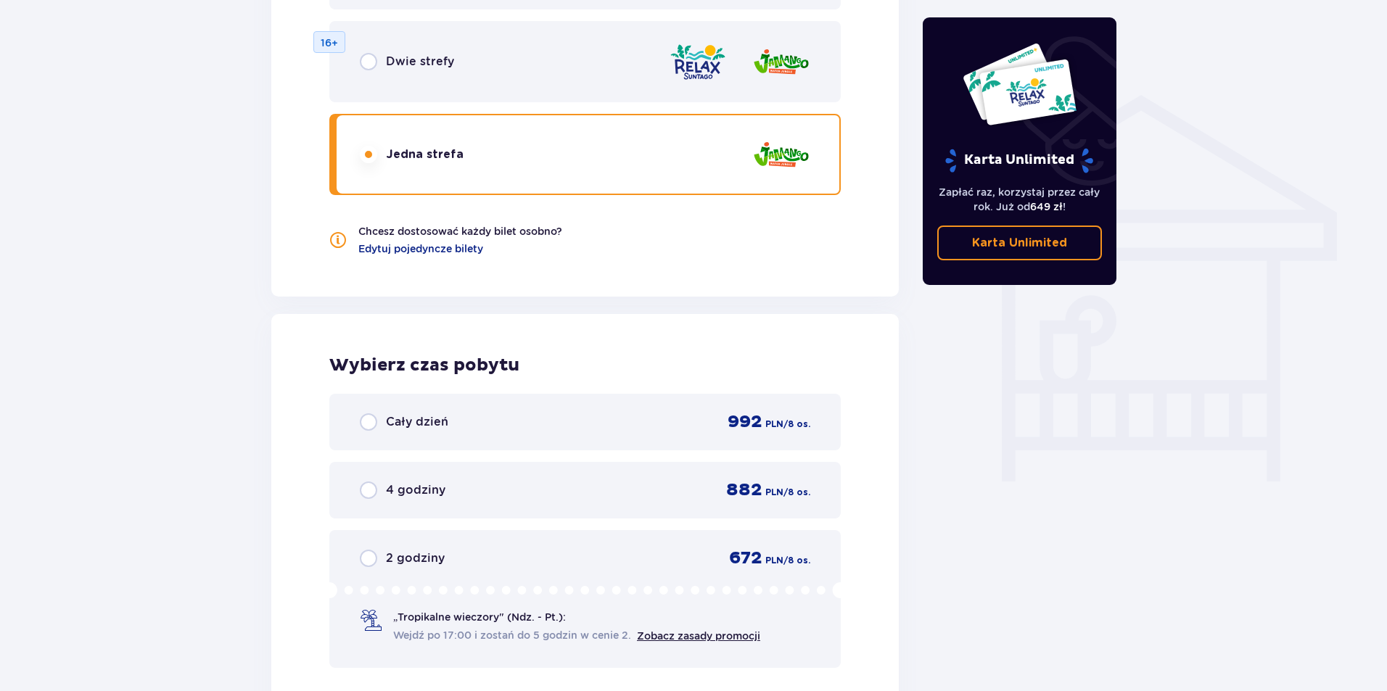
scroll to position [1228, 0]
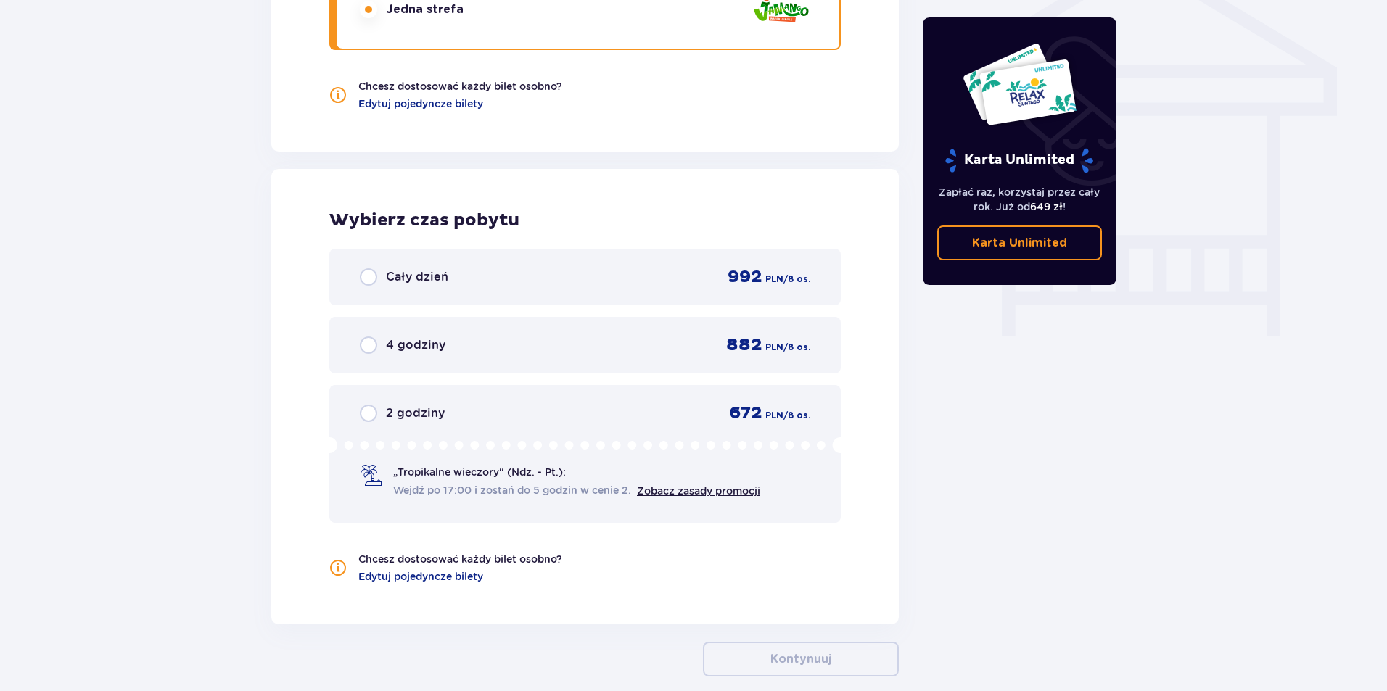
click at [484, 292] on div "Cały dzień 992 PLN / 8 os." at bounding box center [584, 277] width 511 height 57
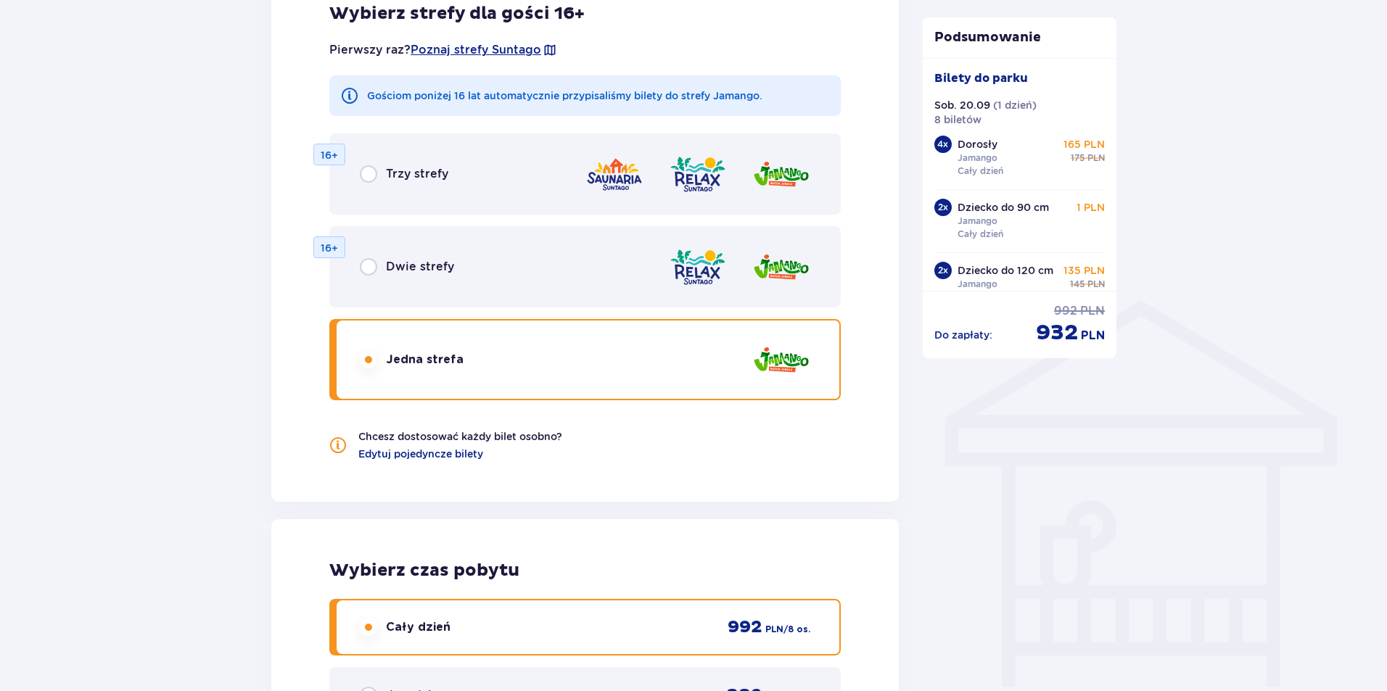
scroll to position [874, 0]
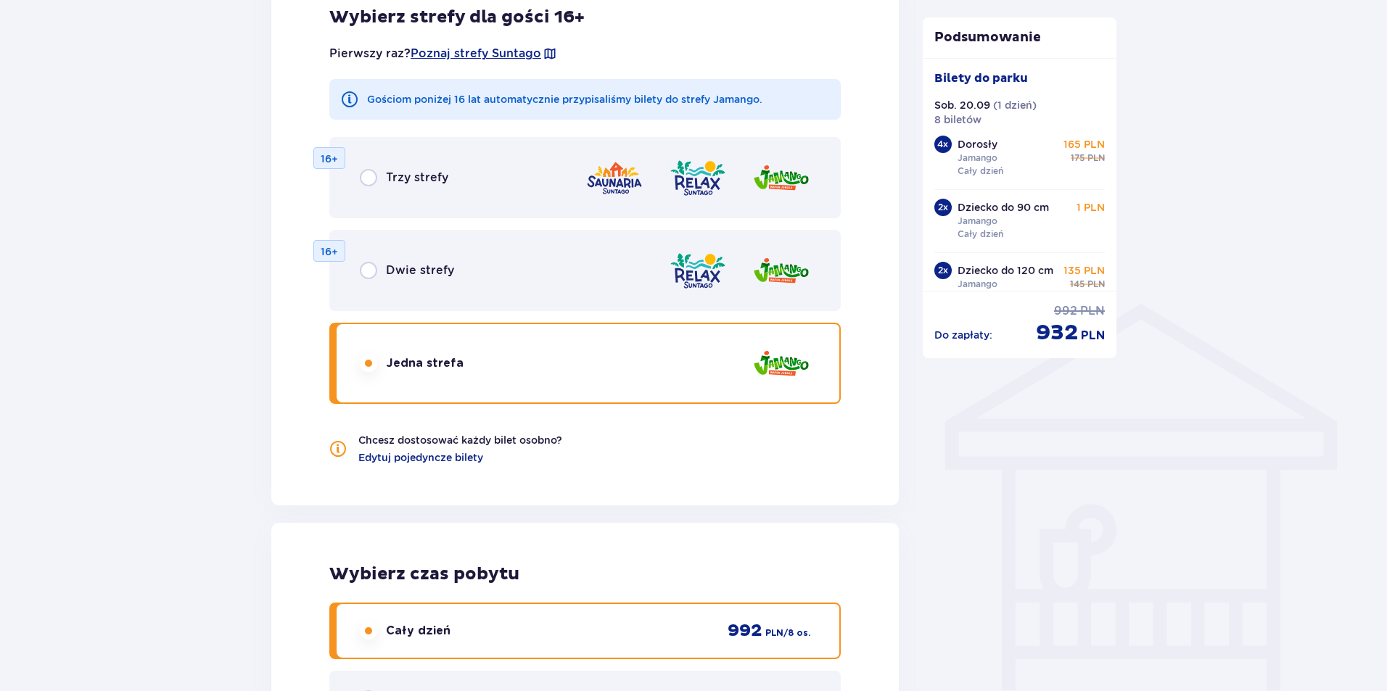
click at [746, 263] on div at bounding box center [739, 270] width 141 height 41
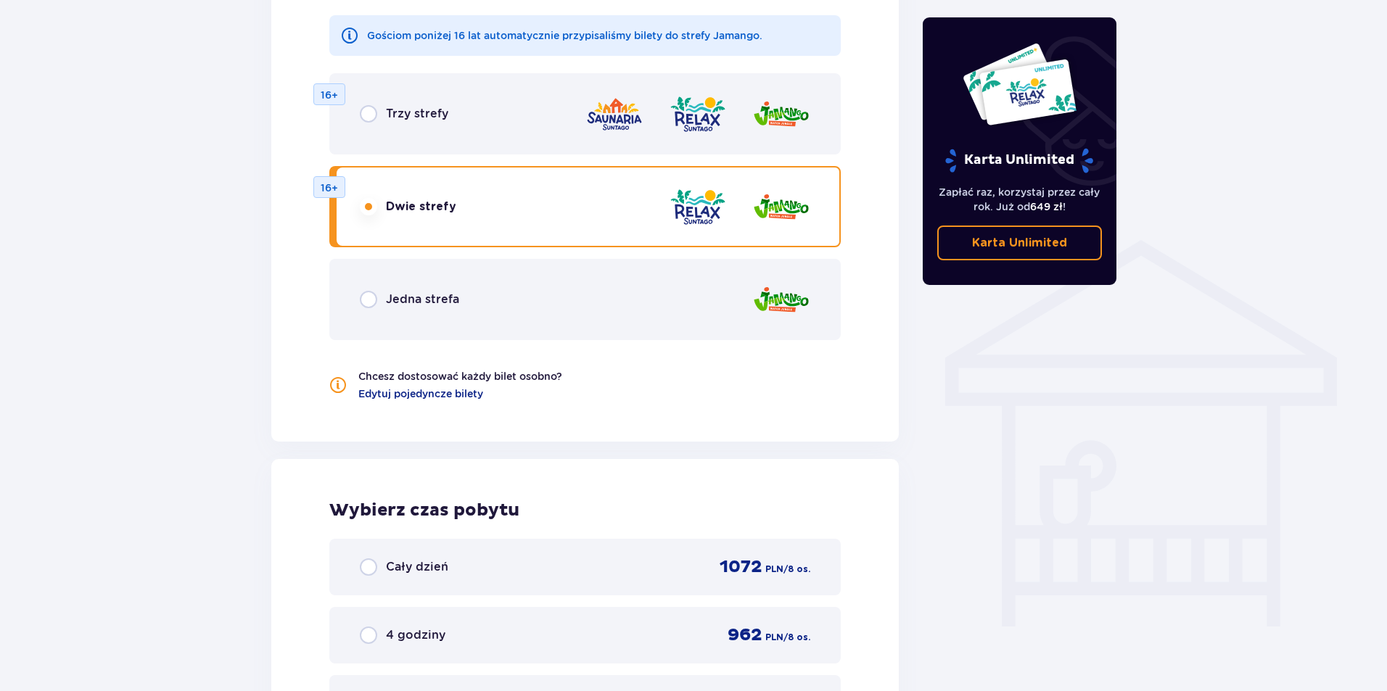
scroll to position [793, 0]
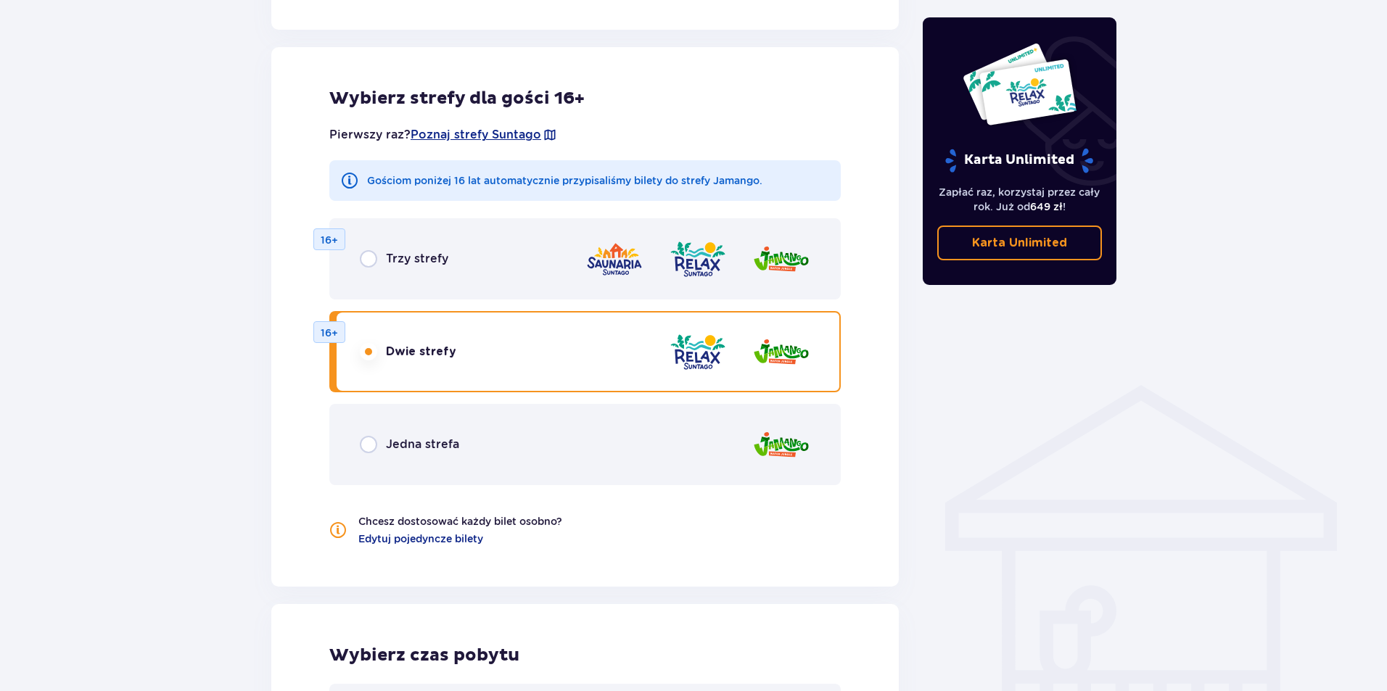
click at [460, 434] on div "Jedna strefa" at bounding box center [584, 444] width 511 height 81
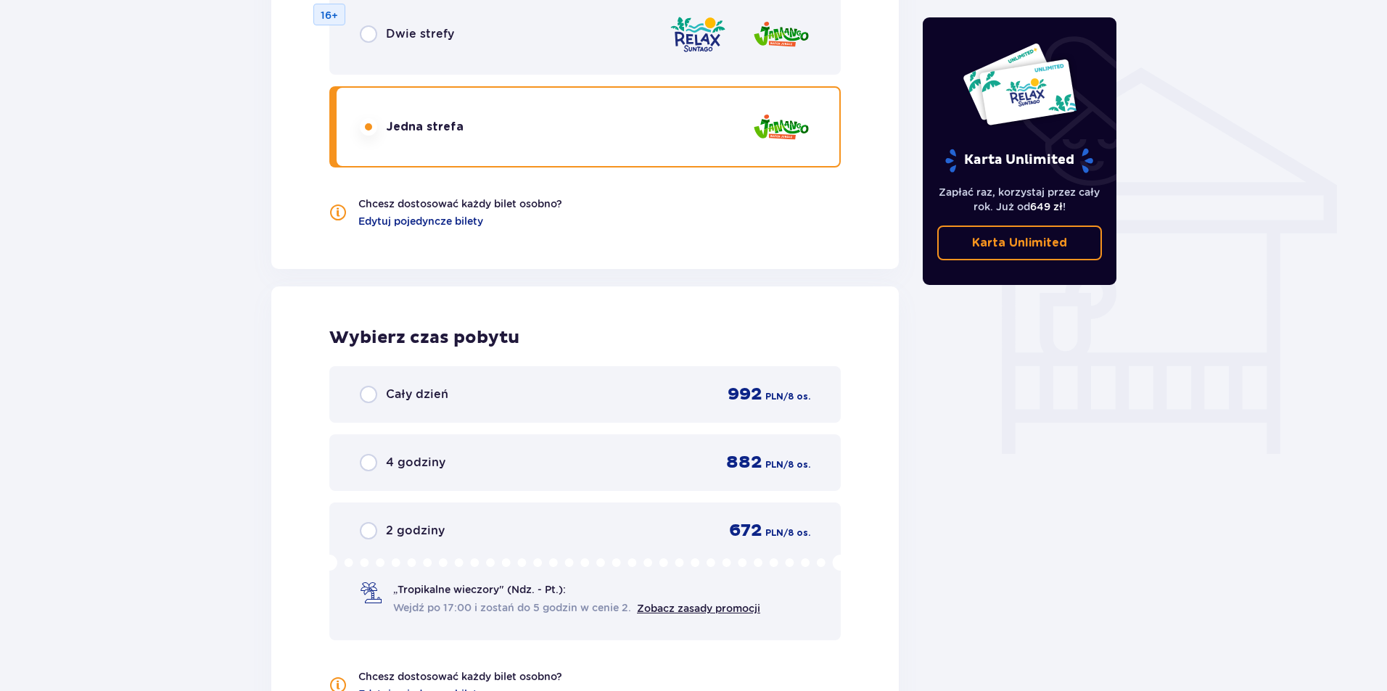
scroll to position [1083, 0]
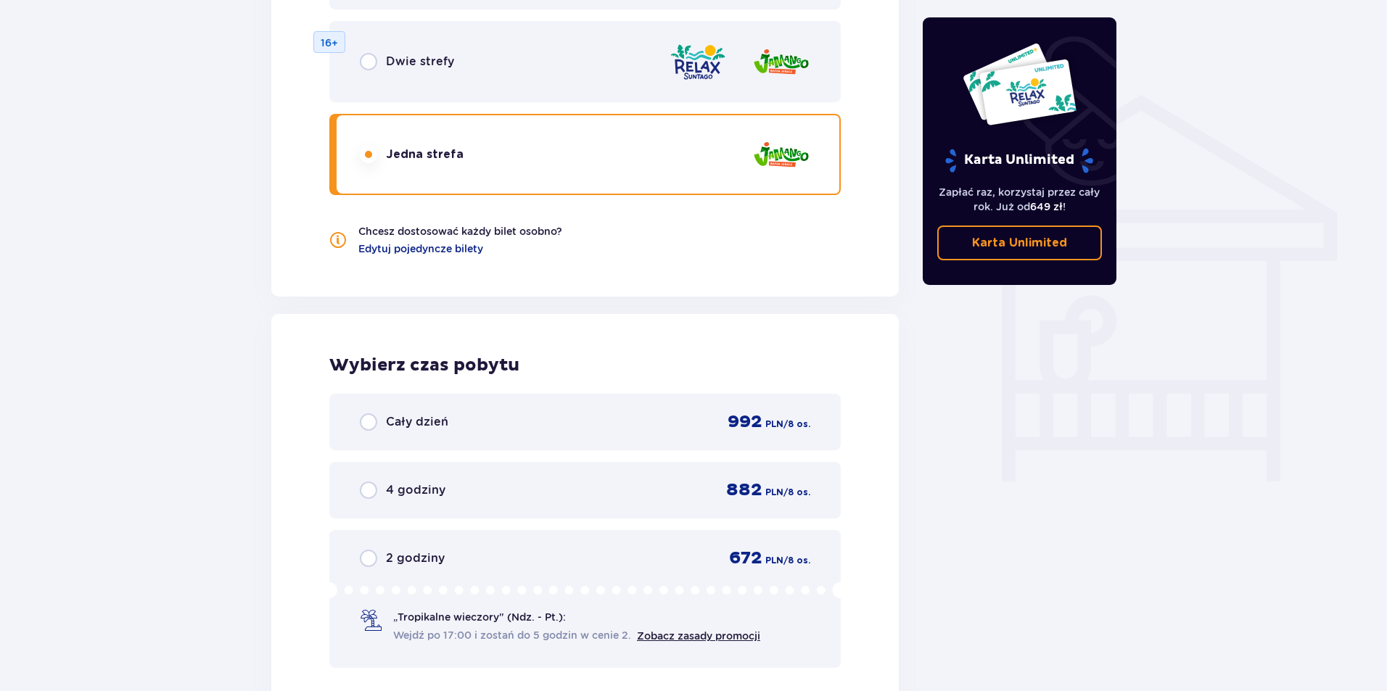
click at [502, 413] on div "Cały dzień 992 PLN / 8 os." at bounding box center [585, 422] width 450 height 22
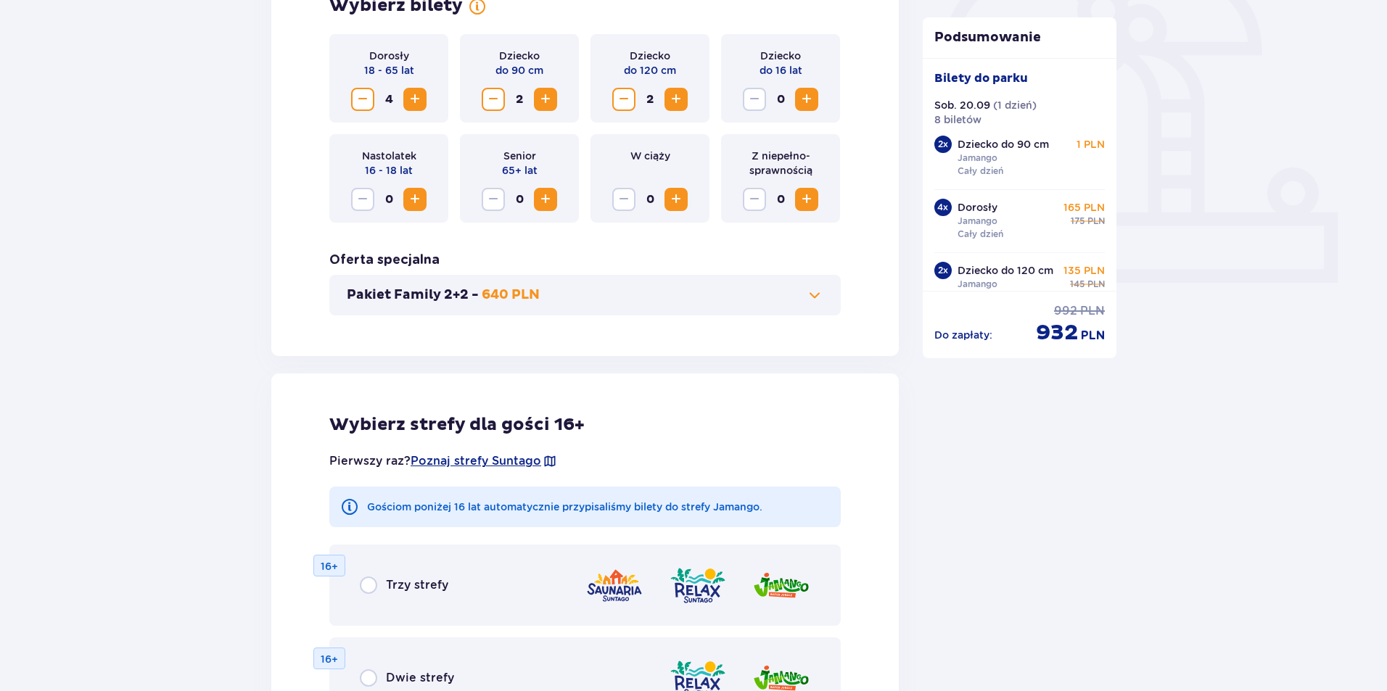
scroll to position [511, 0]
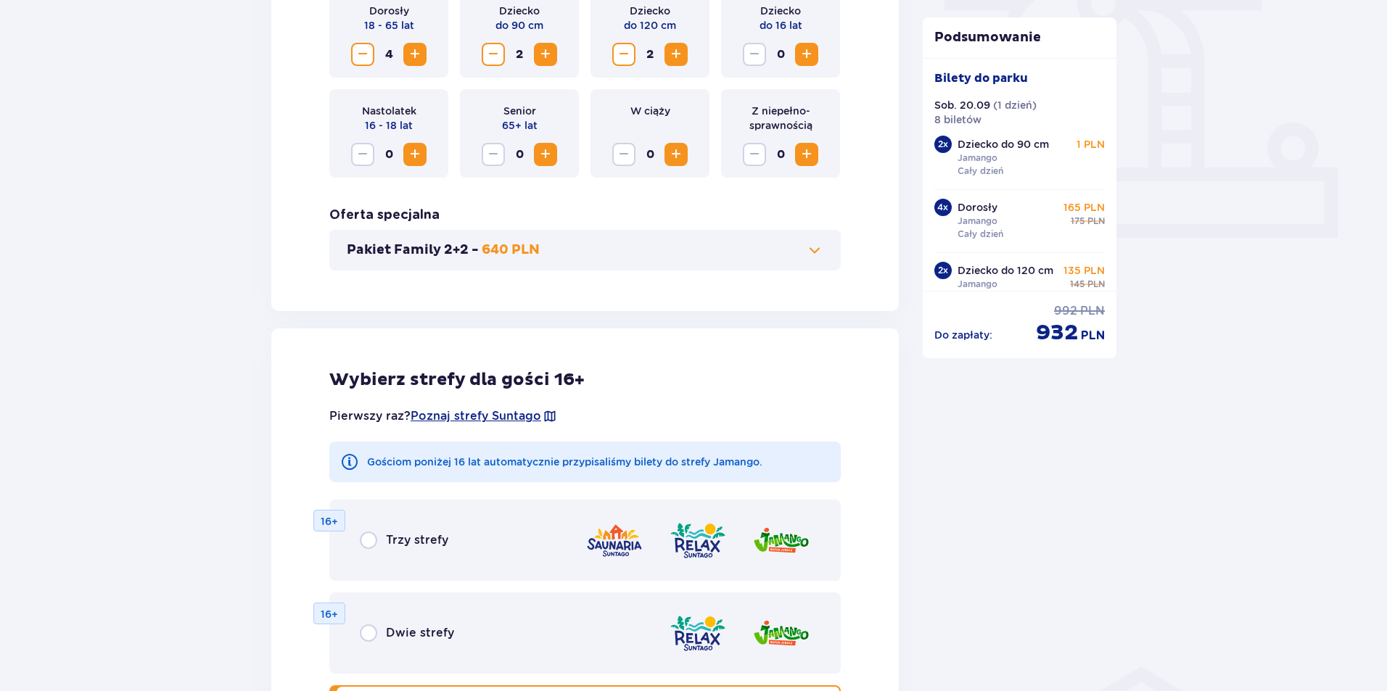
click at [584, 245] on button "Pakiet Family 2+2 - 640 PLN" at bounding box center [585, 249] width 476 height 17
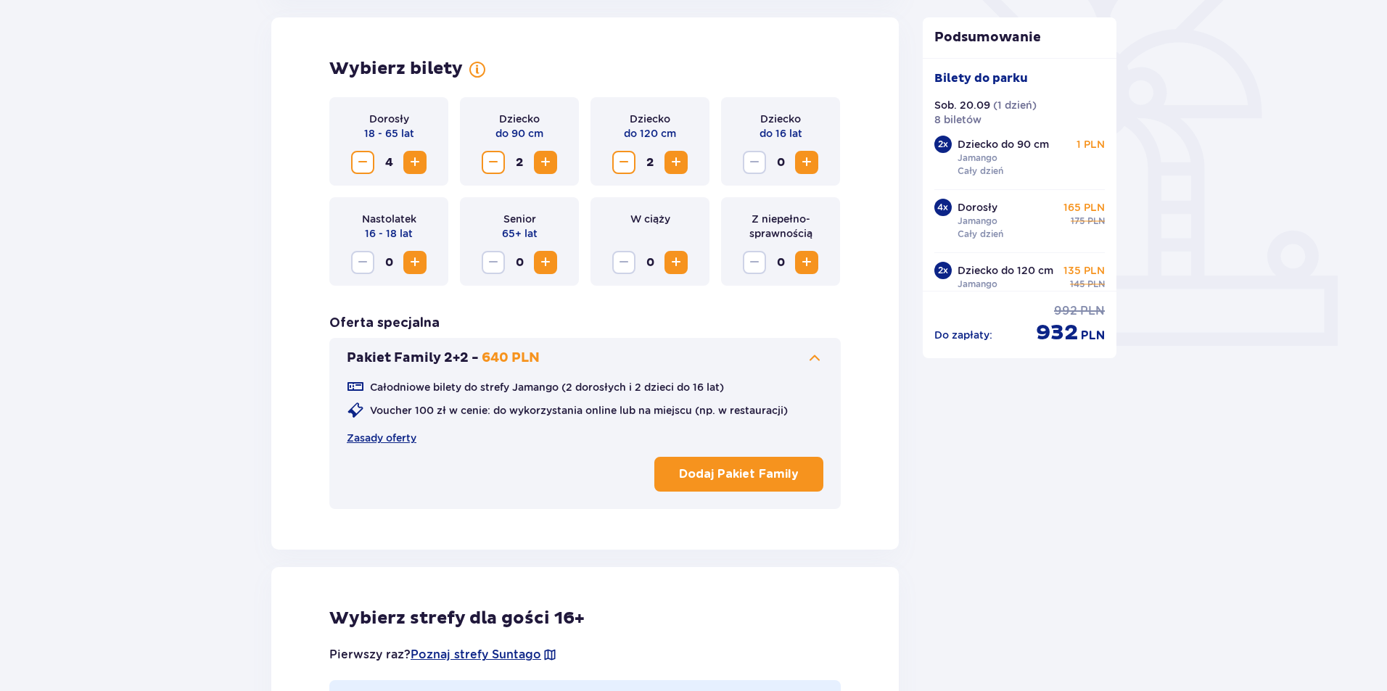
scroll to position [476, 0]
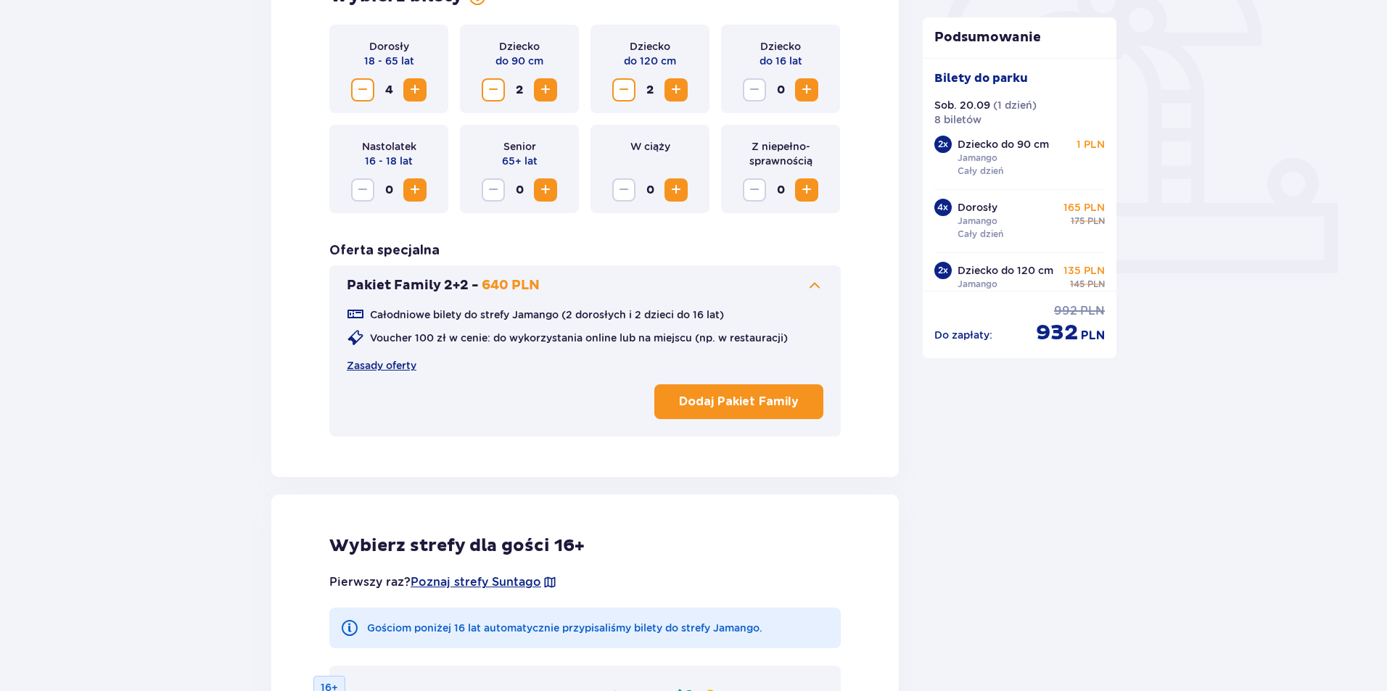
click at [742, 415] on button "Dodaj Pakiet Family" at bounding box center [738, 401] width 169 height 35
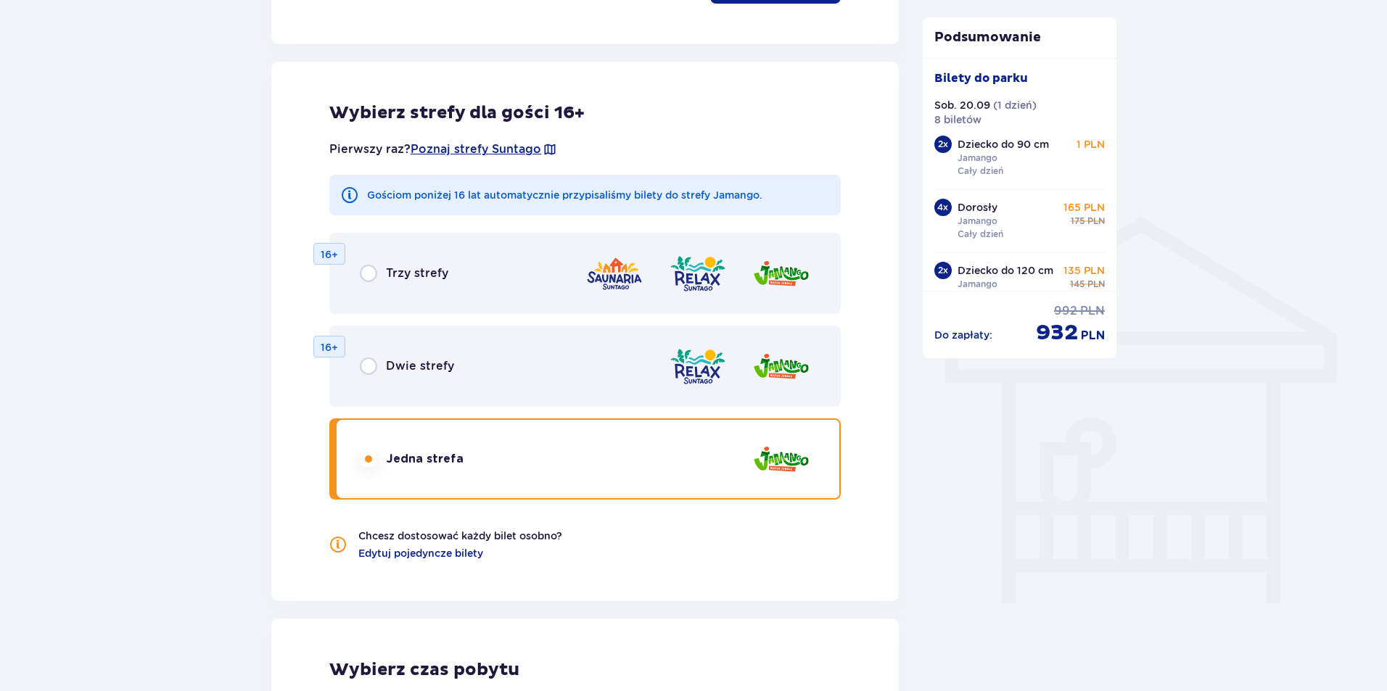
scroll to position [983, 0]
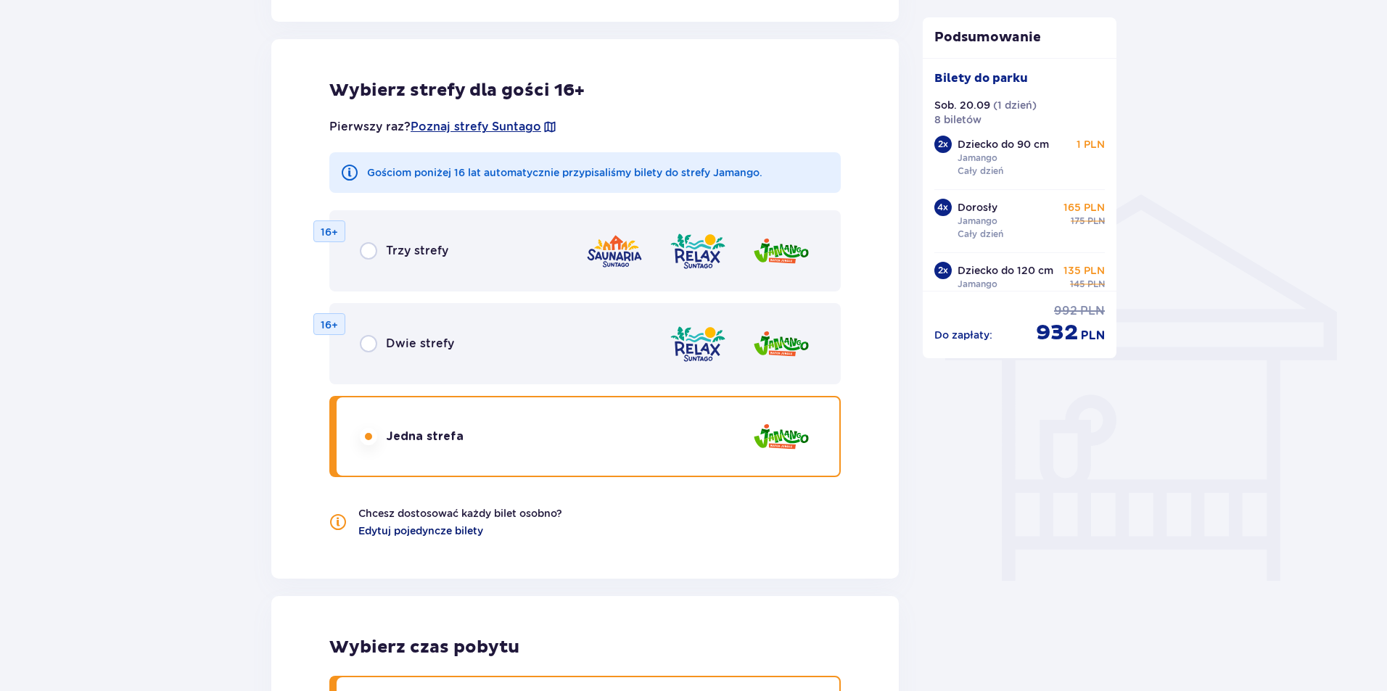
click at [432, 535] on span "Edytuj pojedyncze bilety" at bounding box center [420, 531] width 125 height 15
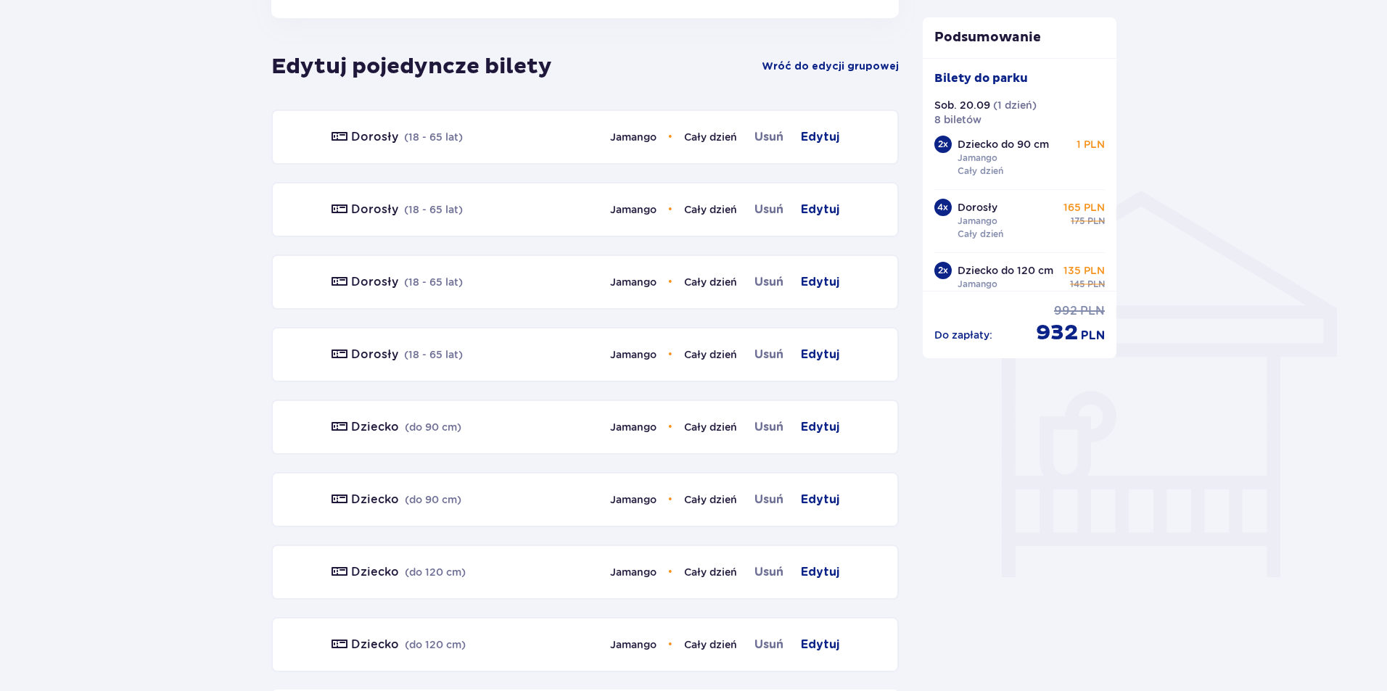
scroll to position [988, 0]
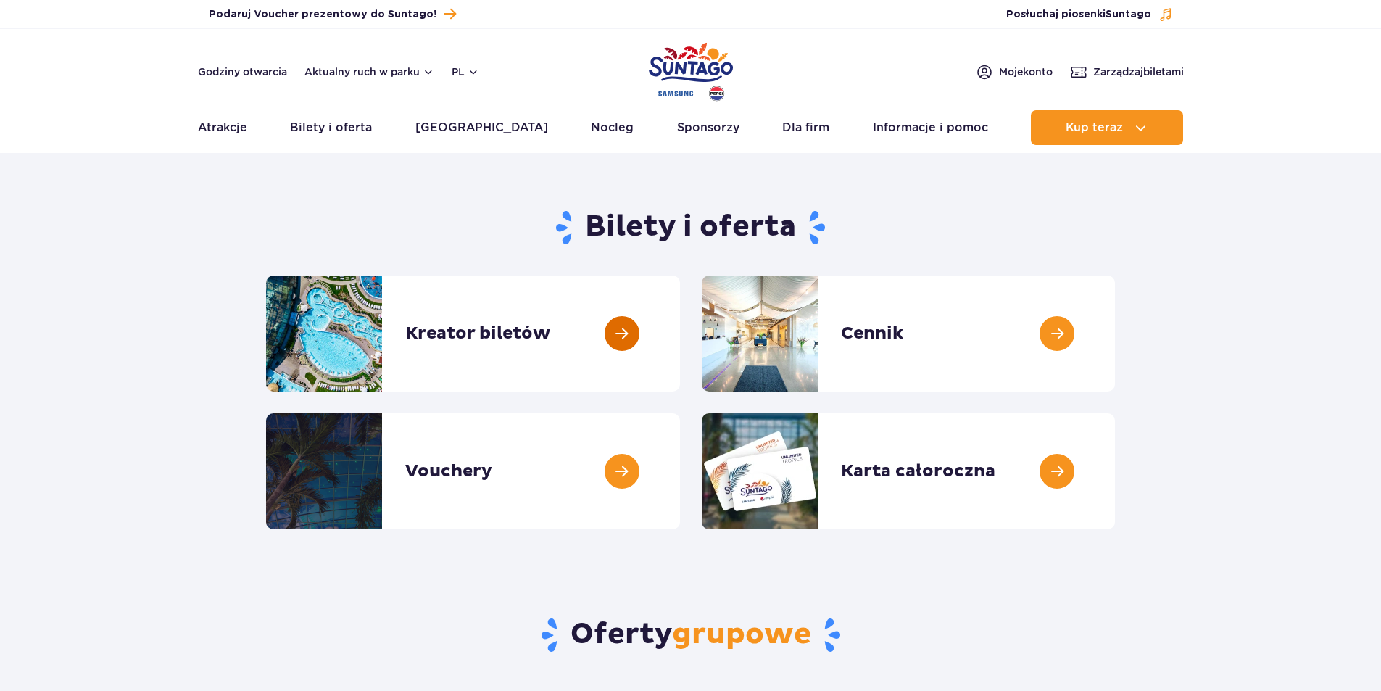
click at [680, 368] on link at bounding box center [680, 334] width 0 height 116
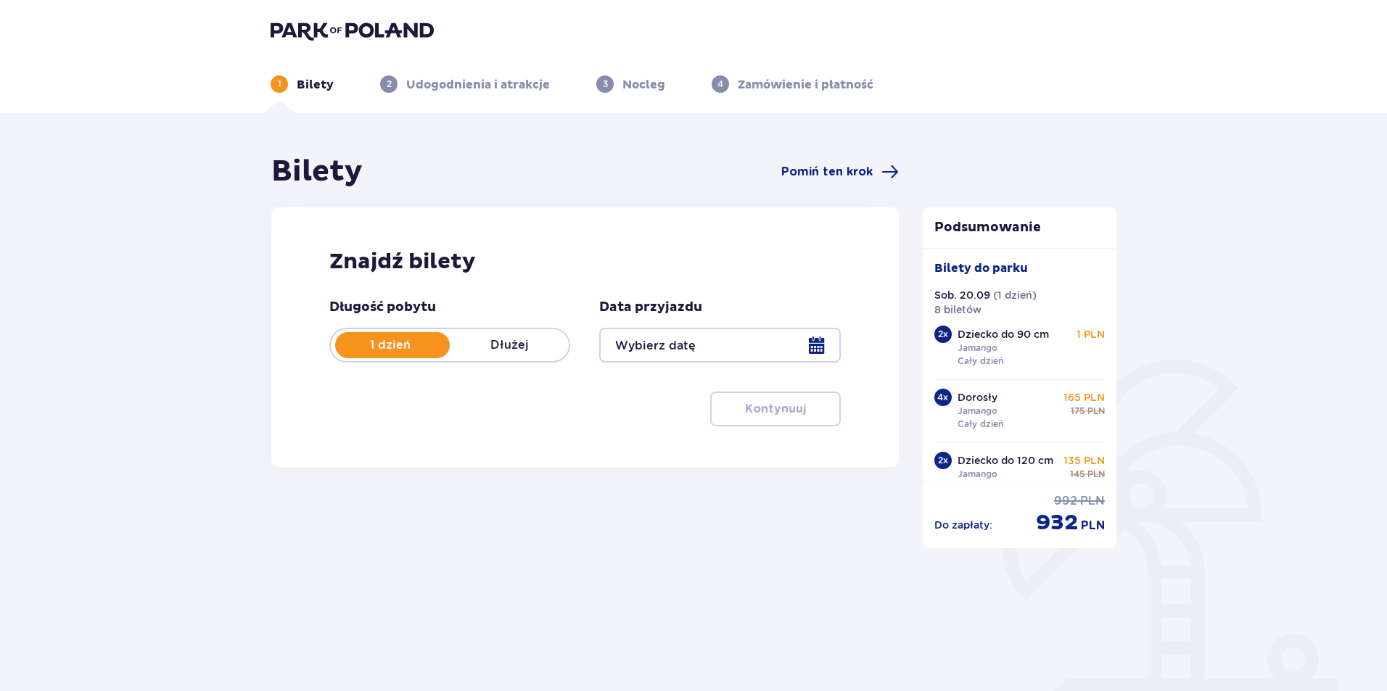
type input "[DATE]"
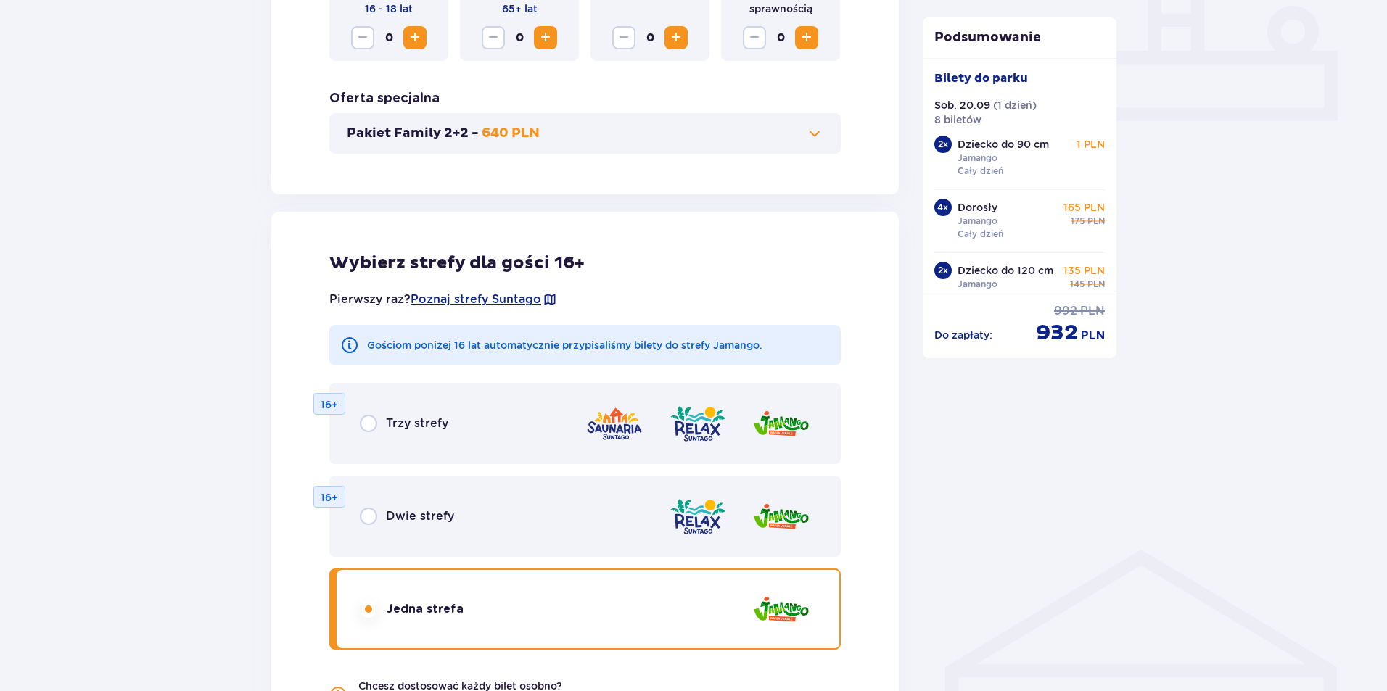
scroll to position [653, 0]
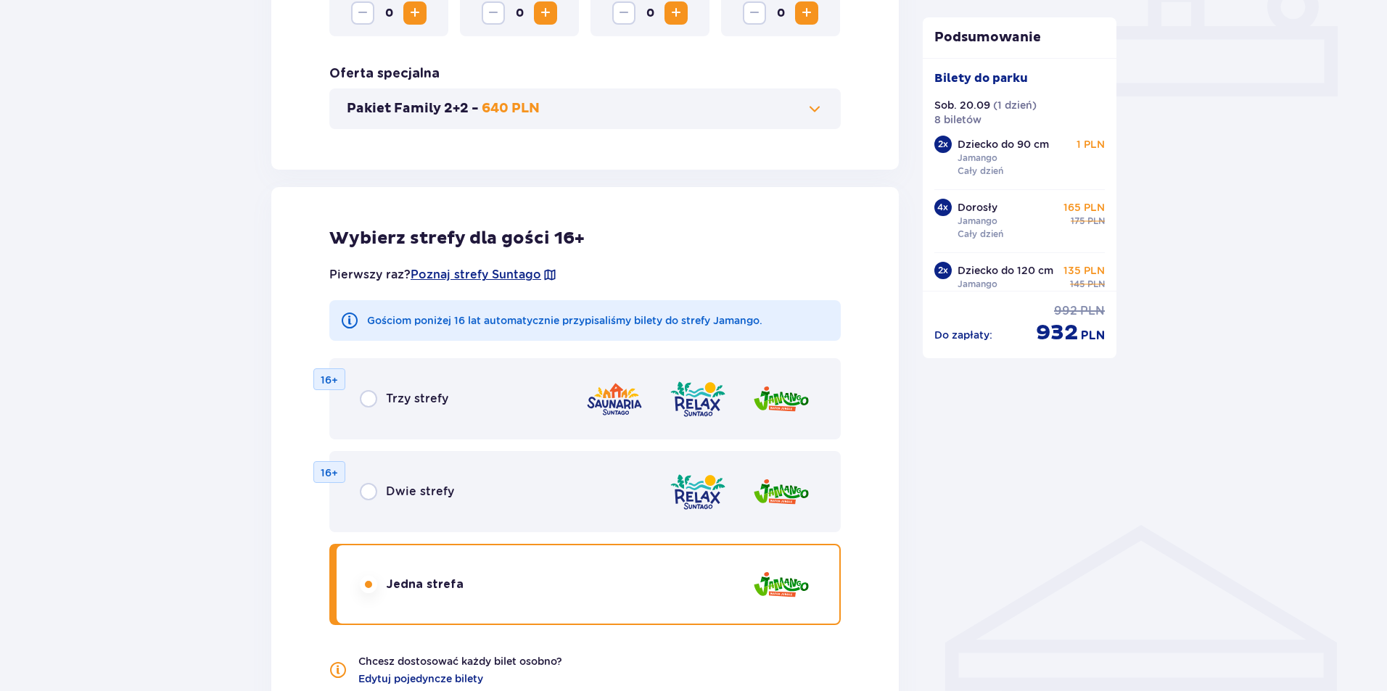
click at [475, 495] on div "Dwie strefy 16+" at bounding box center [584, 491] width 511 height 81
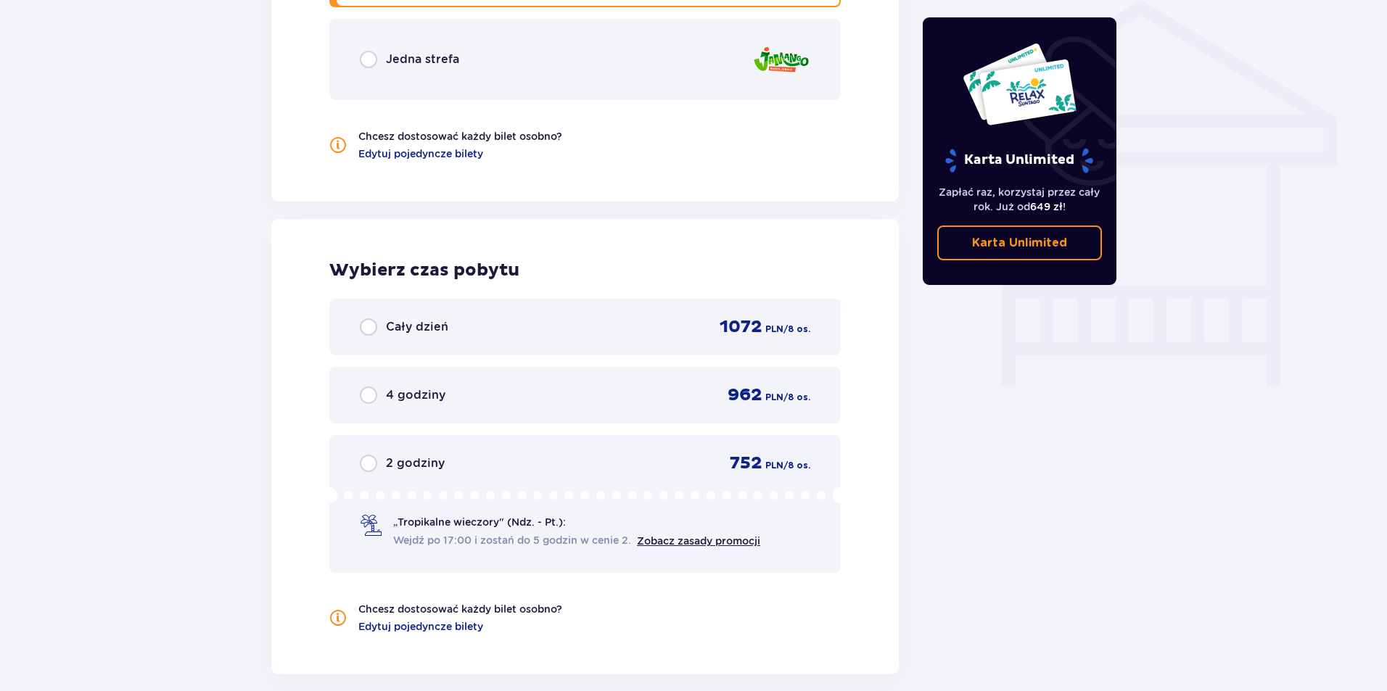
scroll to position [1083, 0]
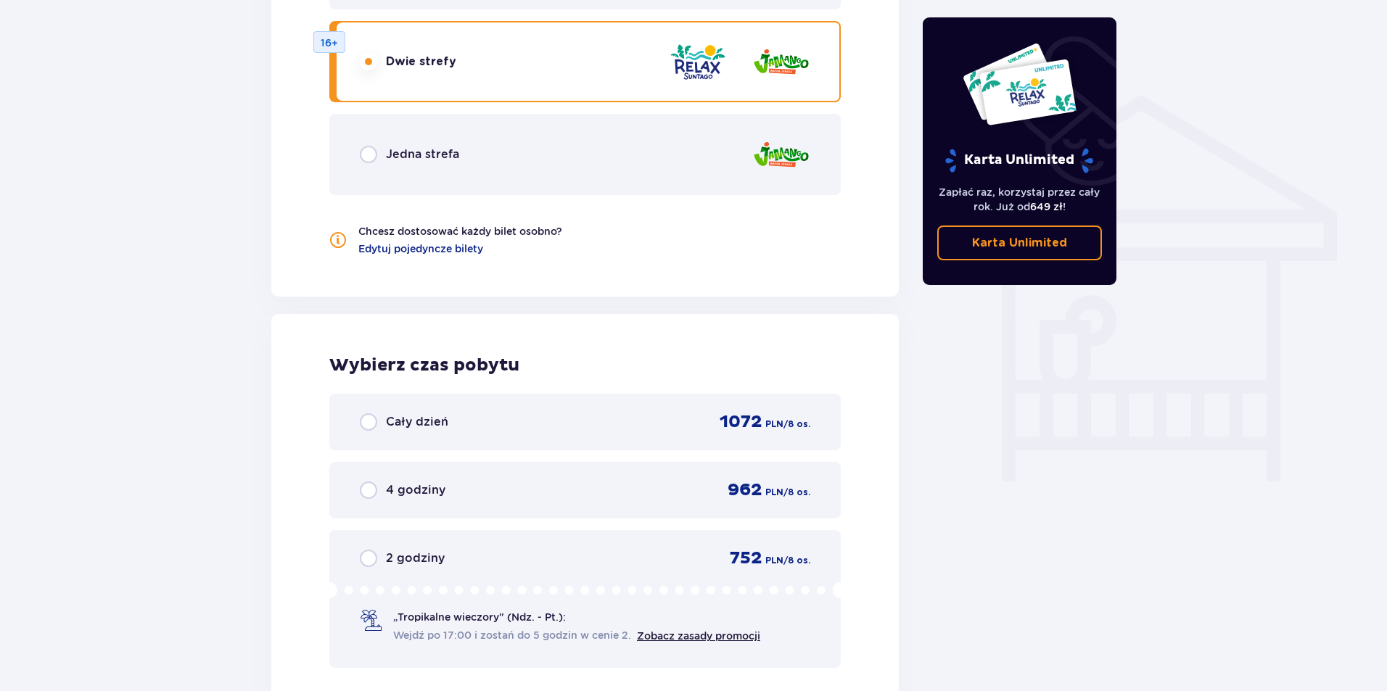
click at [470, 424] on div "Cały dzień 1072 PLN / 8 os." at bounding box center [585, 422] width 450 height 22
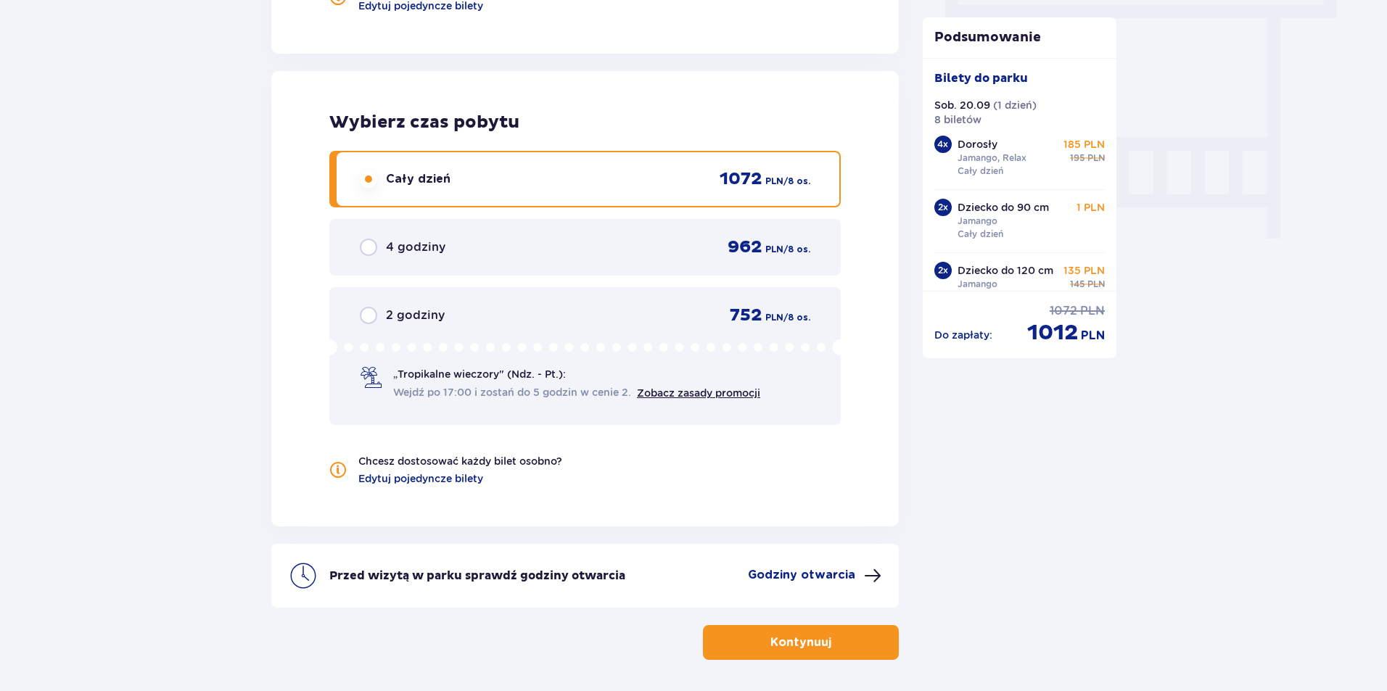
scroll to position [1309, 0]
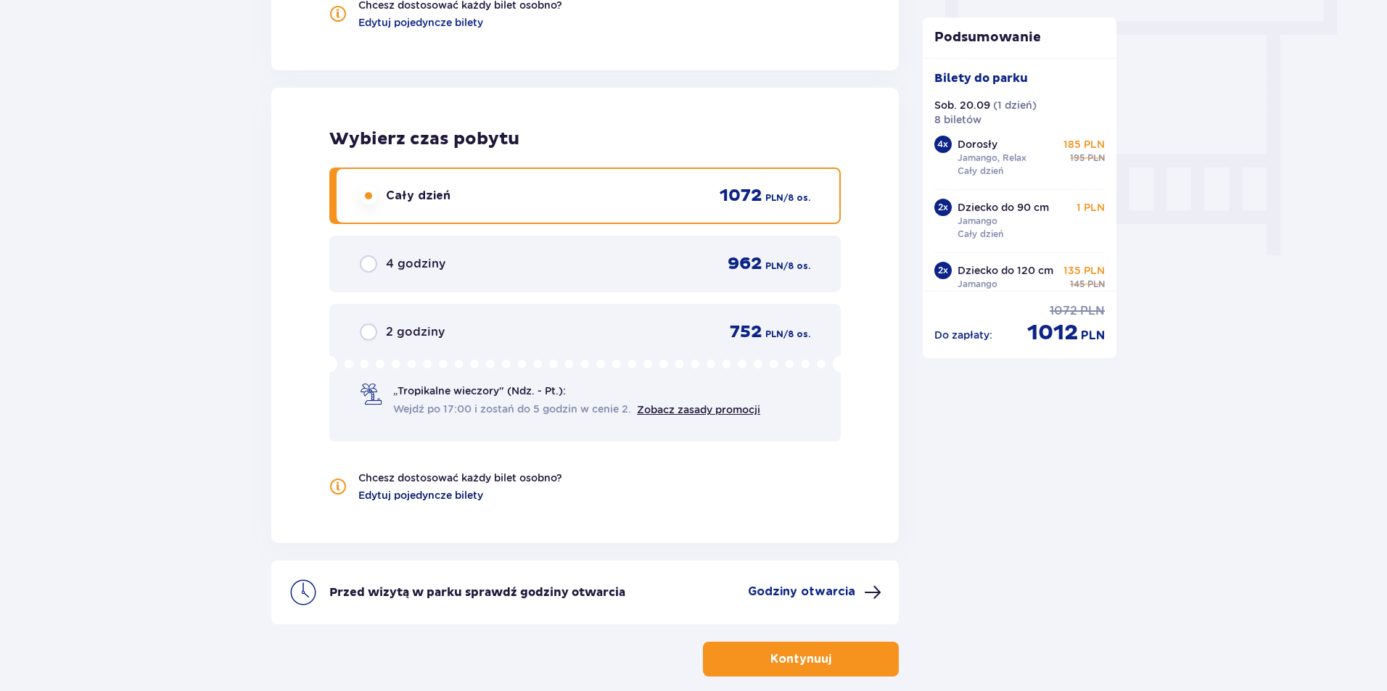
click at [449, 500] on span "Edytuj pojedyncze bilety" at bounding box center [420, 495] width 125 height 15
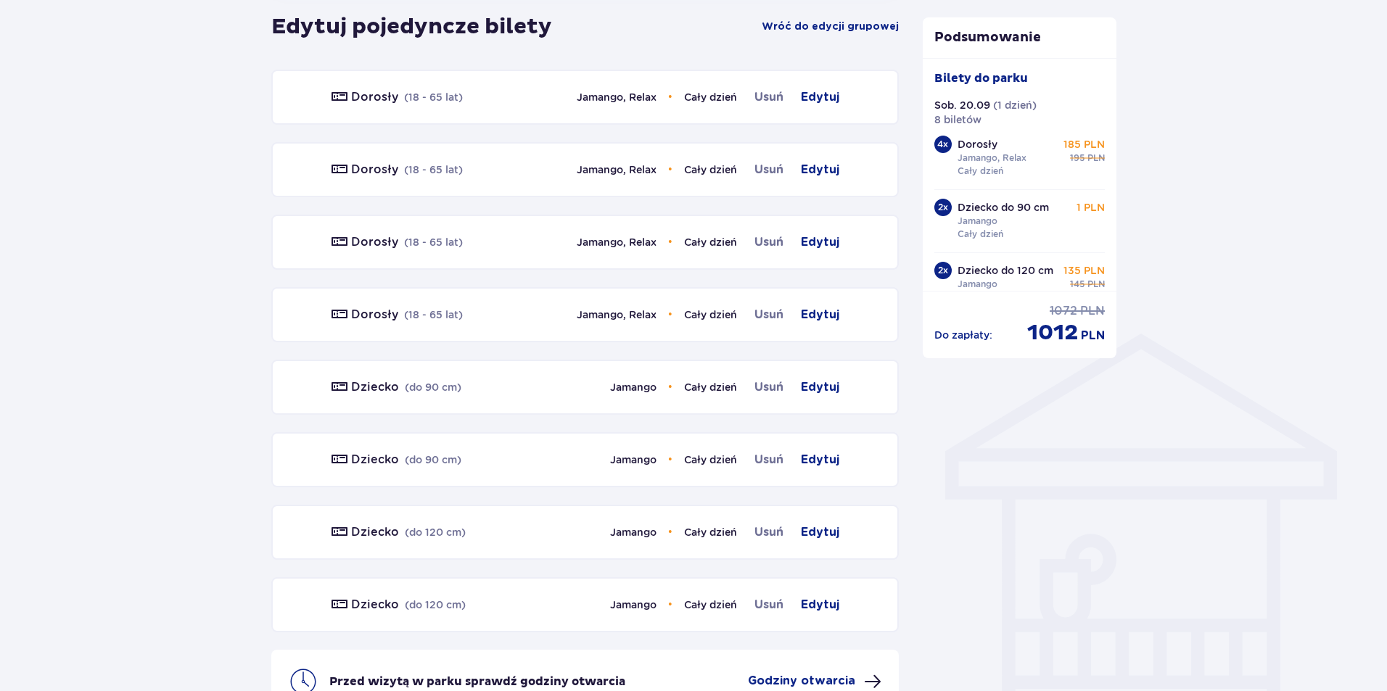
scroll to position [861, 0]
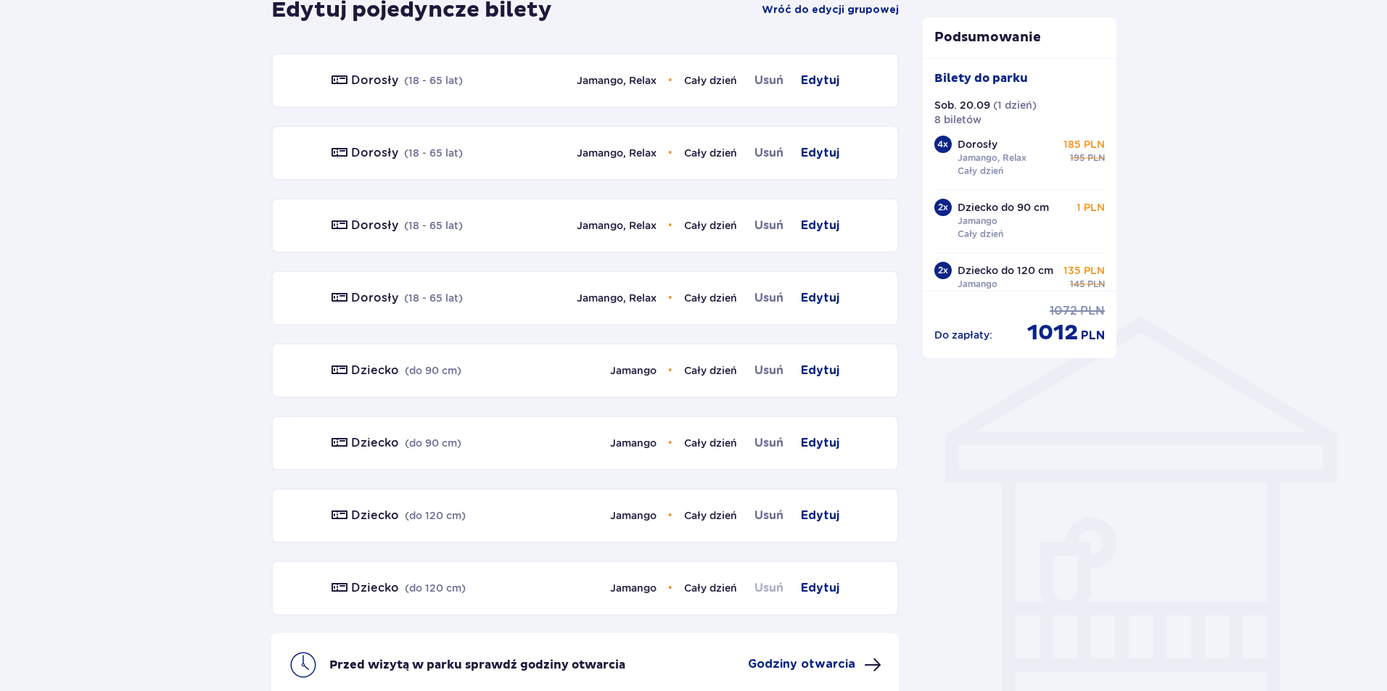
click at [777, 588] on span "Usuń" at bounding box center [768, 587] width 29 height 17
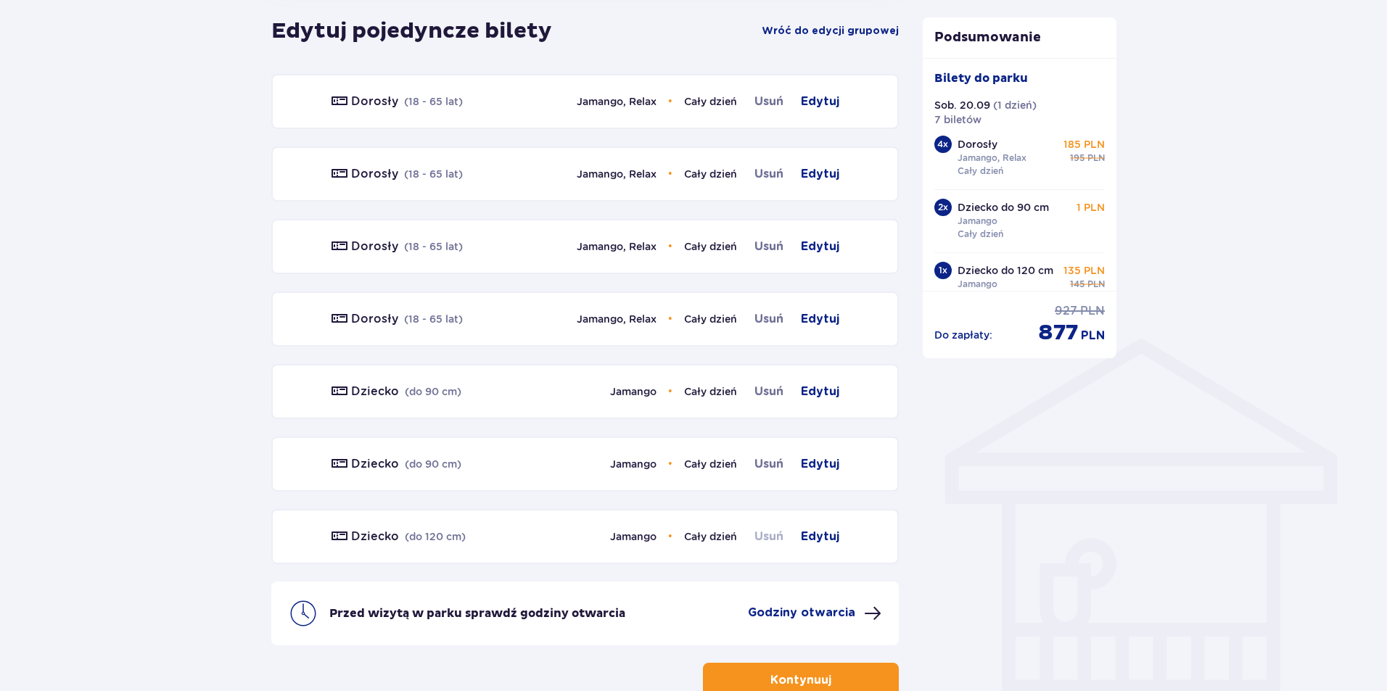
click at [772, 531] on span "Usuń" at bounding box center [768, 536] width 29 height 17
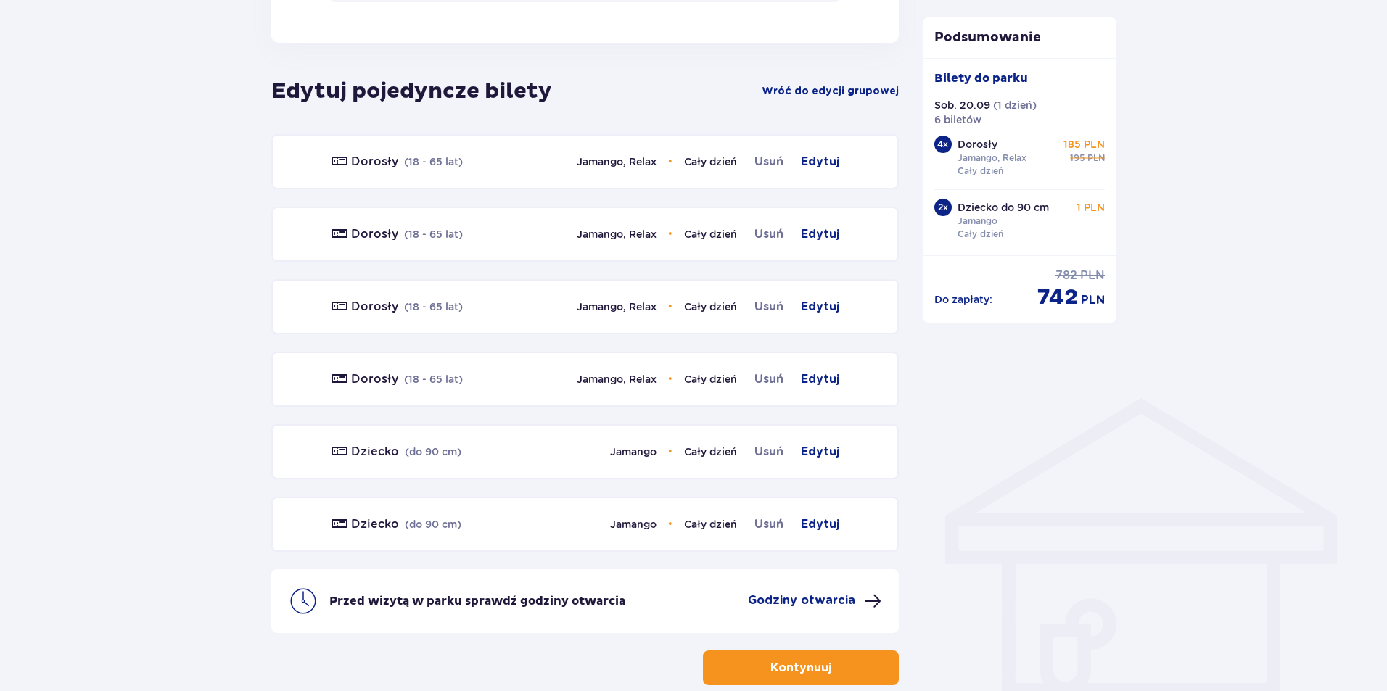
scroll to position [840, 0]
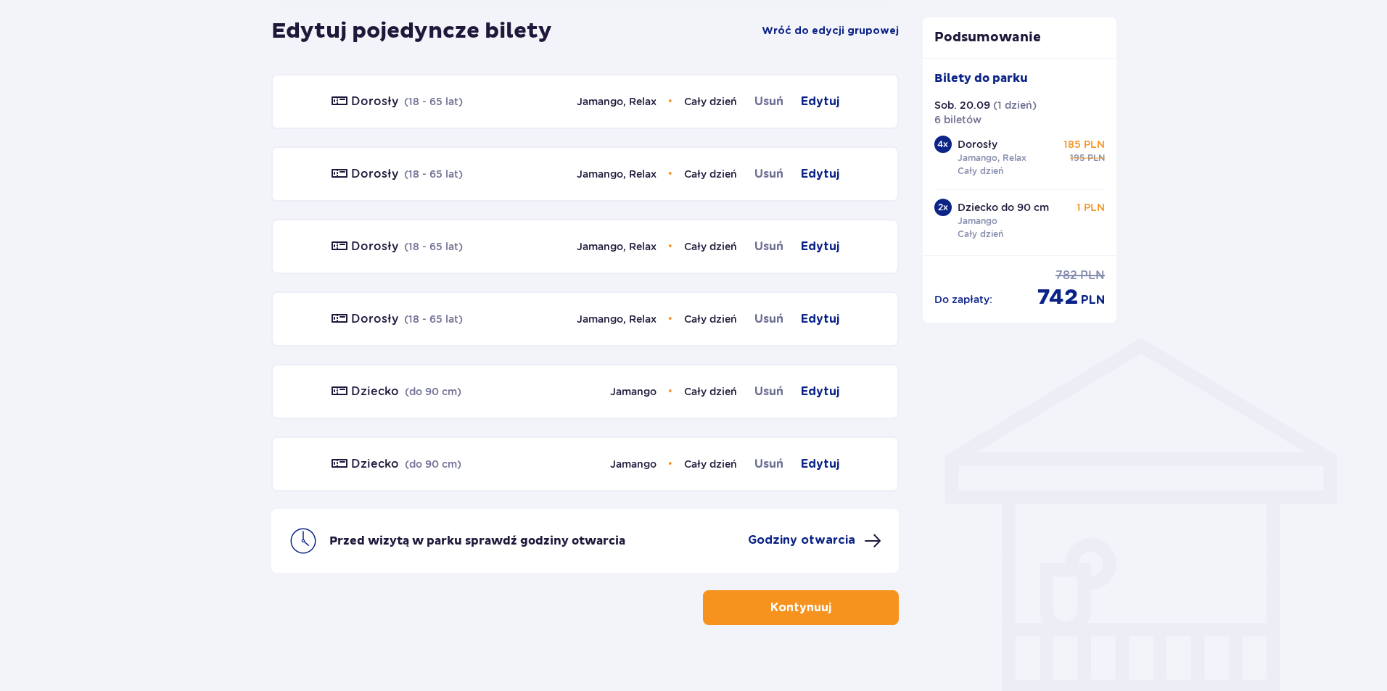
click at [771, 474] on div "Dziecko ( do 90 cm ) Jamango • Cały dzień Usuń [GEOGRAPHIC_DATA]" at bounding box center [584, 464] width 627 height 55
click at [771, 473] on span "Usuń" at bounding box center [768, 463] width 29 height 17
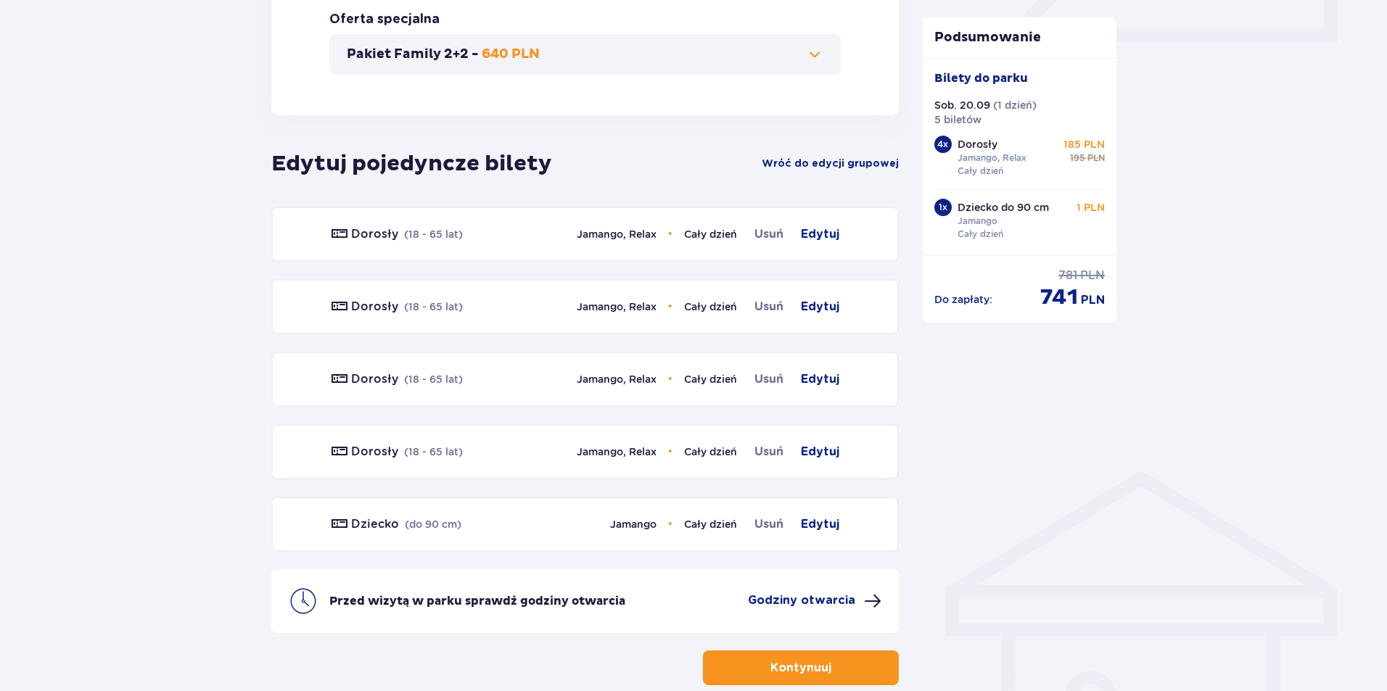
scroll to position [788, 0]
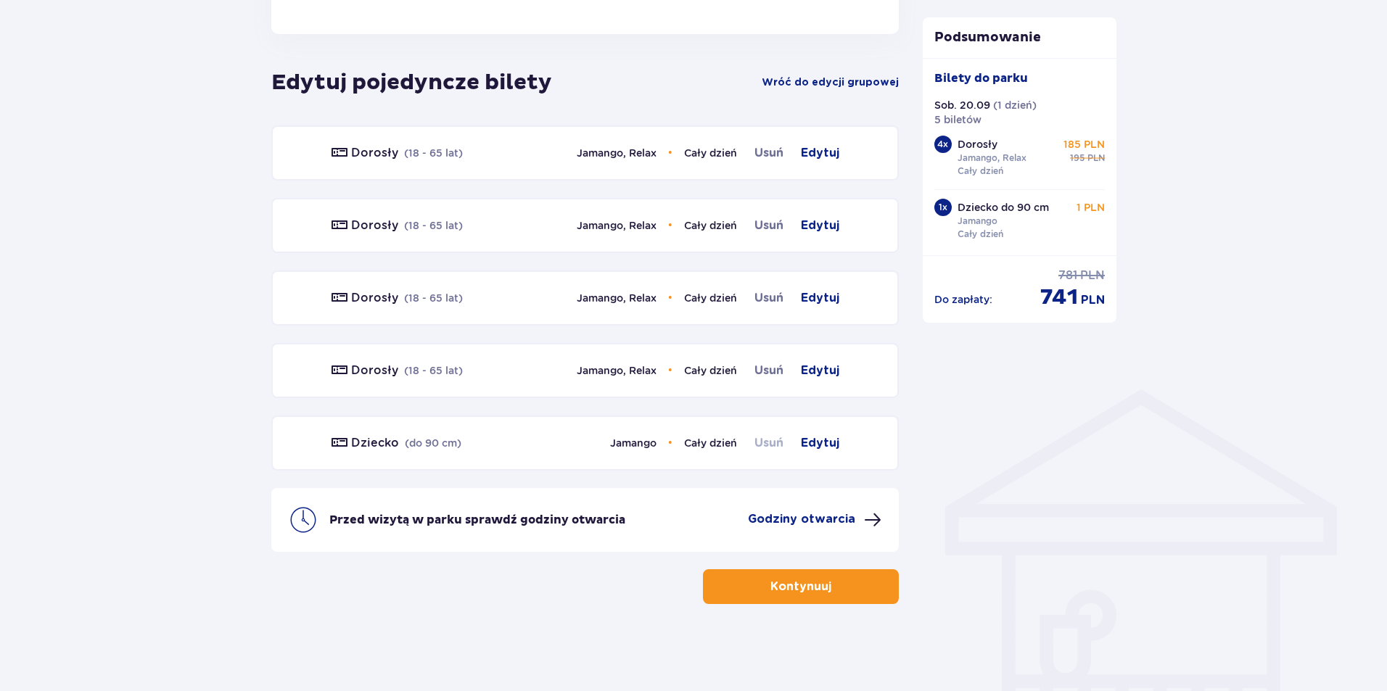
click at [769, 447] on span "Usuń" at bounding box center [768, 442] width 29 height 17
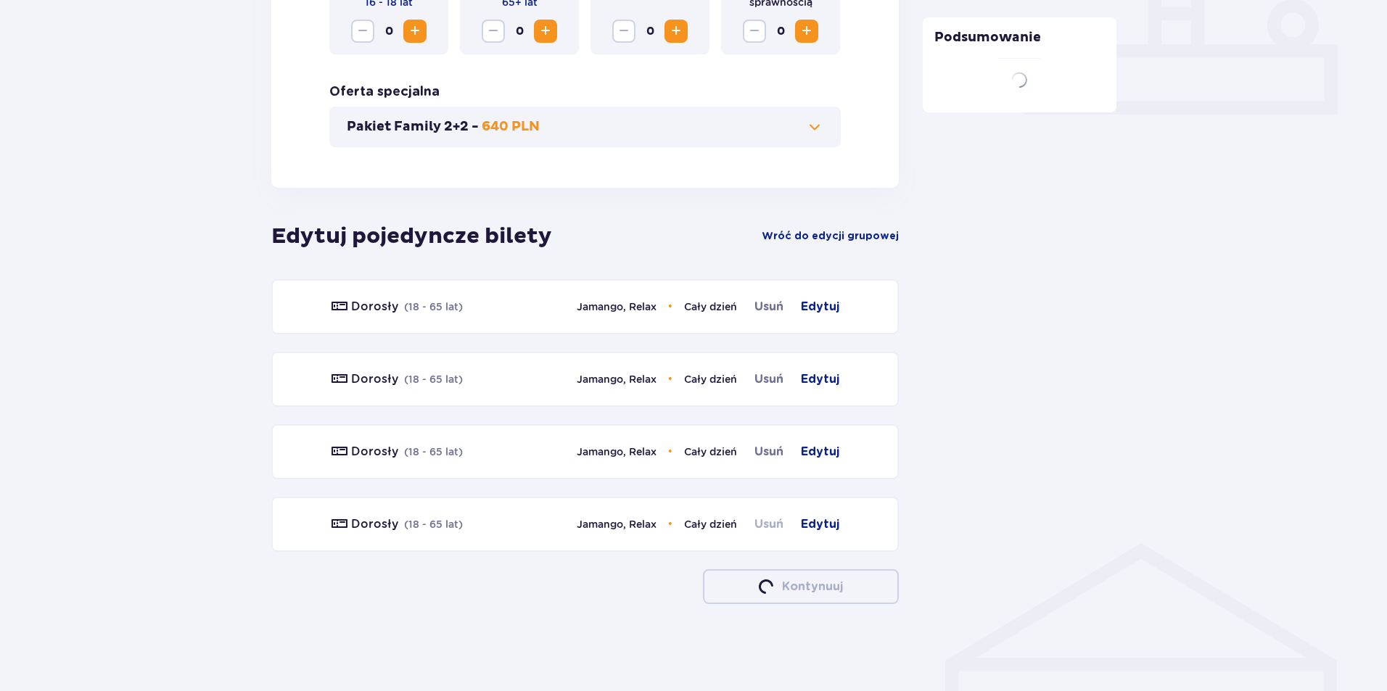
scroll to position [716, 0]
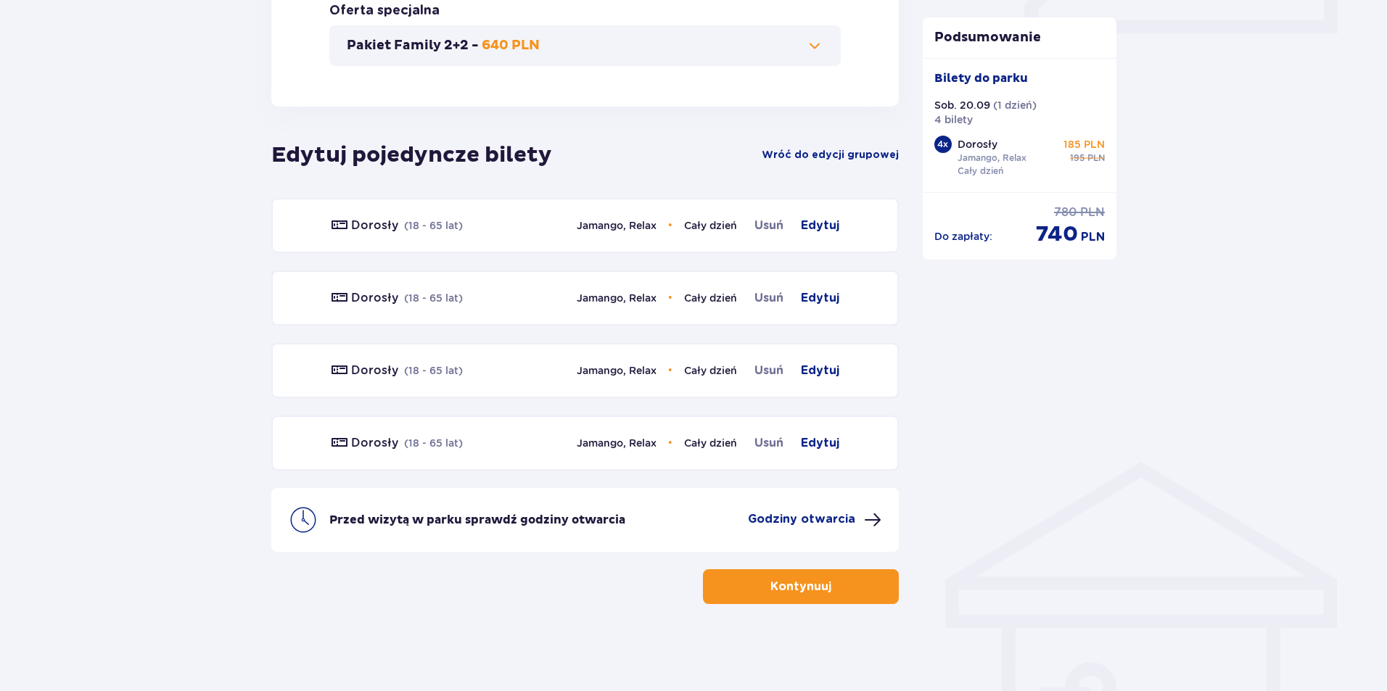
click at [840, 587] on span "button" at bounding box center [833, 586] width 17 height 17
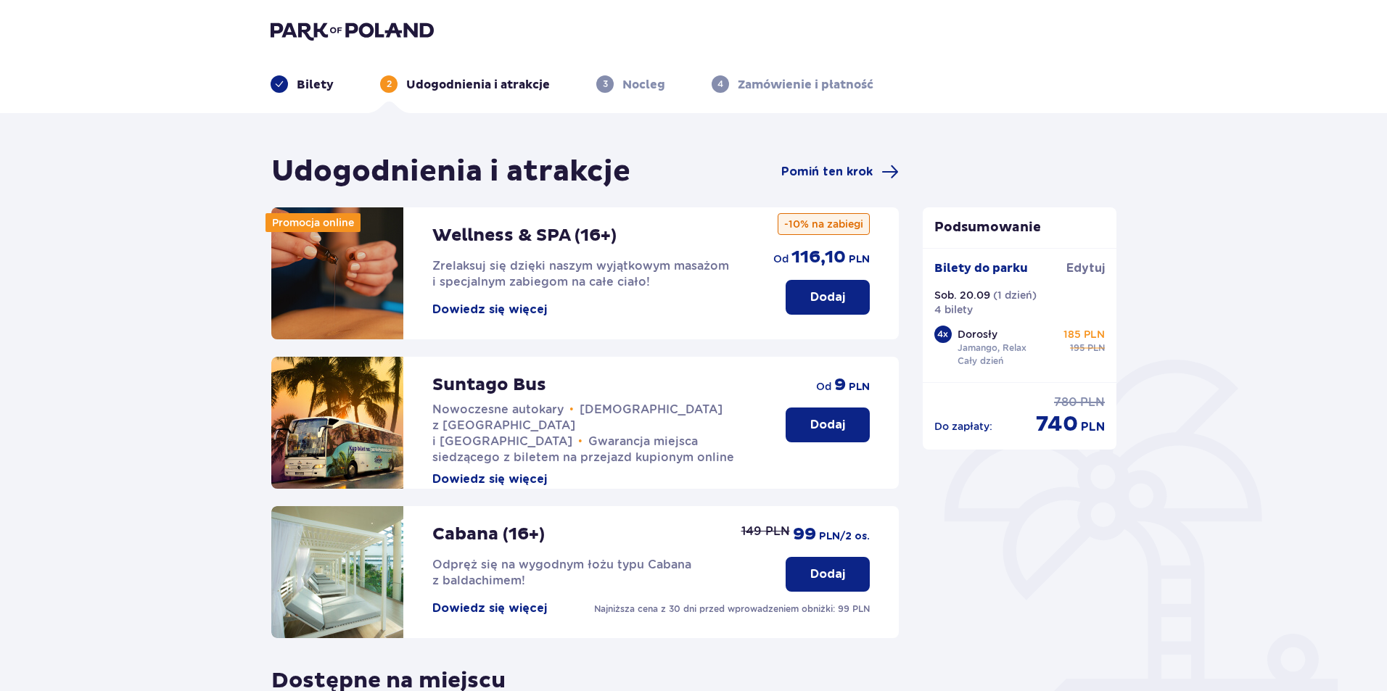
click at [327, 65] on div "Bilety 2 Udogodnienia i atrakcje 3 Nocleg 4 Zamówienie i płatność" at bounding box center [693, 67] width 869 height 52
click at [321, 73] on div "Bilety 2 Udogodnienia i atrakcje 3 Nocleg 4 Zamówienie i płatność" at bounding box center [693, 67] width 869 height 52
click at [309, 77] on p "Bilety" at bounding box center [315, 85] width 37 height 16
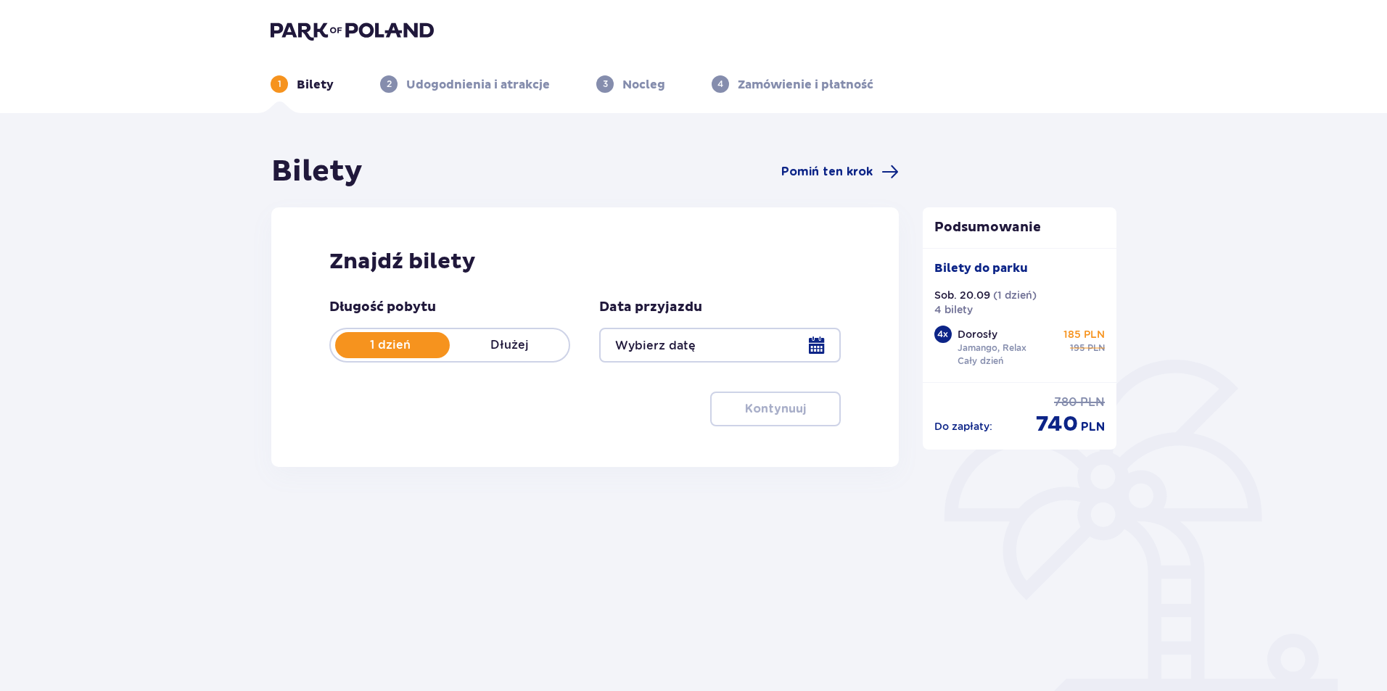
type input "20.09.25"
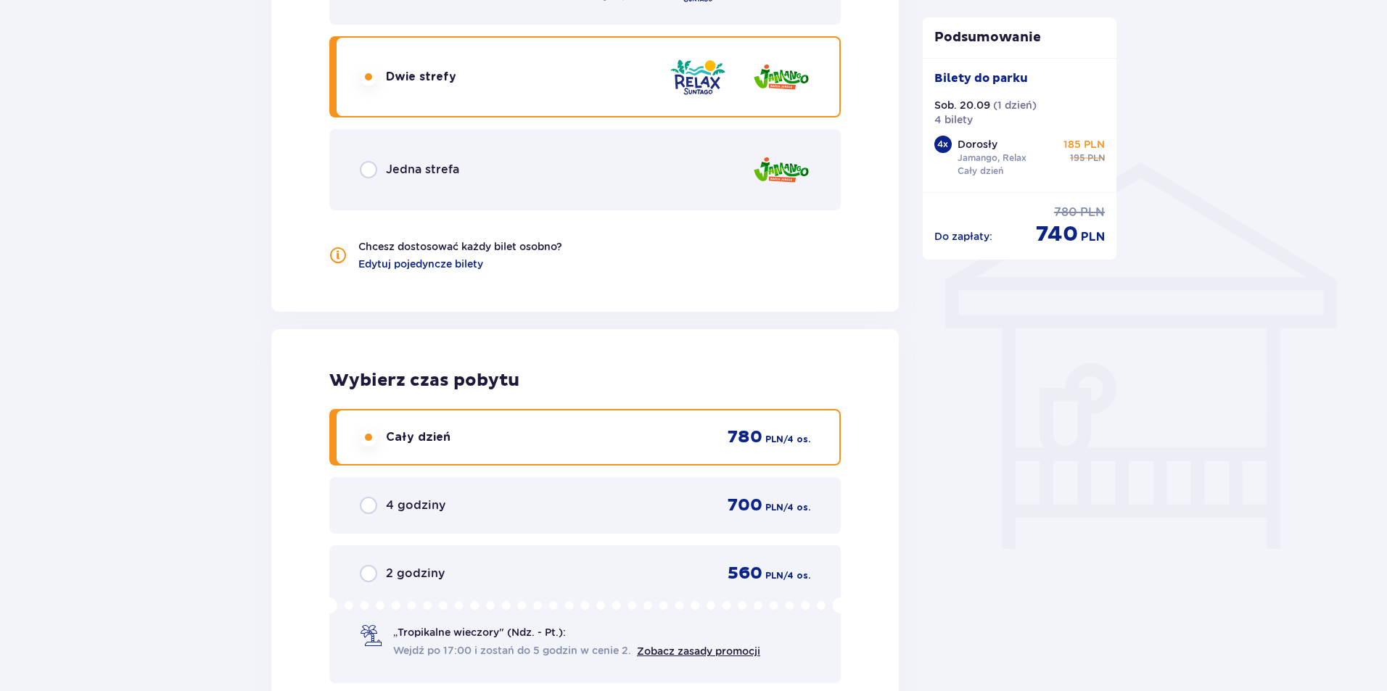
scroll to position [943, 0]
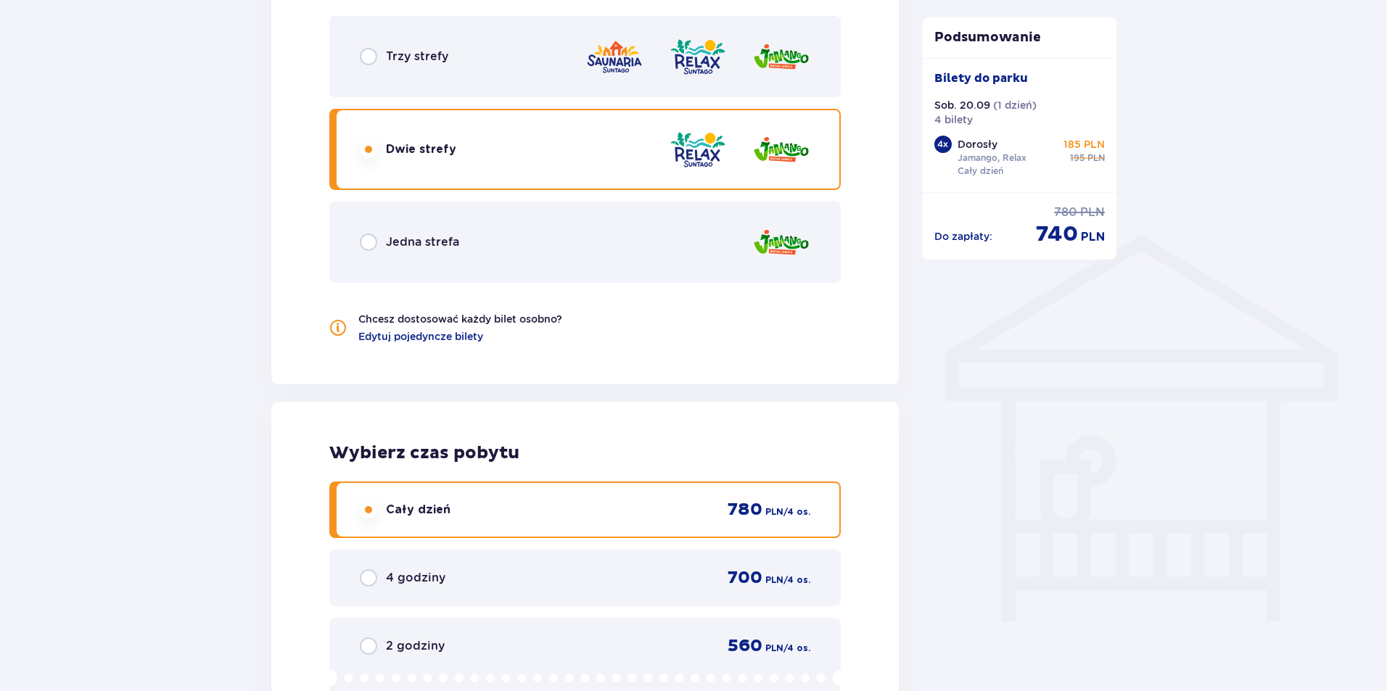
click at [419, 248] on p "Jedna strefa" at bounding box center [422, 242] width 73 height 16
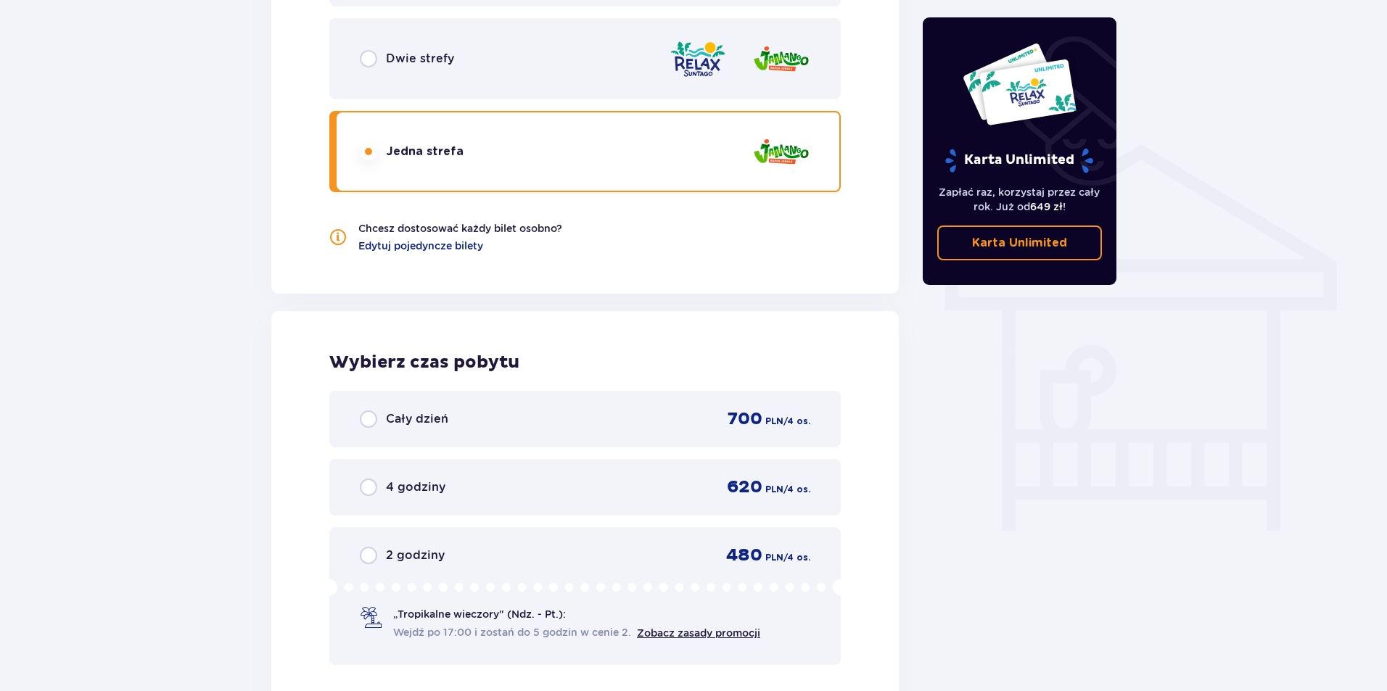
scroll to position [1103, 0]
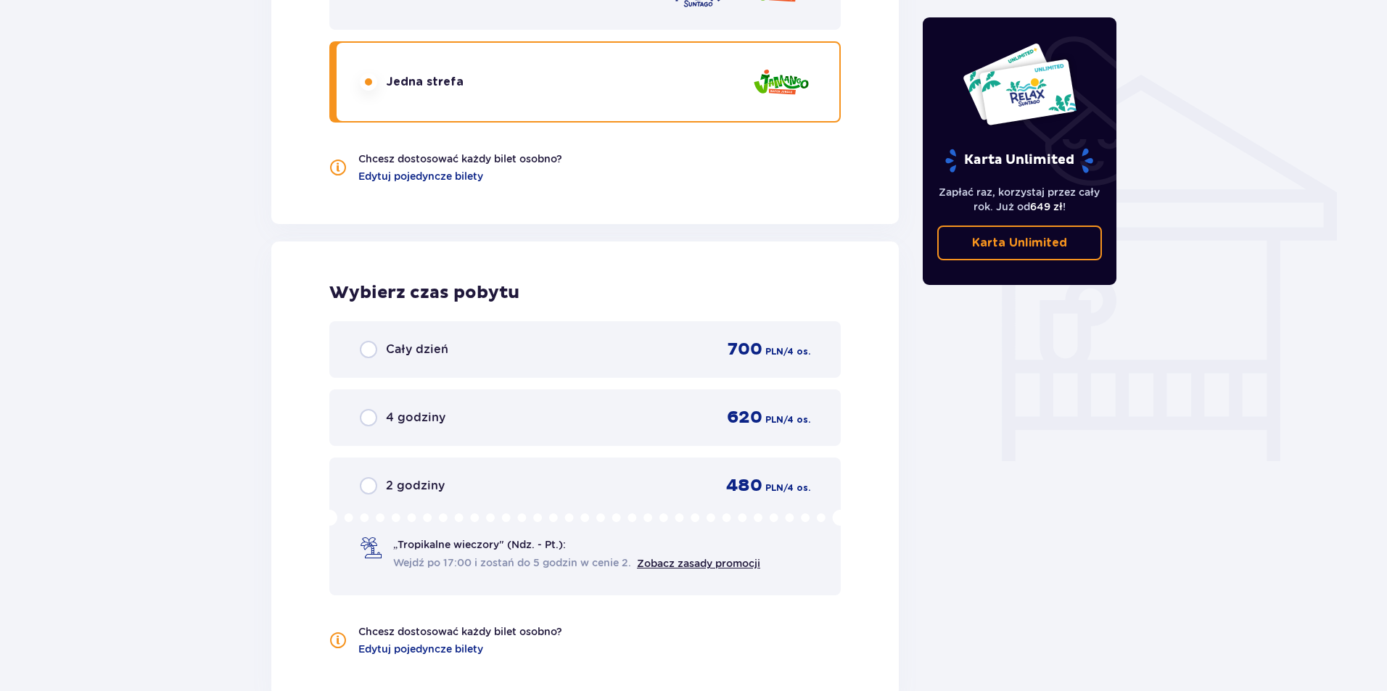
click at [425, 344] on p "Cały dzień" at bounding box center [417, 350] width 62 height 16
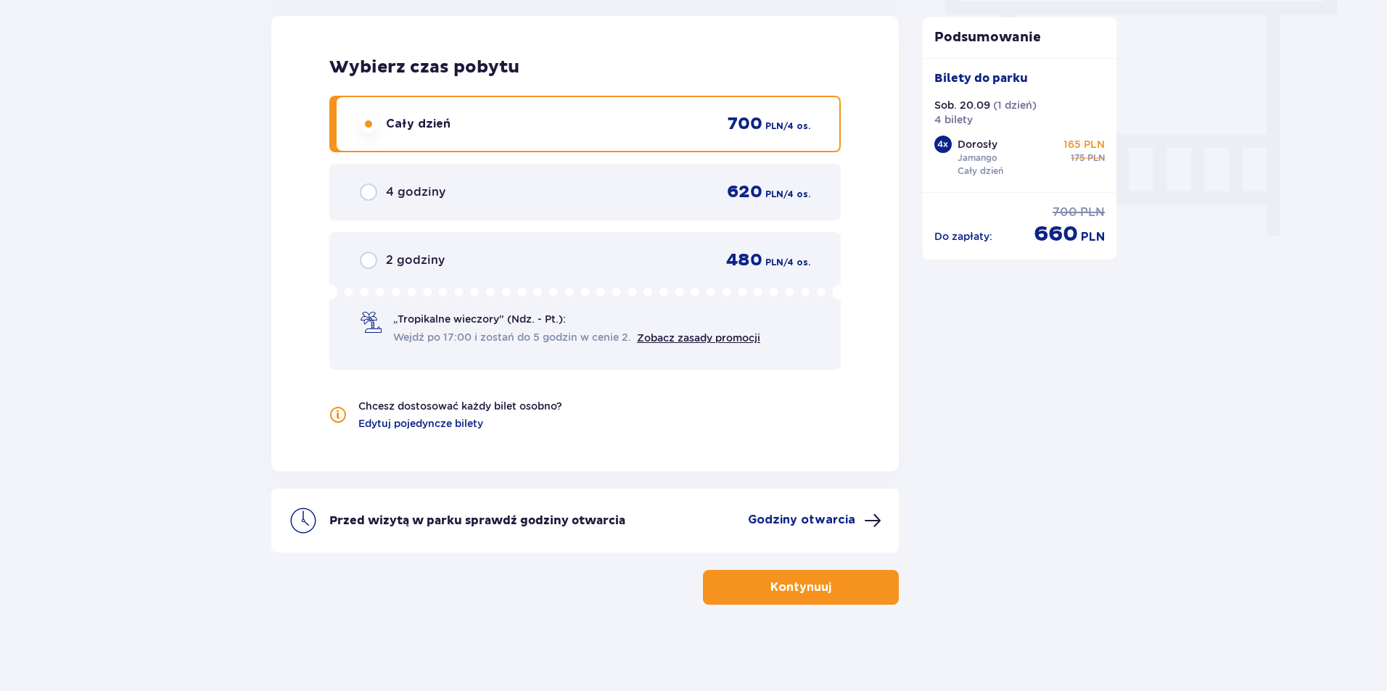
scroll to position [1329, 0]
click at [794, 582] on p "Kontynuuj" at bounding box center [800, 587] width 61 height 16
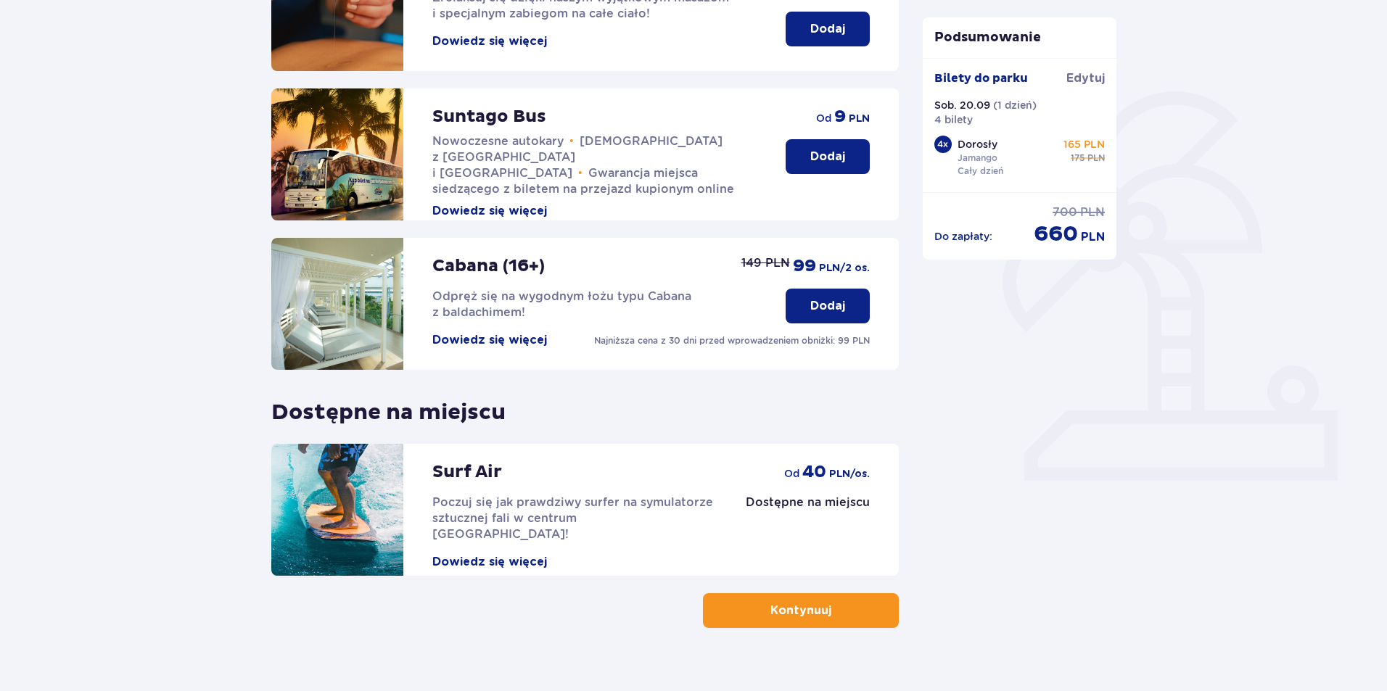
scroll to position [292, 0]
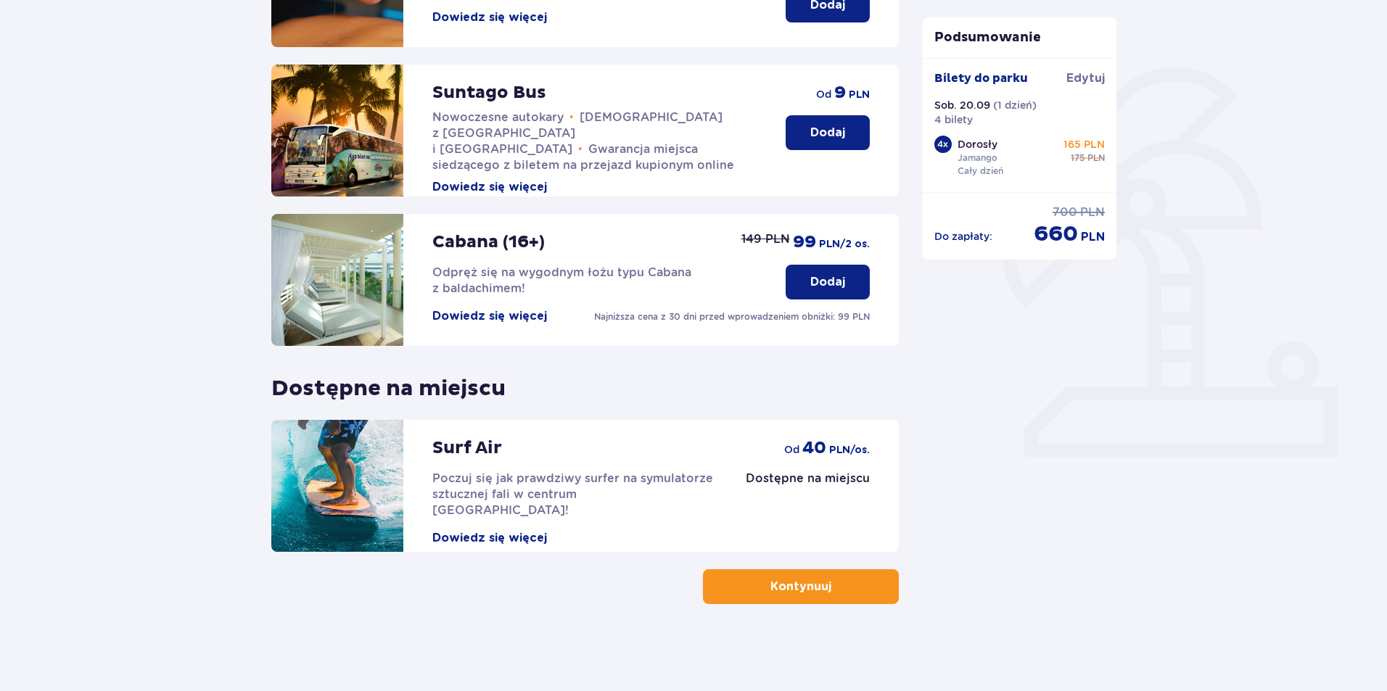
click at [799, 595] on p "Kontynuuj" at bounding box center [800, 587] width 61 height 16
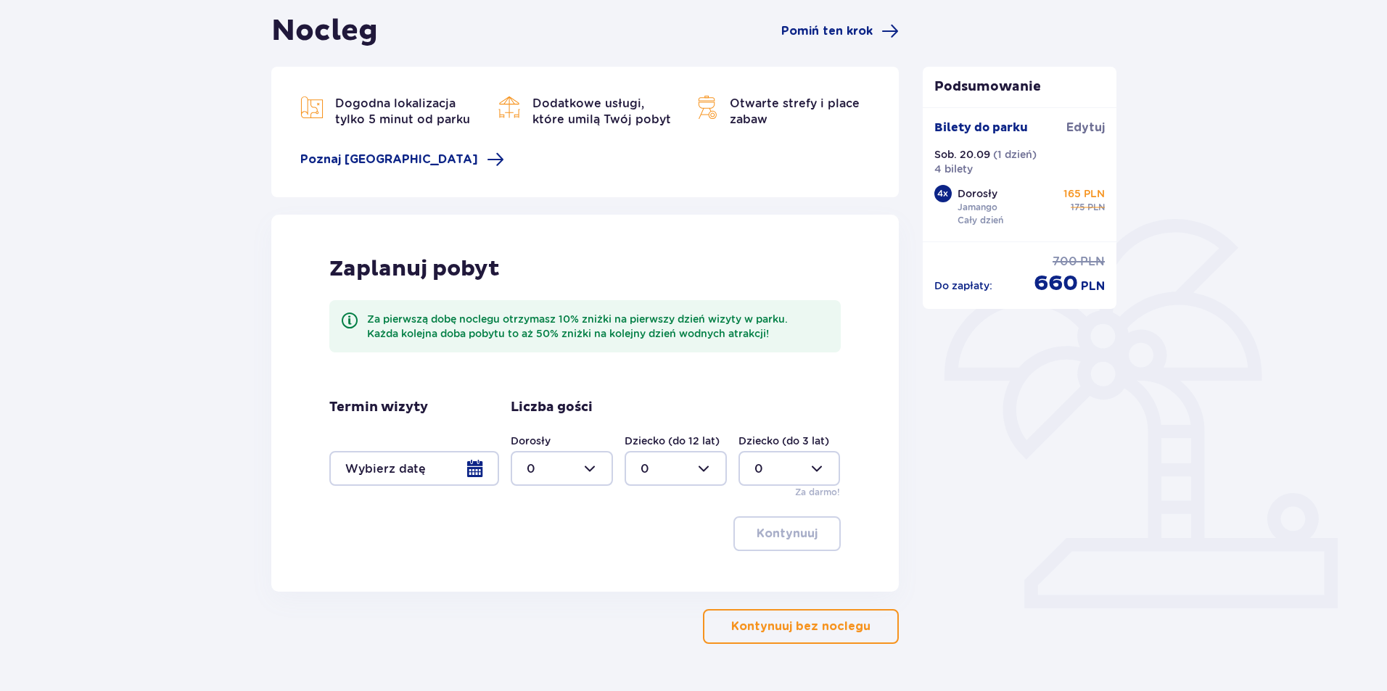
scroll to position [145, 0]
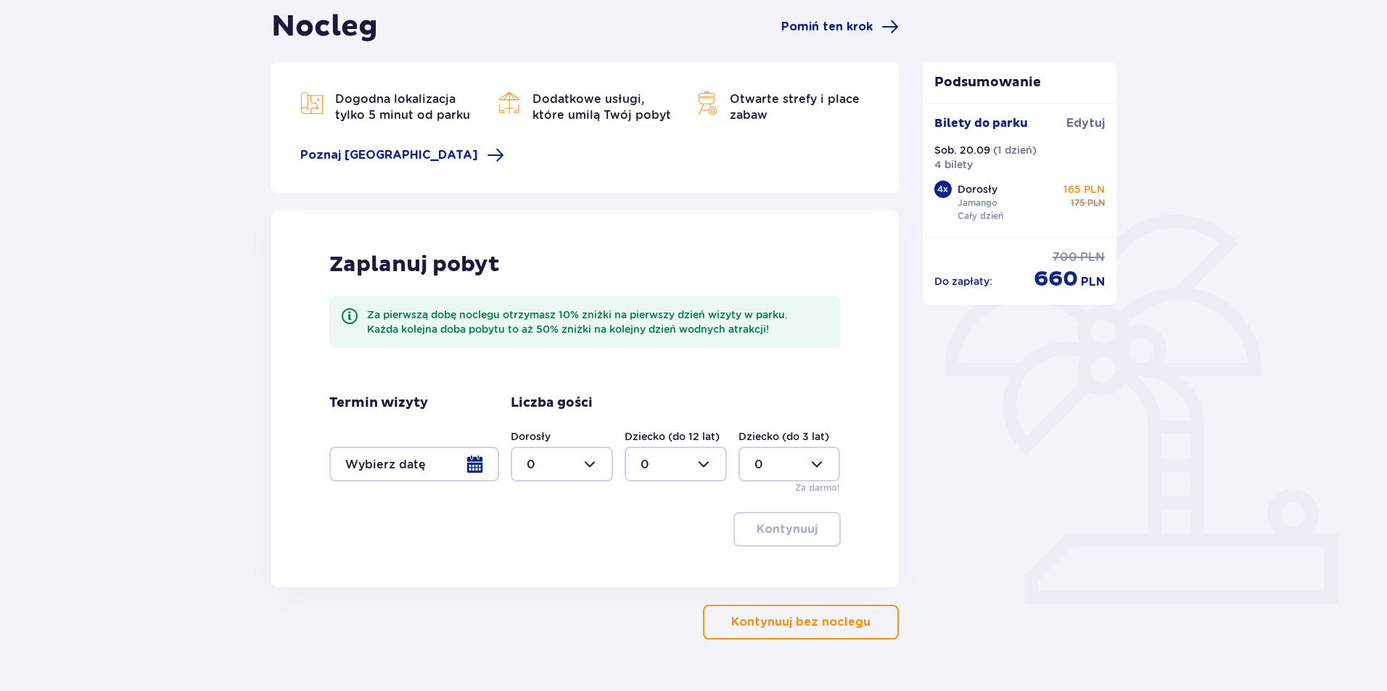
click at [479, 468] on div at bounding box center [414, 464] width 170 height 35
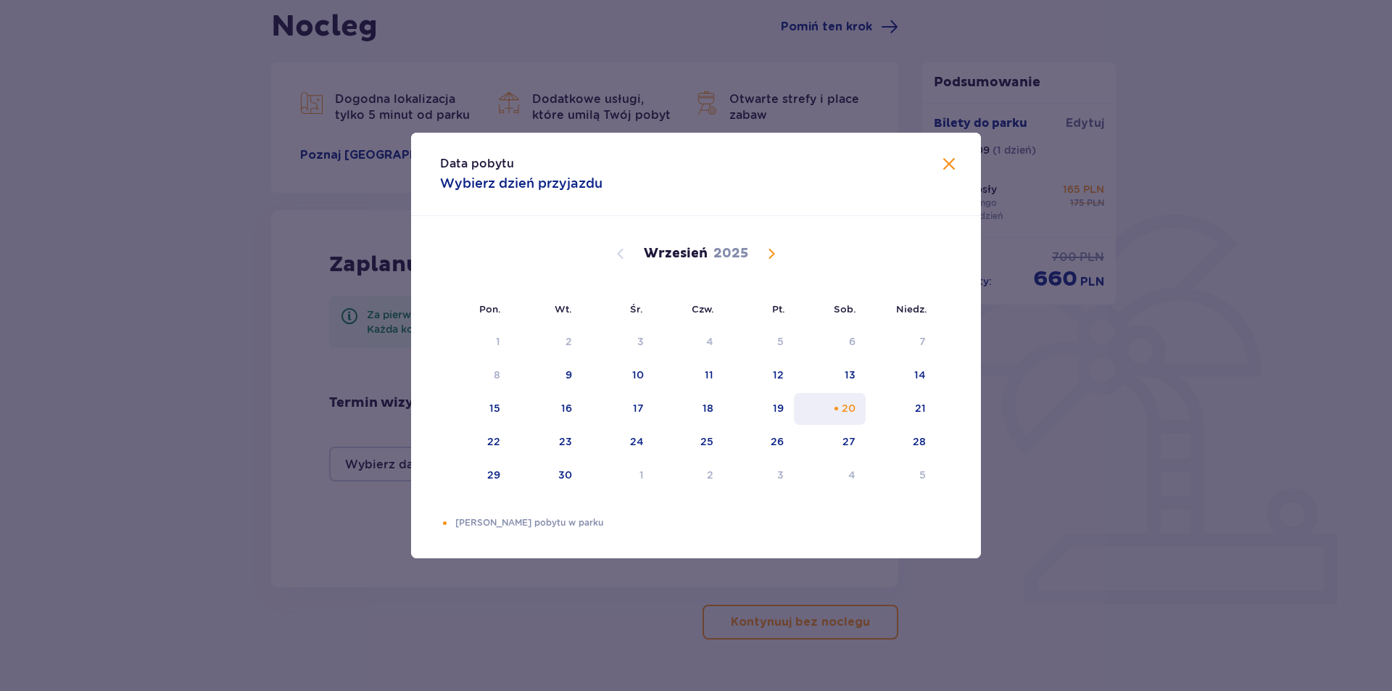
click at [842, 414] on div "20" at bounding box center [830, 409] width 72 height 32
click at [1023, 476] on div "Data pobytu Wybierz dzień przyjazdu Pon. Wt. Śr. Czw. Pt. Sob. Niedz. Sierpień …" at bounding box center [696, 345] width 1392 height 691
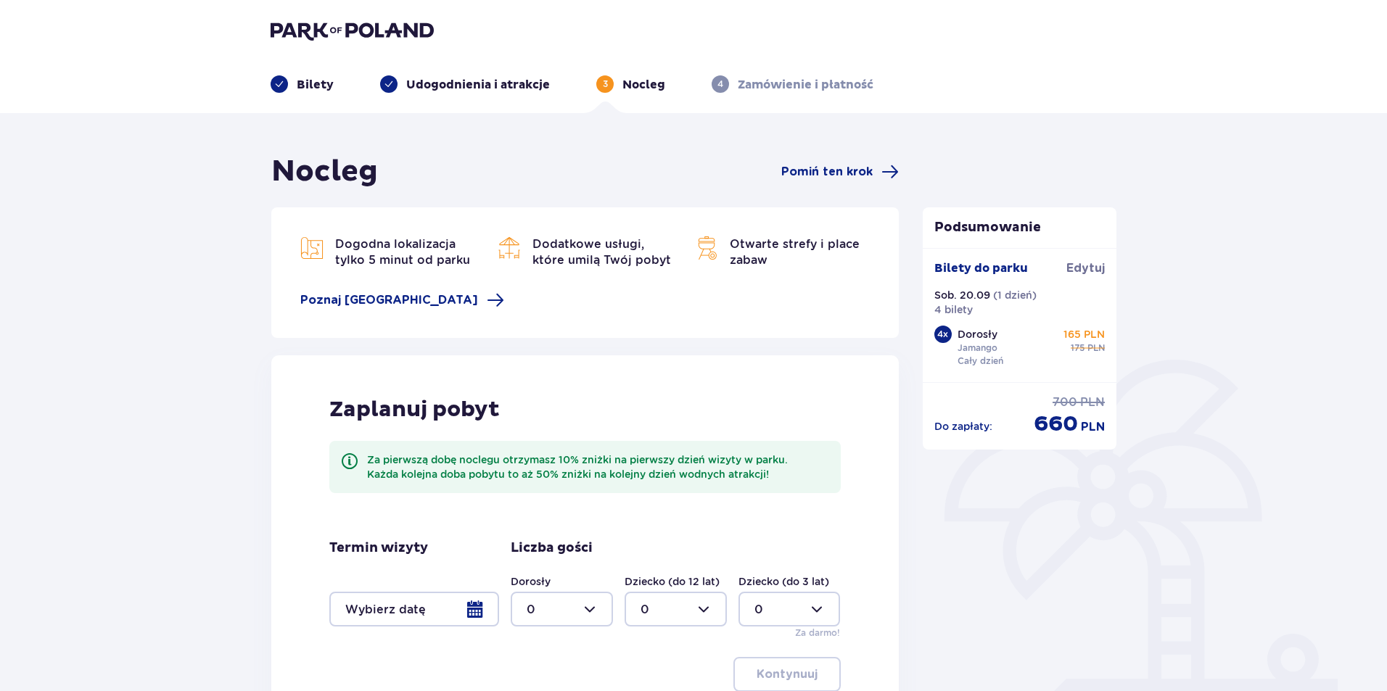
click at [301, 86] on p "Bilety" at bounding box center [315, 85] width 37 height 16
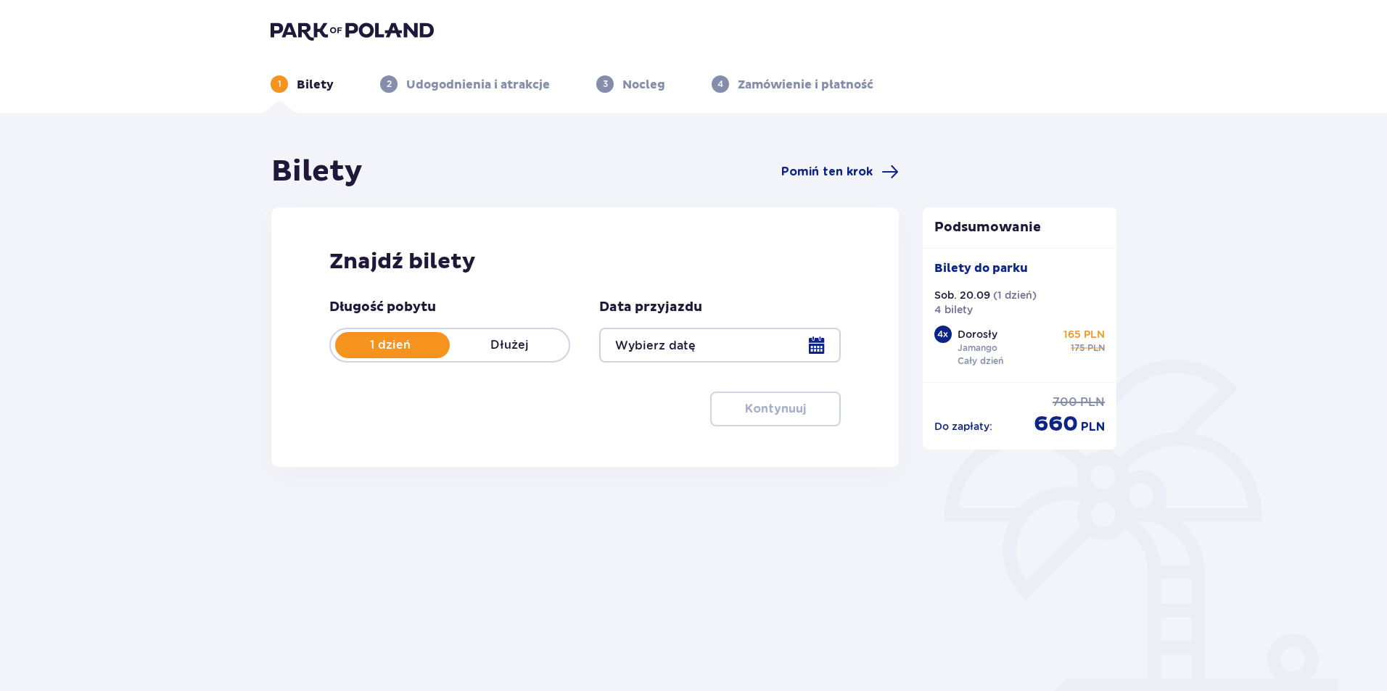
type input "20.09.25"
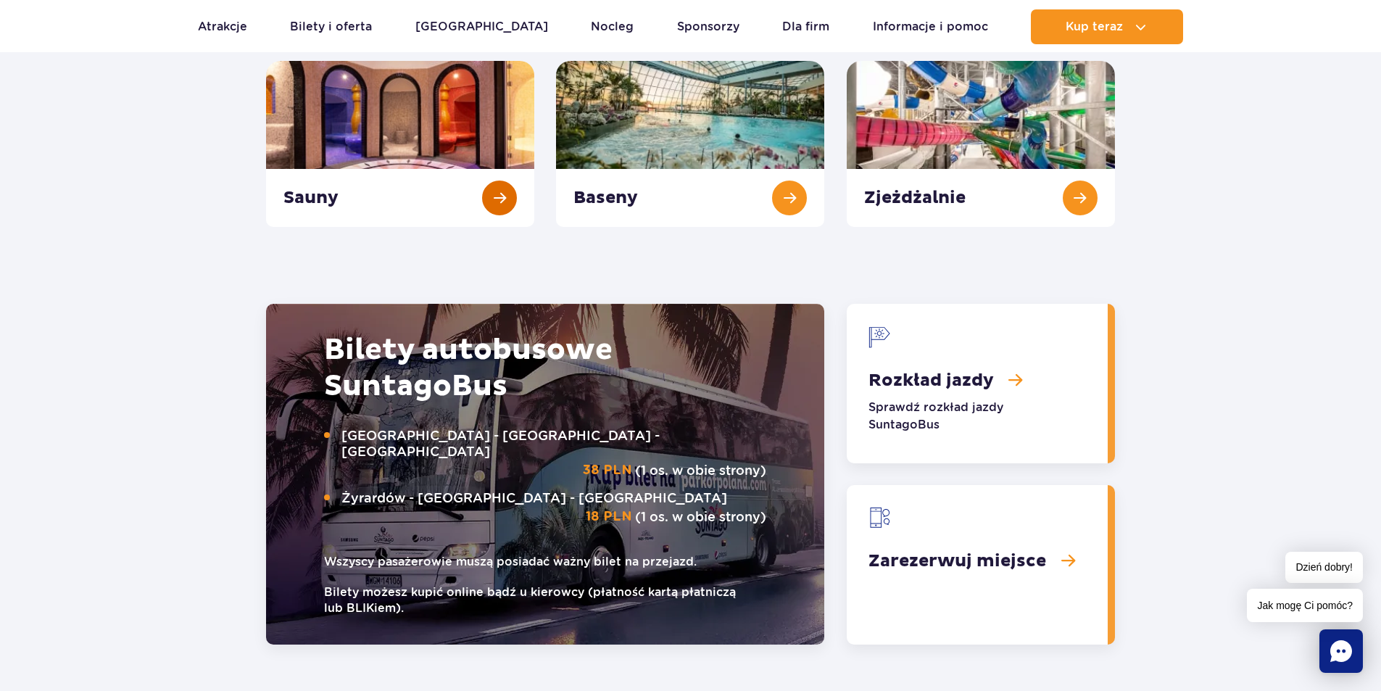
scroll to position [1523, 0]
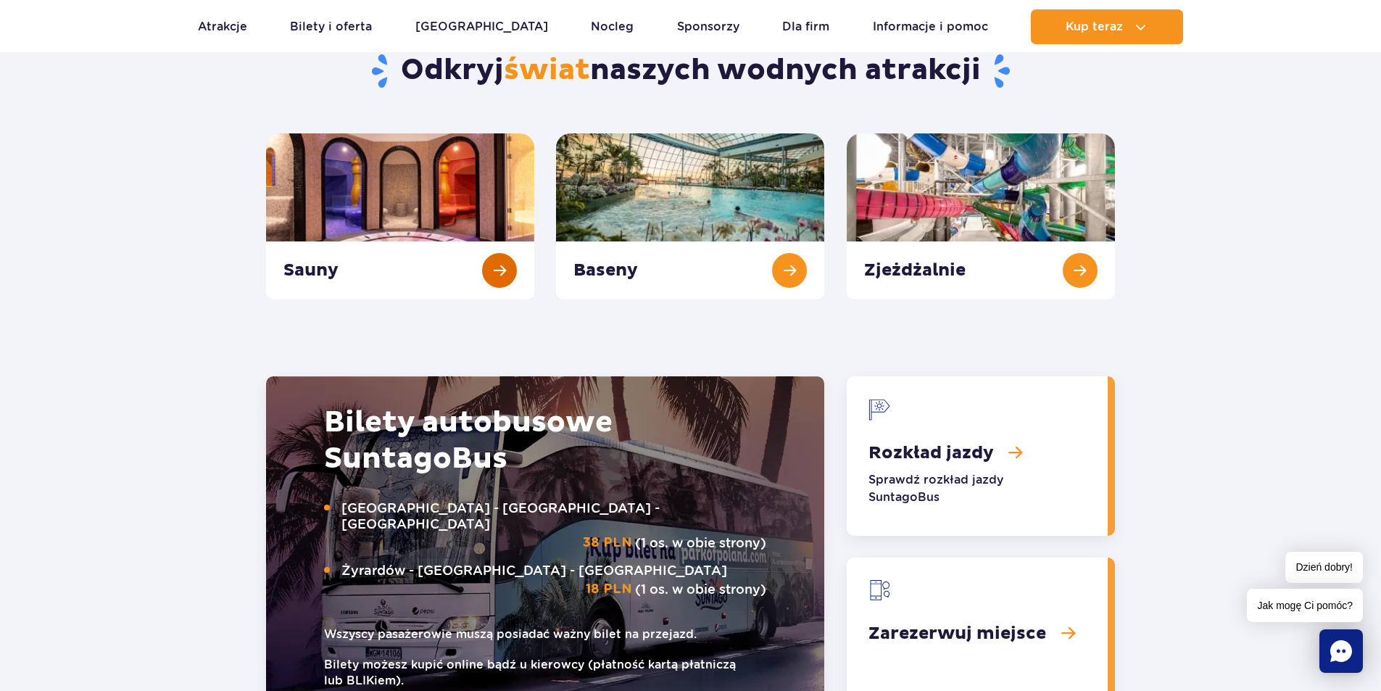
click at [492, 270] on link "Sauny" at bounding box center [400, 216] width 268 height 166
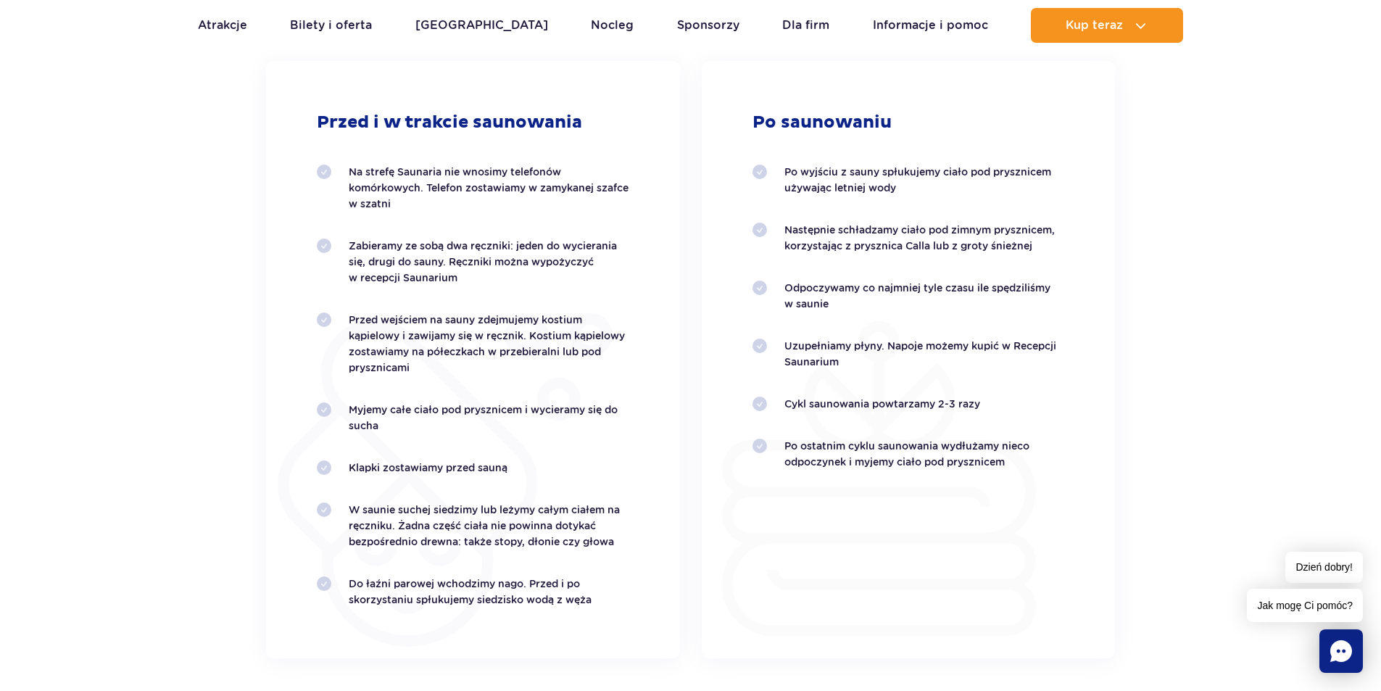
scroll to position [2611, 0]
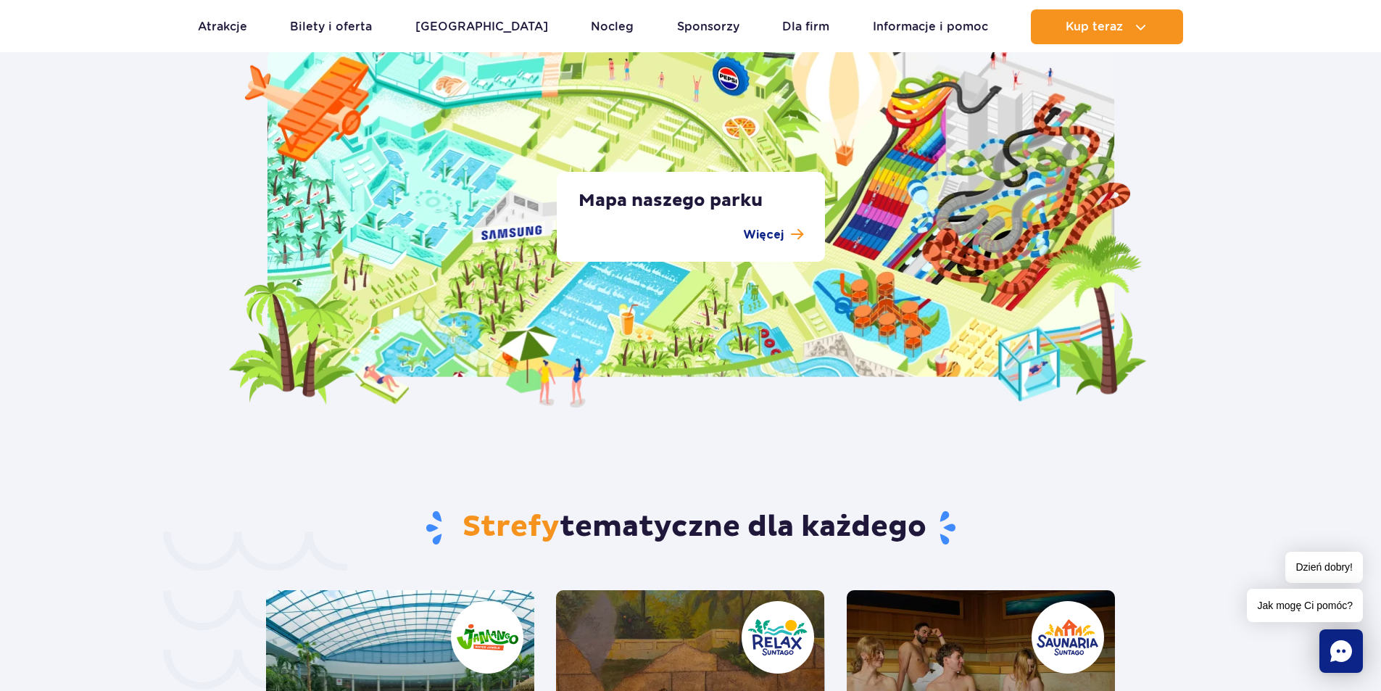
scroll to position [2683, 0]
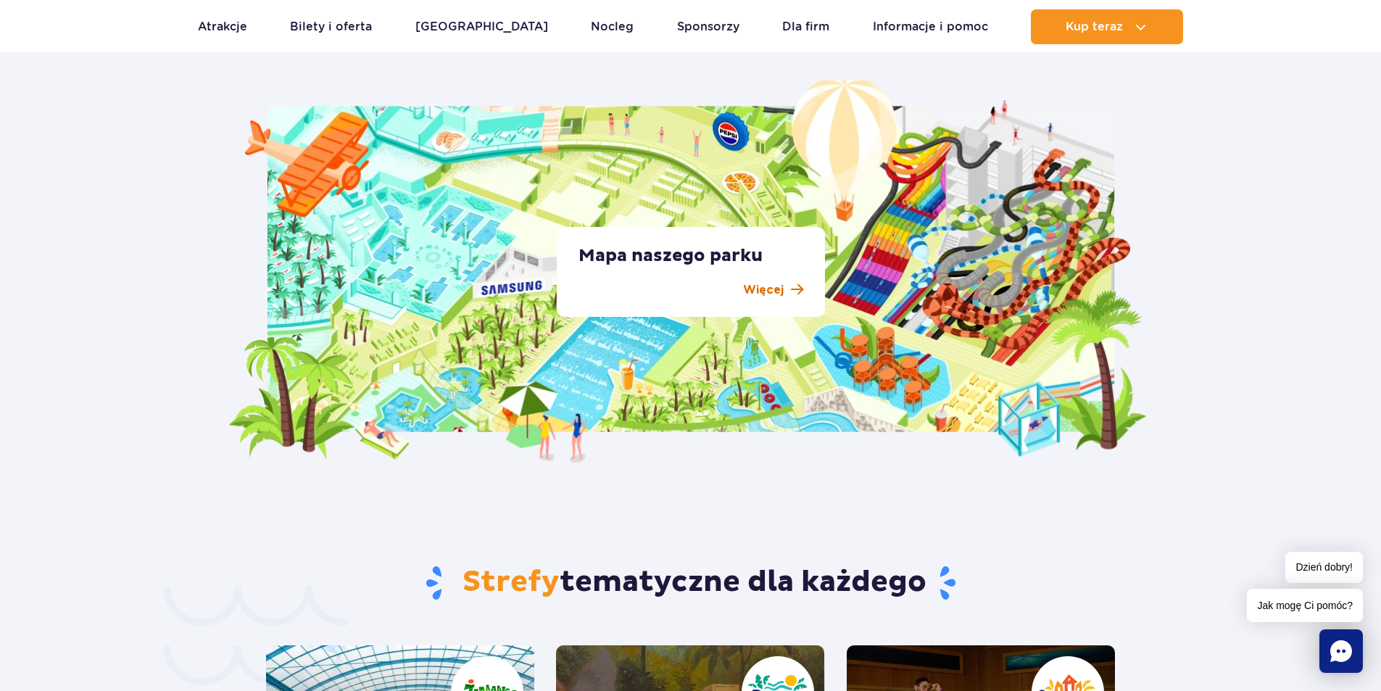
click at [776, 284] on p "Więcej" at bounding box center [763, 289] width 41 height 17
